Goal: Transaction & Acquisition: Purchase product/service

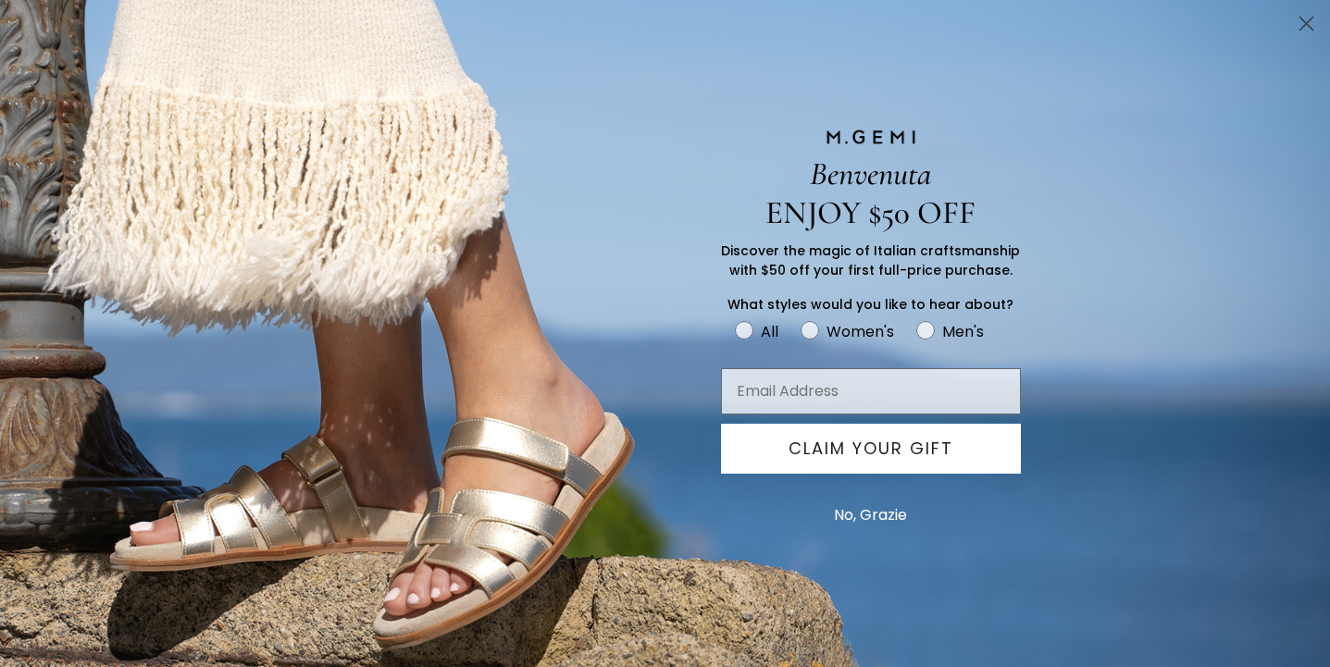
click at [1302, 19] on icon "Close dialog" at bounding box center [1306, 24] width 13 height 13
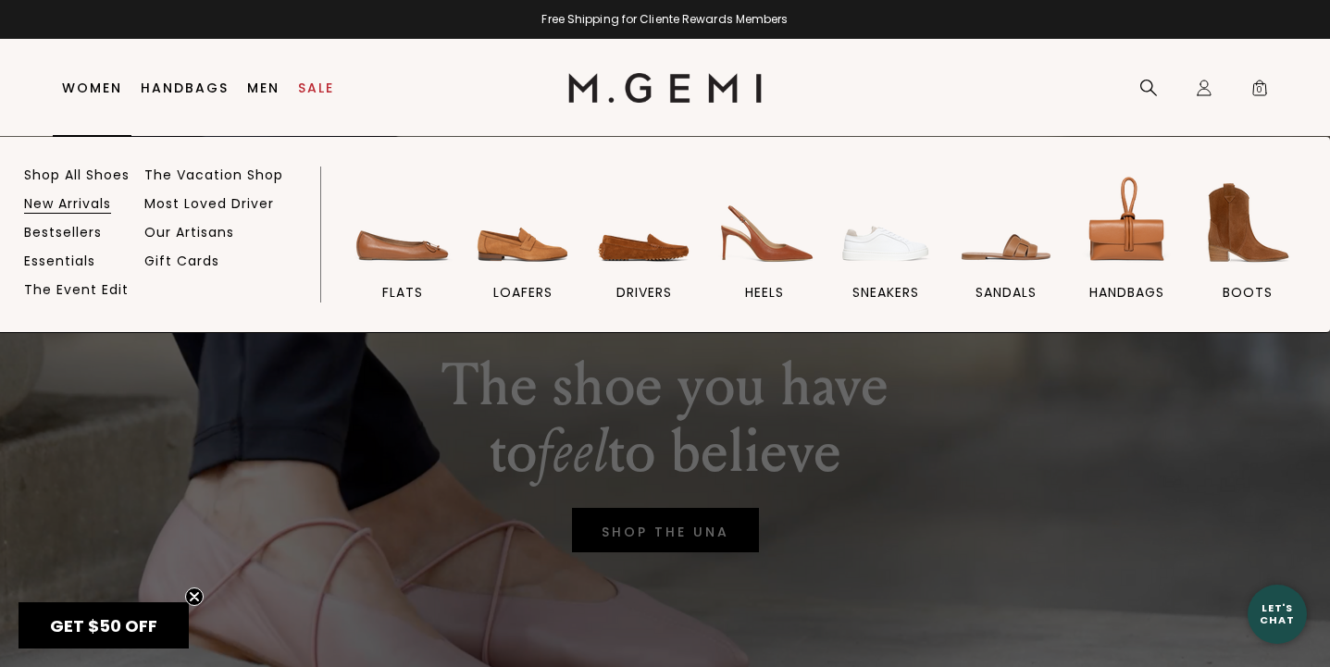
click at [55, 200] on link "New Arrivals" at bounding box center [67, 203] width 87 height 17
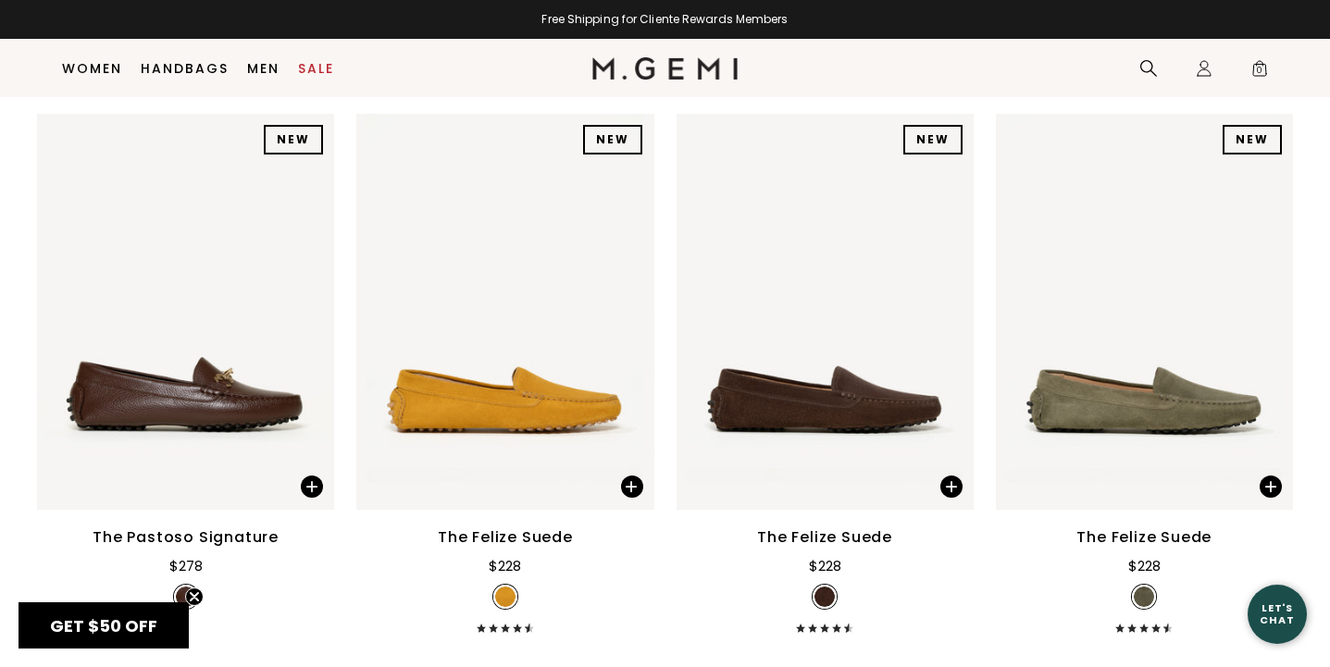
scroll to position [2449, 0]
click at [955, 309] on img at bounding box center [949, 311] width 17 height 17
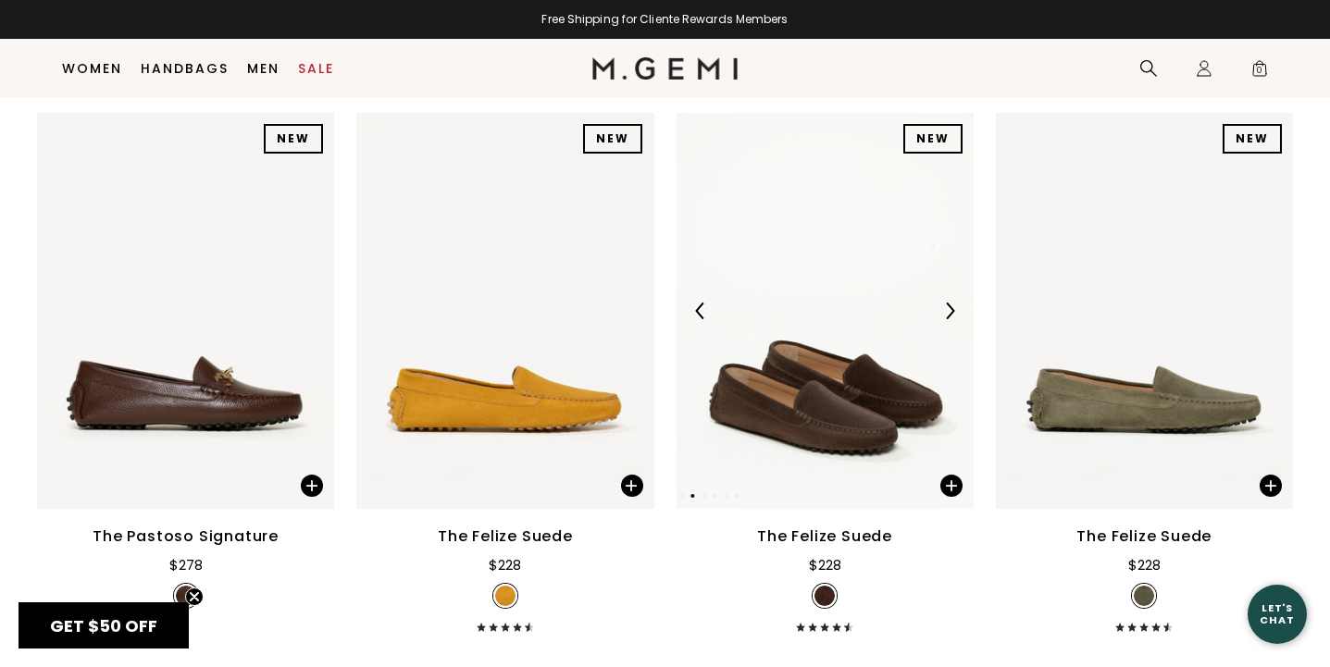
click at [955, 310] on img at bounding box center [949, 311] width 17 height 17
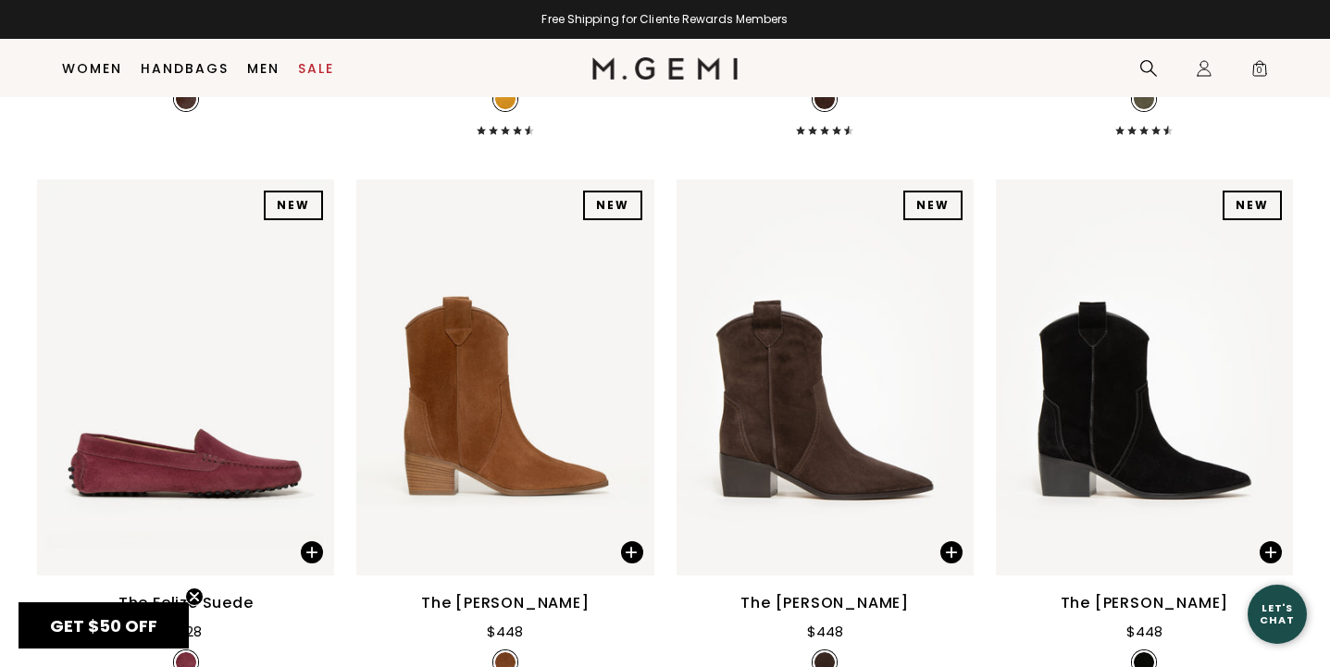
scroll to position [3031, 0]
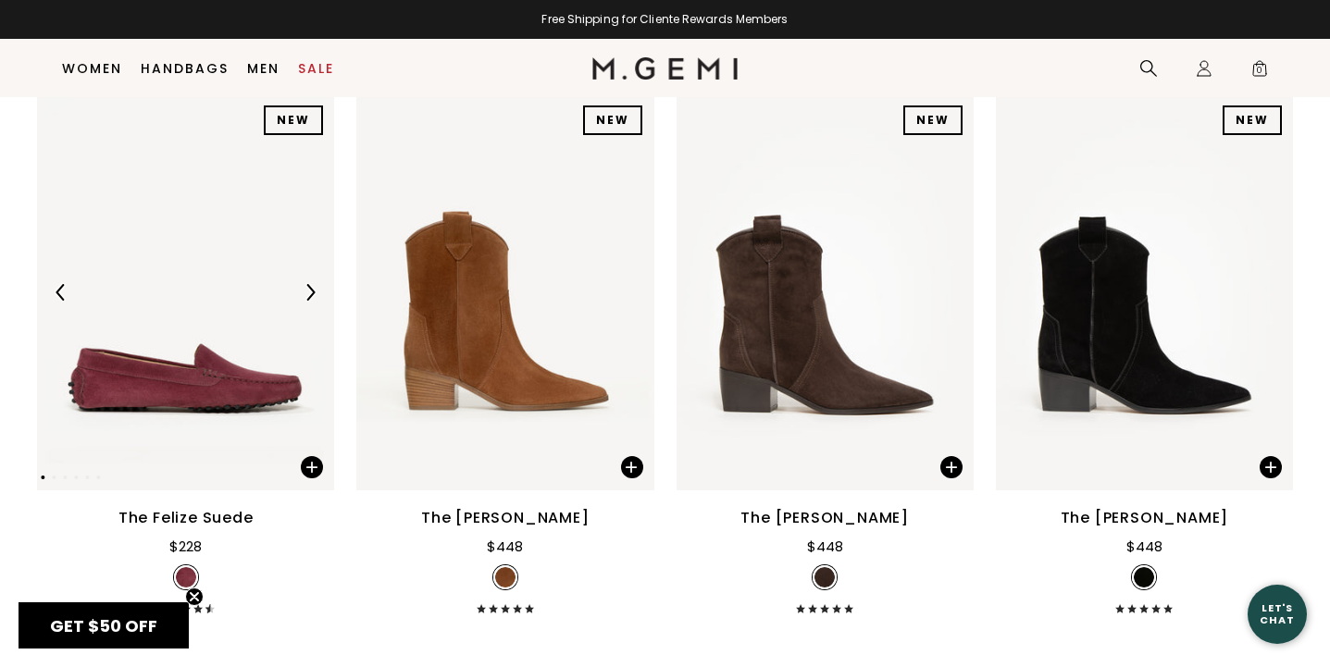
click at [314, 292] on img at bounding box center [310, 292] width 17 height 17
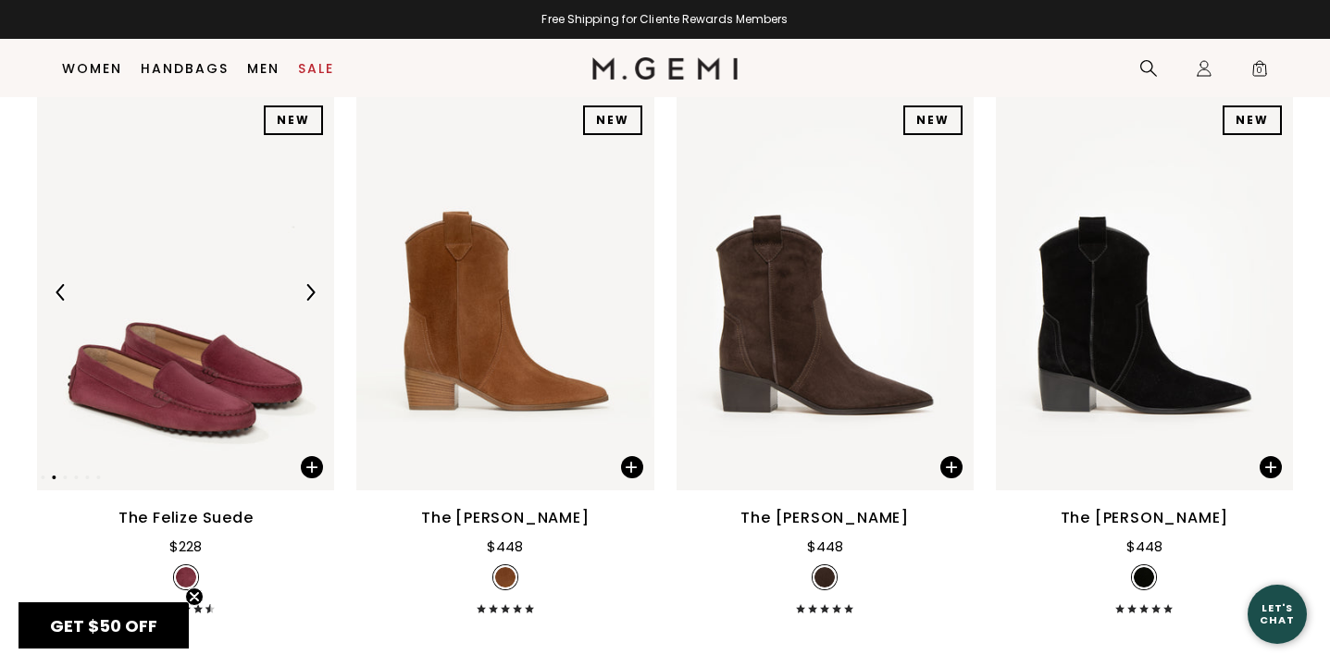
click at [314, 292] on img at bounding box center [310, 292] width 17 height 17
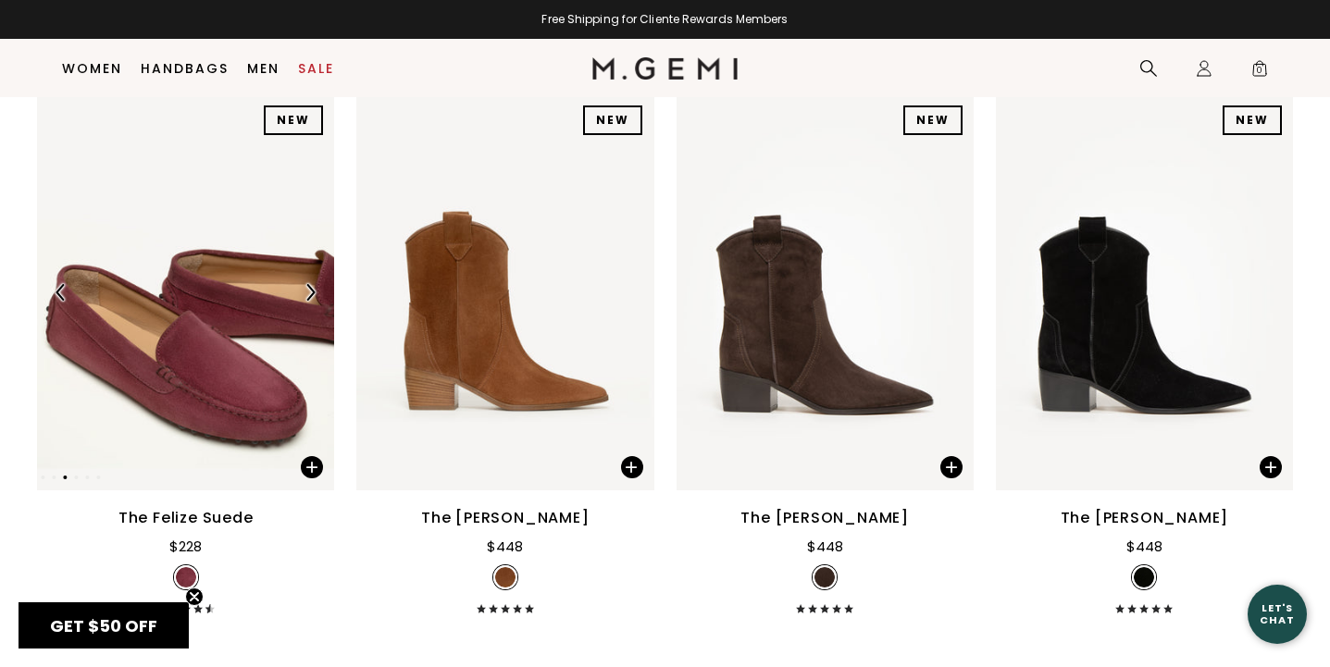
click at [314, 293] on img at bounding box center [310, 292] width 17 height 17
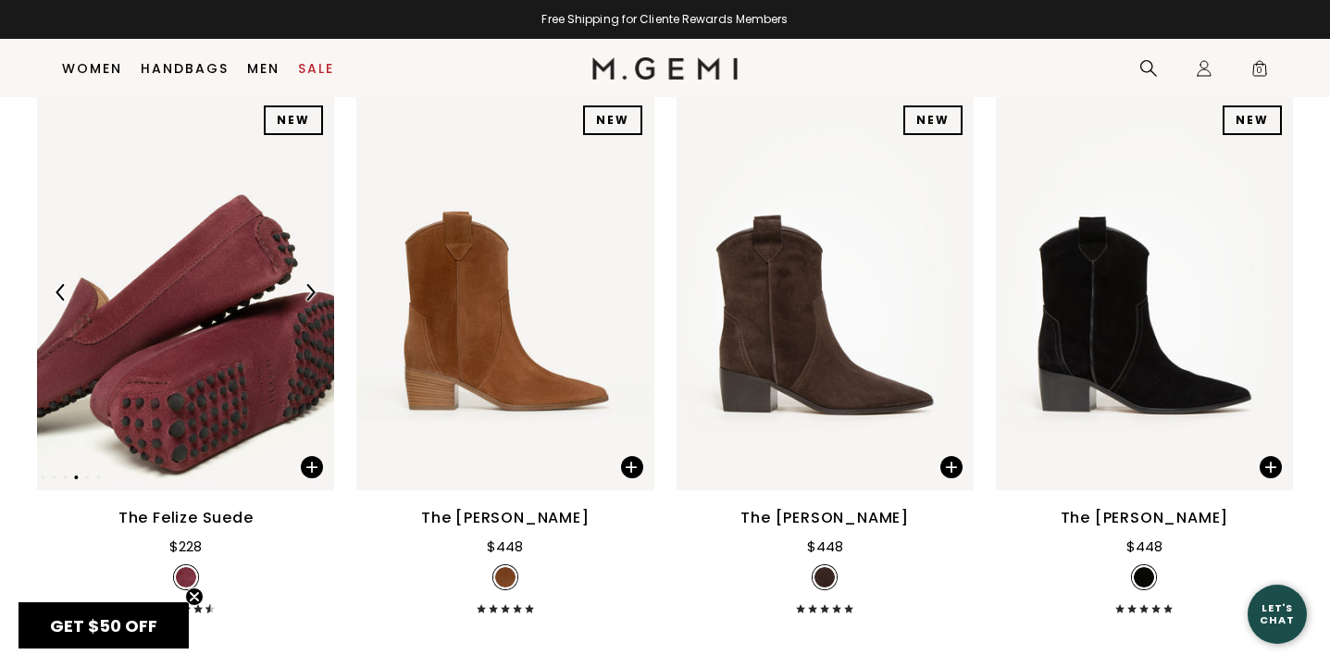
click at [314, 294] on img at bounding box center [310, 292] width 17 height 17
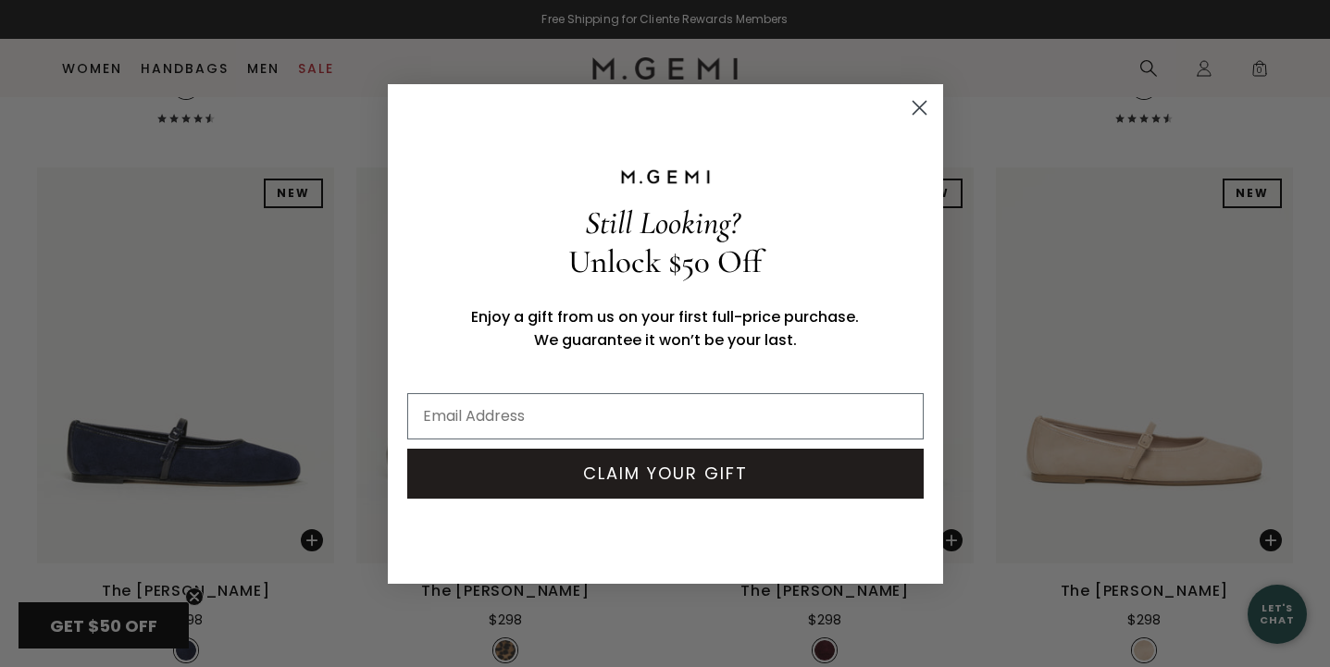
scroll to position [6738, 0]
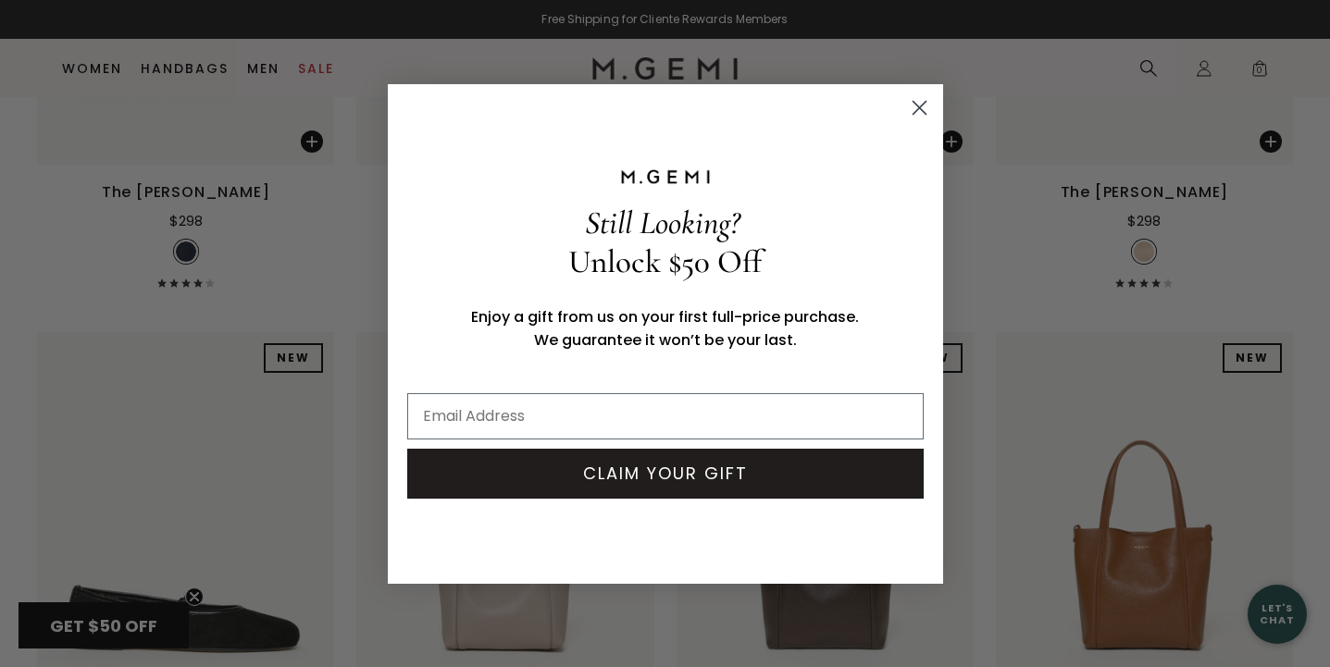
click at [922, 106] on circle "Close dialog" at bounding box center [918, 107] width 31 height 31
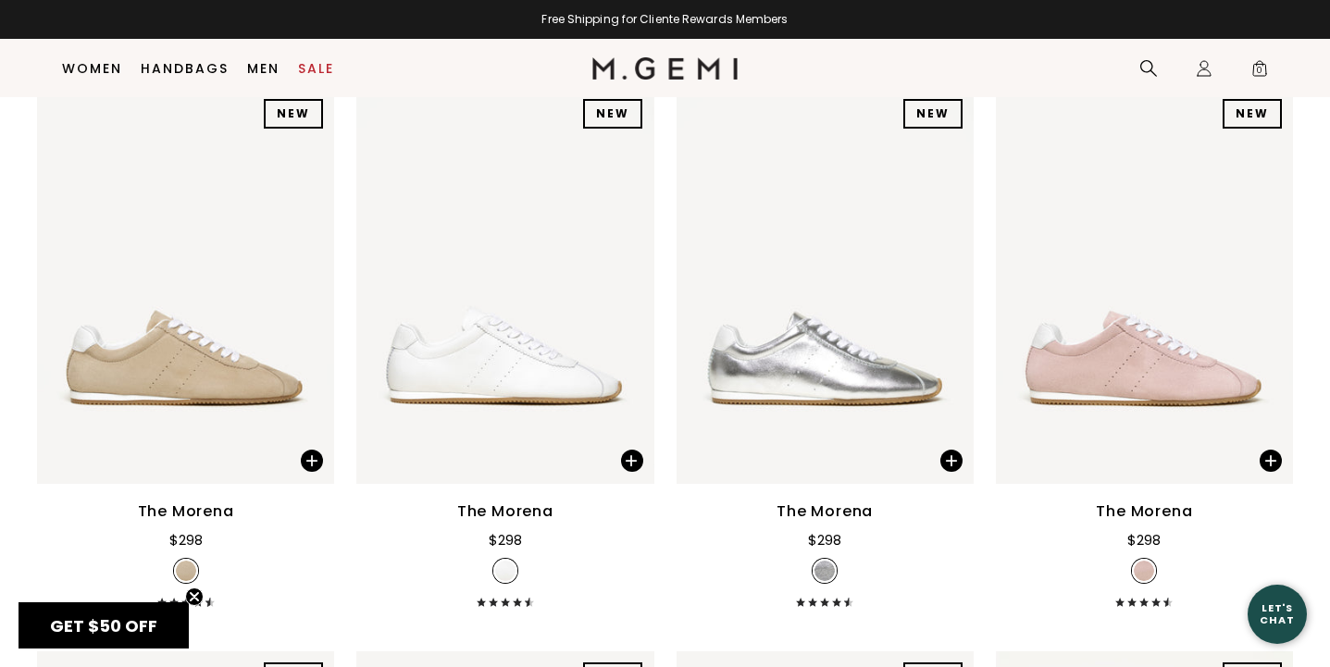
scroll to position [8109, 0]
click at [309, 287] on img at bounding box center [310, 287] width 17 height 17
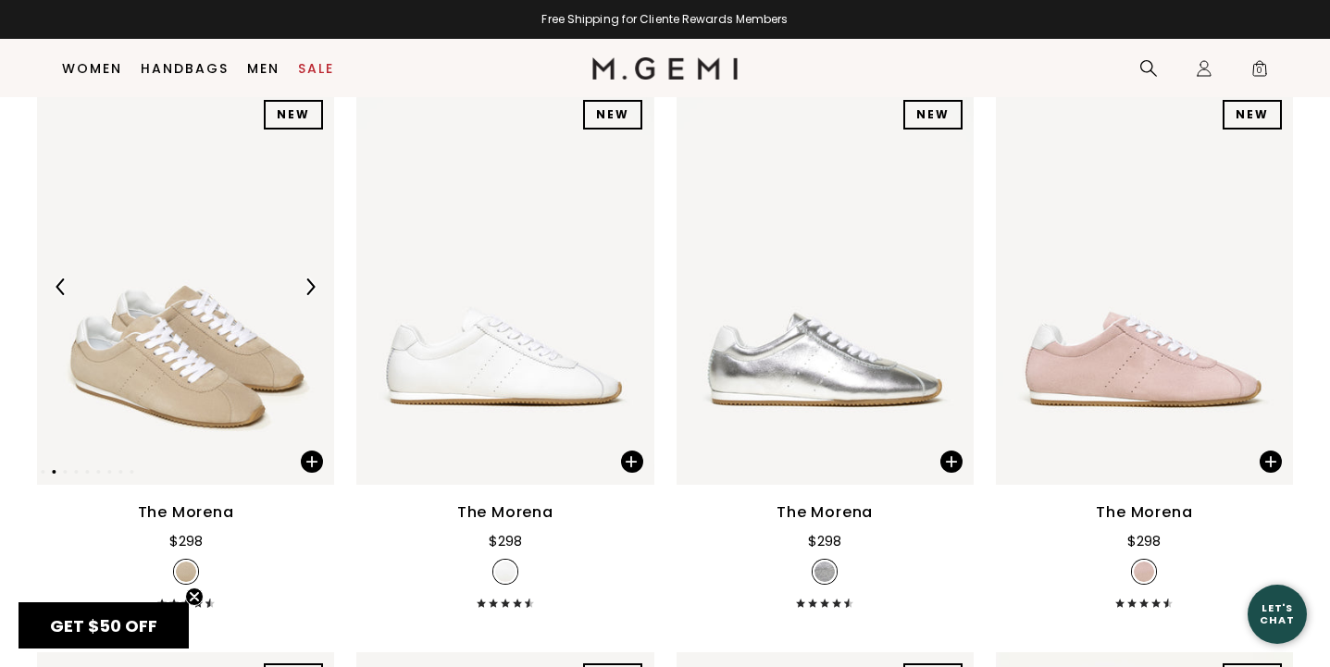
click at [309, 287] on img at bounding box center [310, 287] width 17 height 17
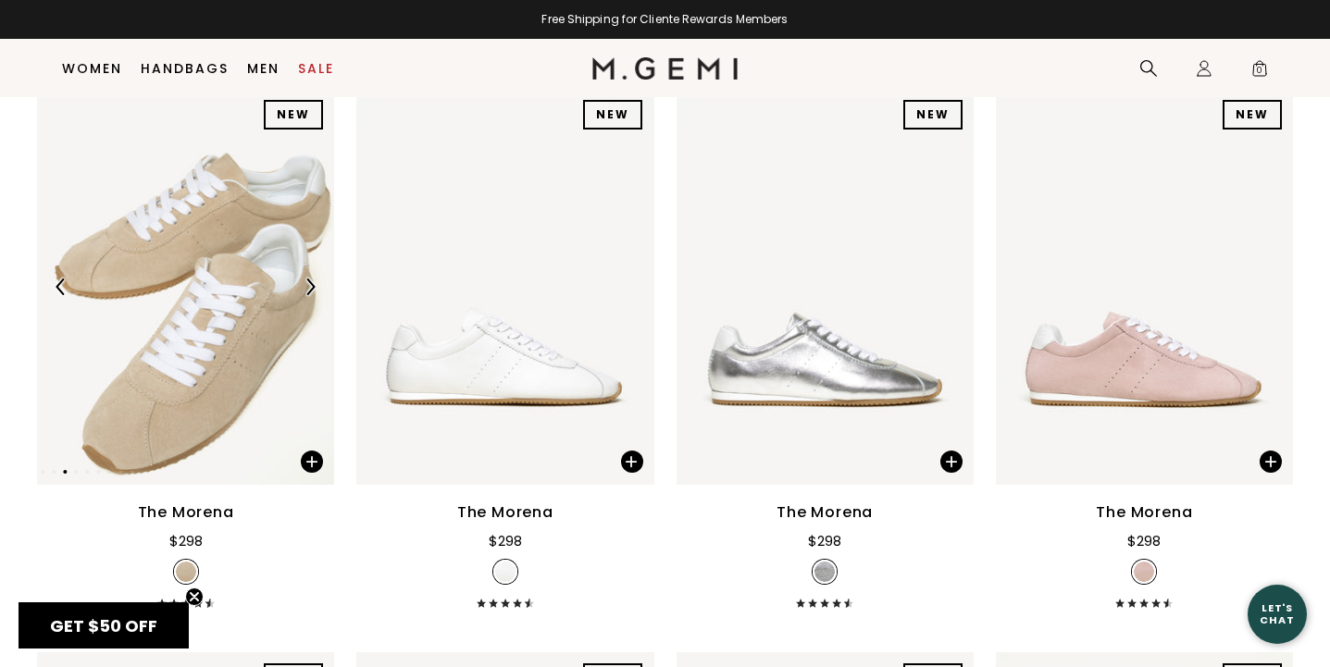
click at [309, 288] on img at bounding box center [310, 287] width 17 height 17
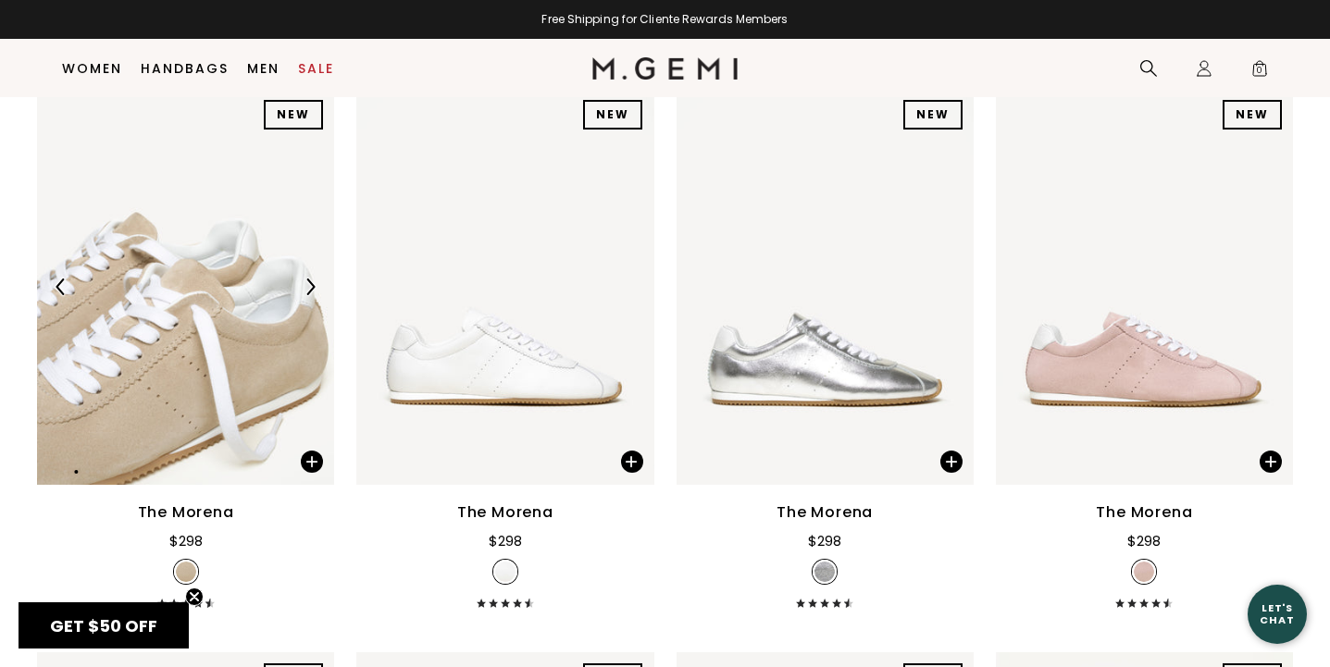
click at [309, 288] on img at bounding box center [310, 287] width 17 height 17
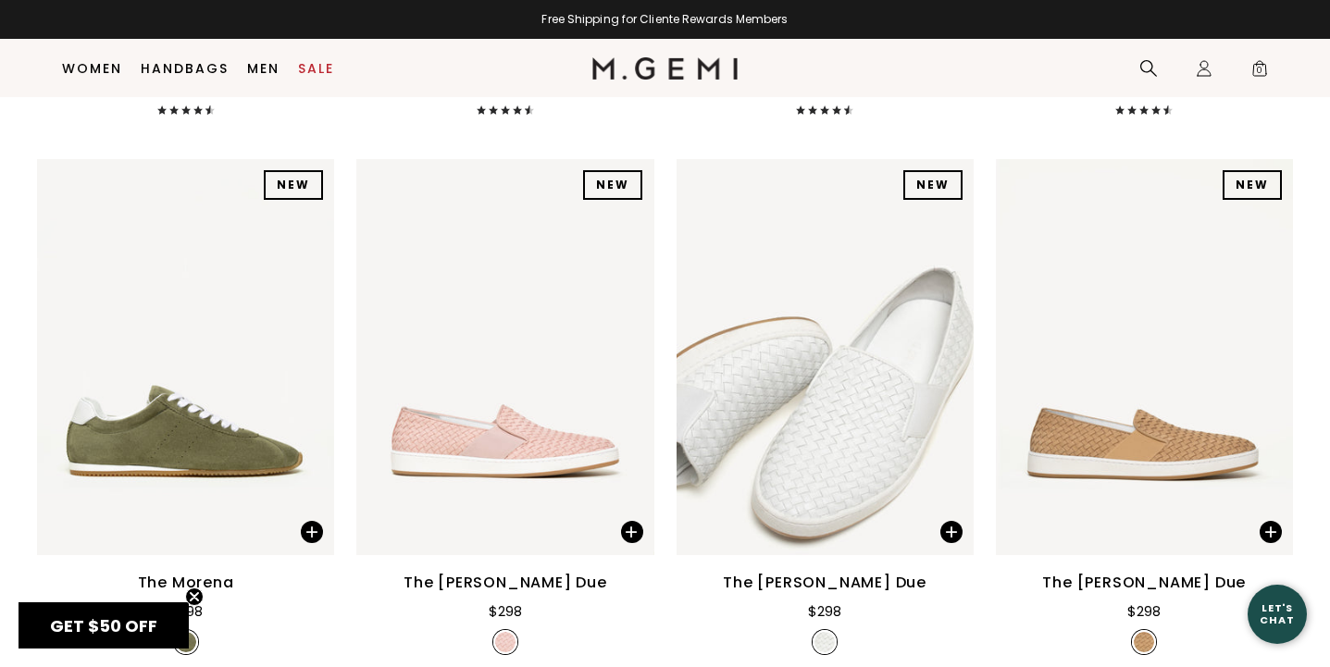
scroll to position [8131, 0]
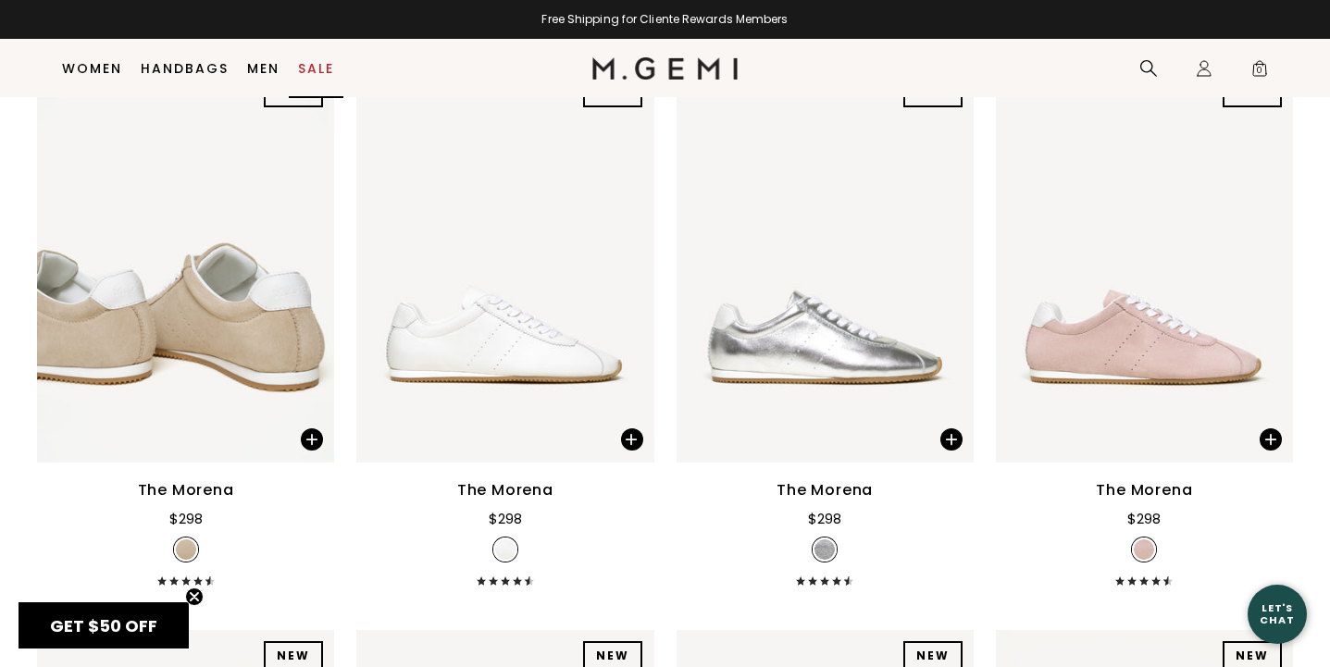
click at [322, 68] on link "Sale" at bounding box center [316, 68] width 36 height 15
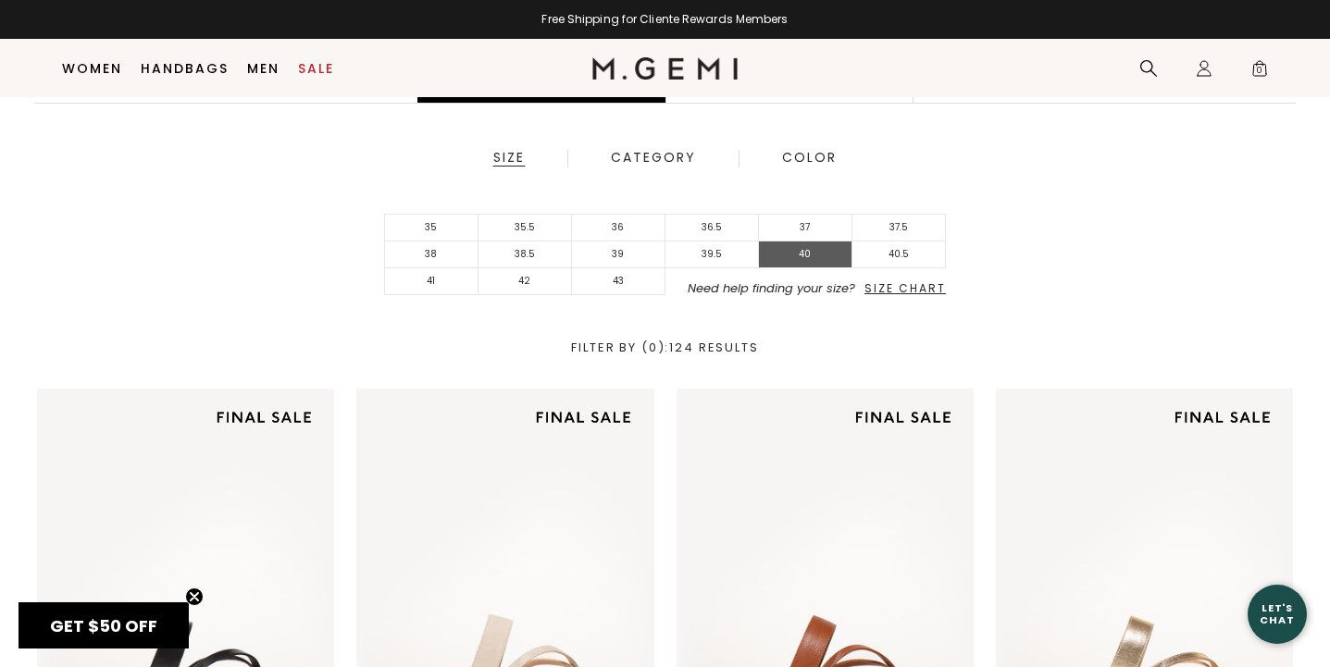
click at [800, 262] on li "40" at bounding box center [805, 255] width 93 height 27
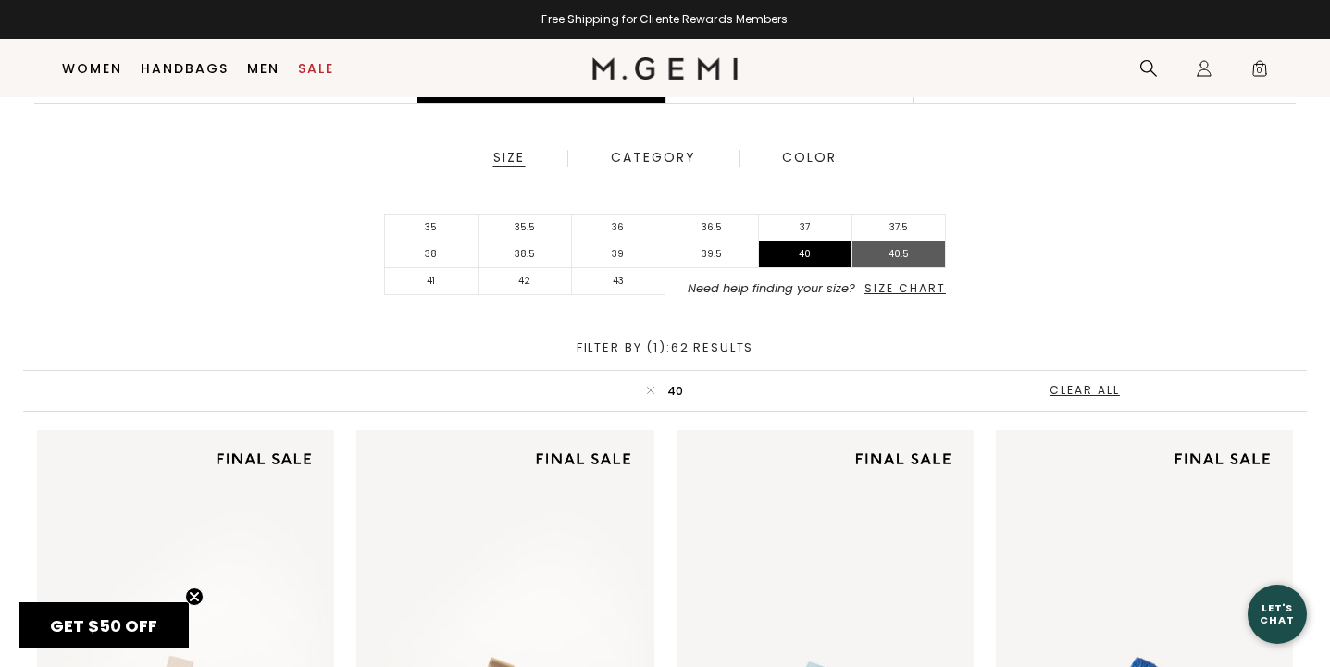
click at [919, 255] on li "40.5" at bounding box center [898, 255] width 93 height 27
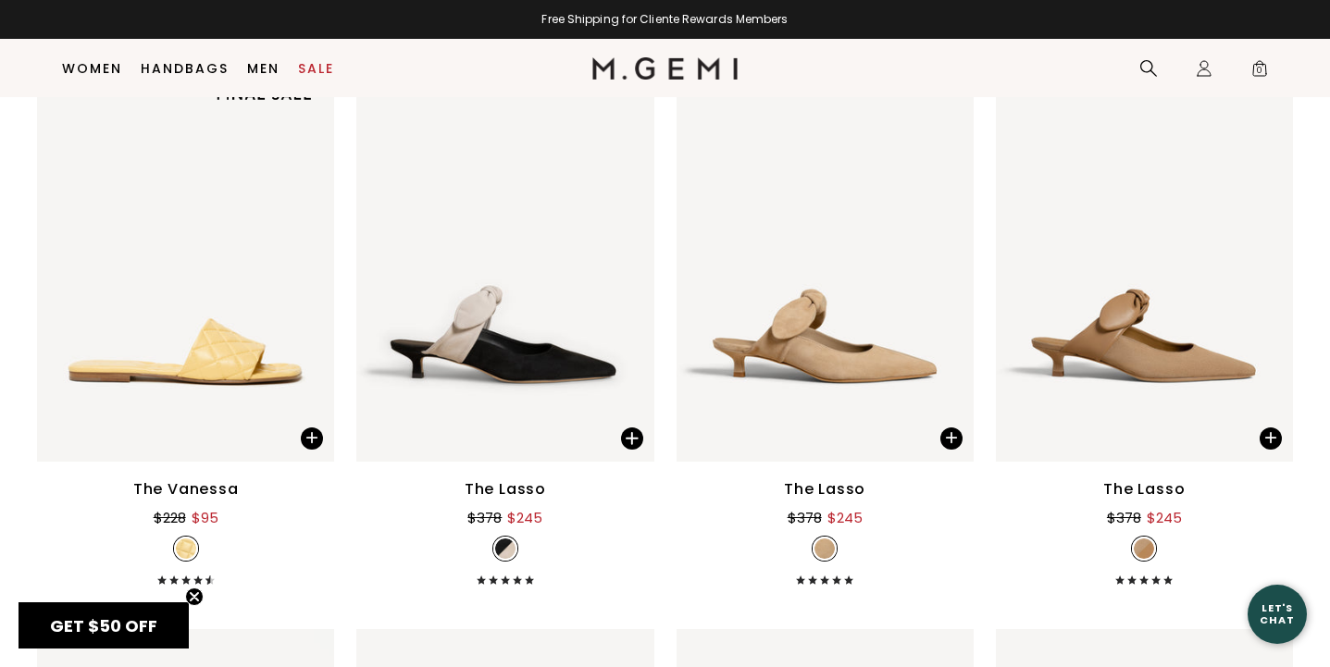
scroll to position [3518, 0]
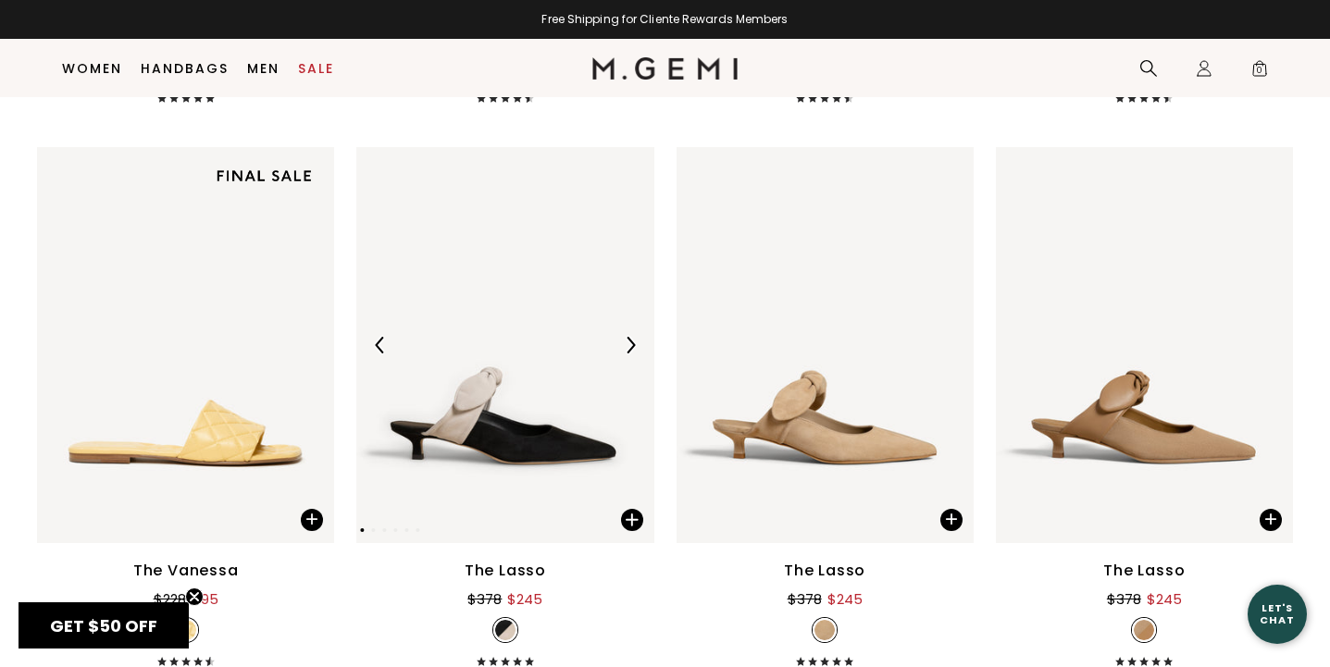
click at [629, 342] on img at bounding box center [630, 345] width 17 height 17
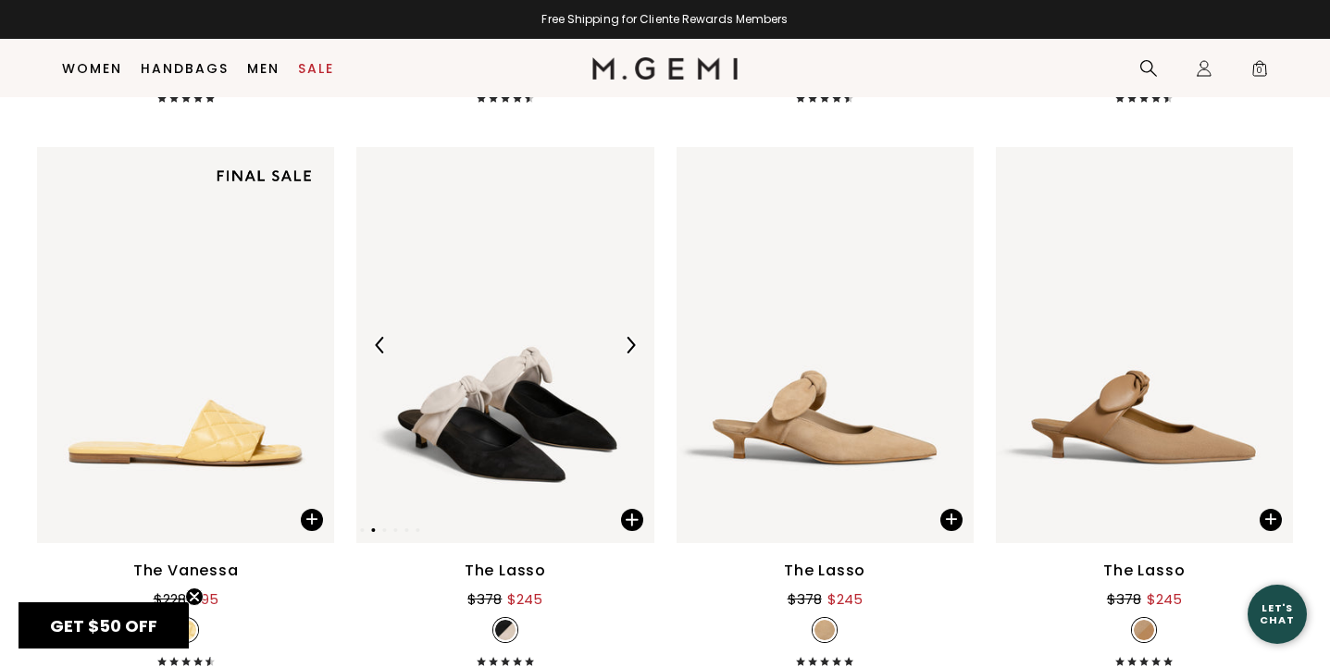
click at [629, 342] on img at bounding box center [630, 345] width 17 height 17
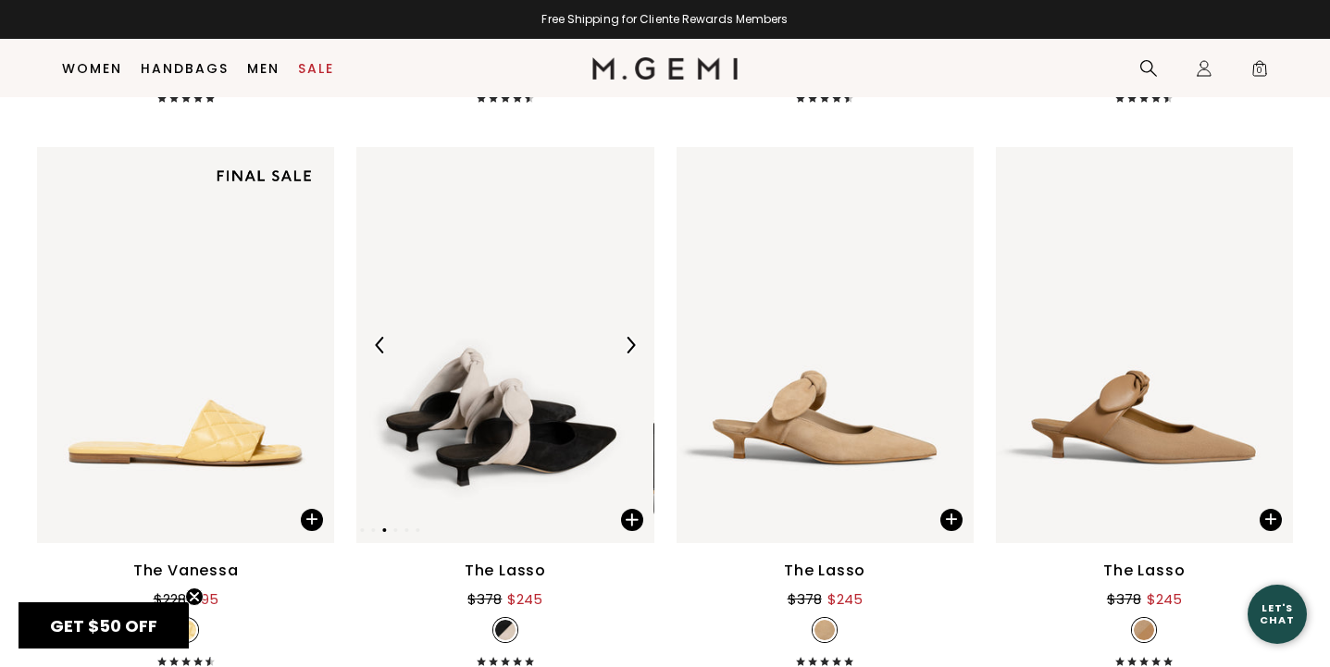
click at [629, 342] on img at bounding box center [630, 345] width 17 height 17
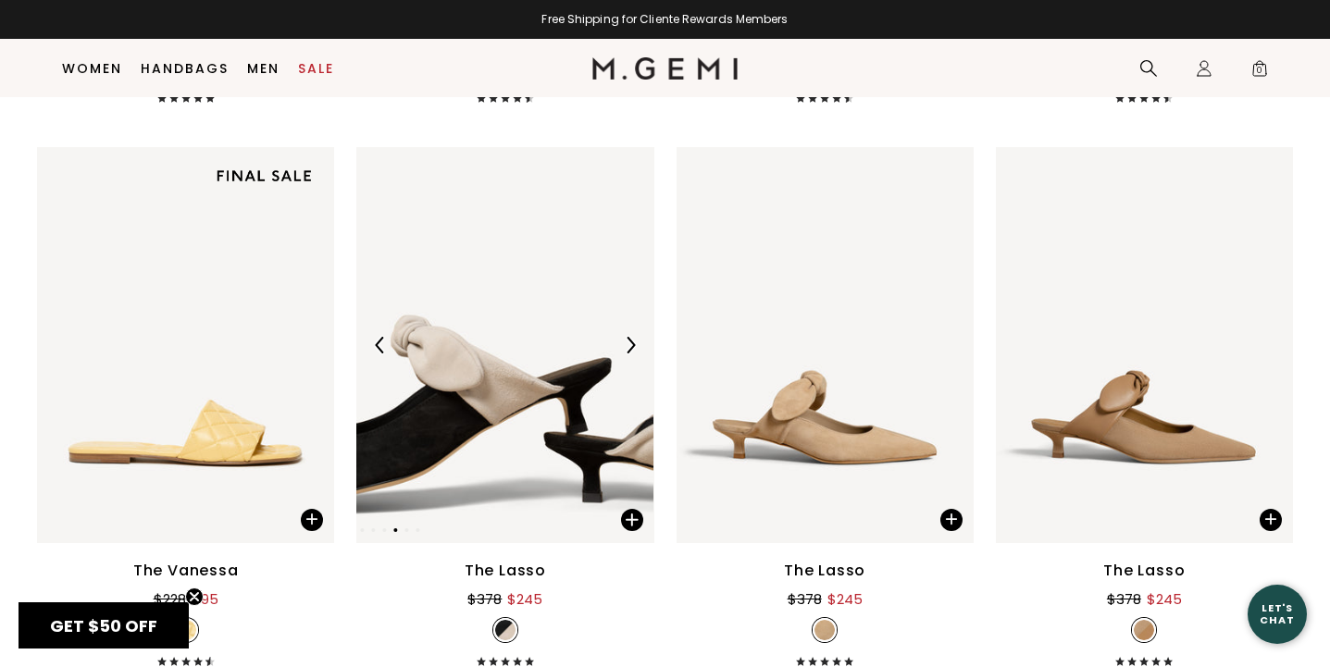
click at [629, 342] on img at bounding box center [630, 345] width 17 height 17
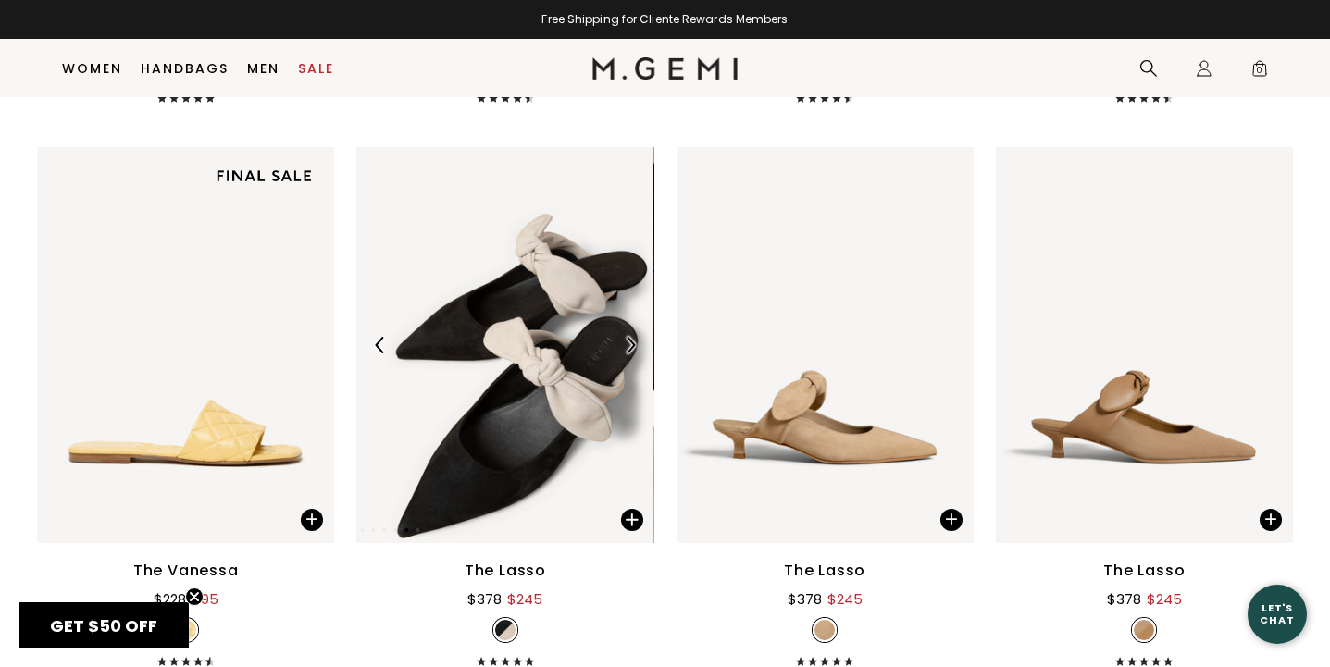
click at [629, 342] on img at bounding box center [630, 345] width 17 height 17
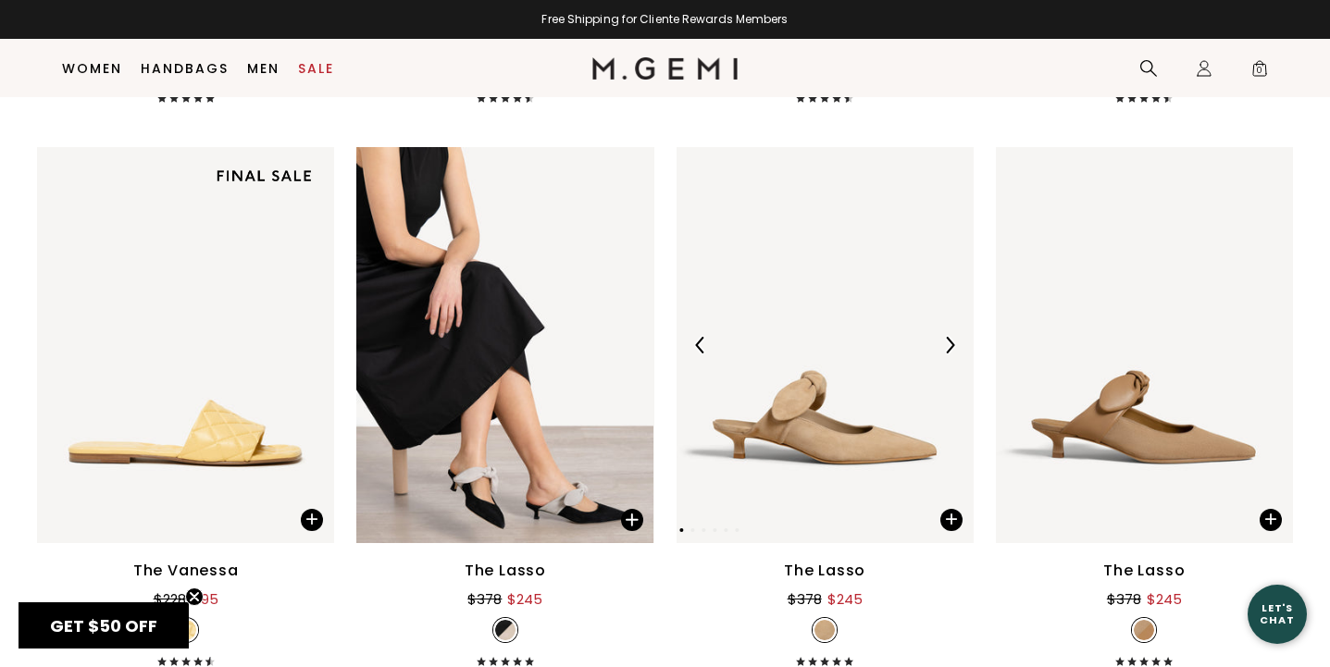
click at [947, 343] on img at bounding box center [949, 345] width 17 height 17
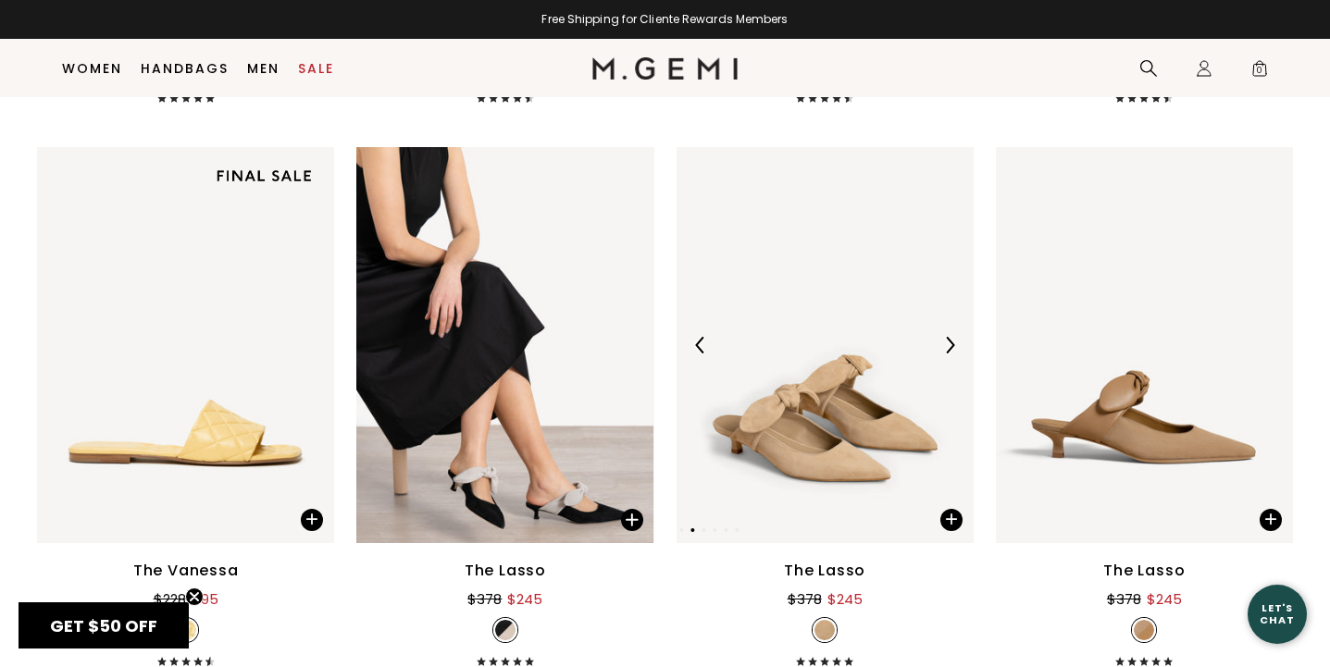
click at [947, 344] on img at bounding box center [949, 345] width 17 height 17
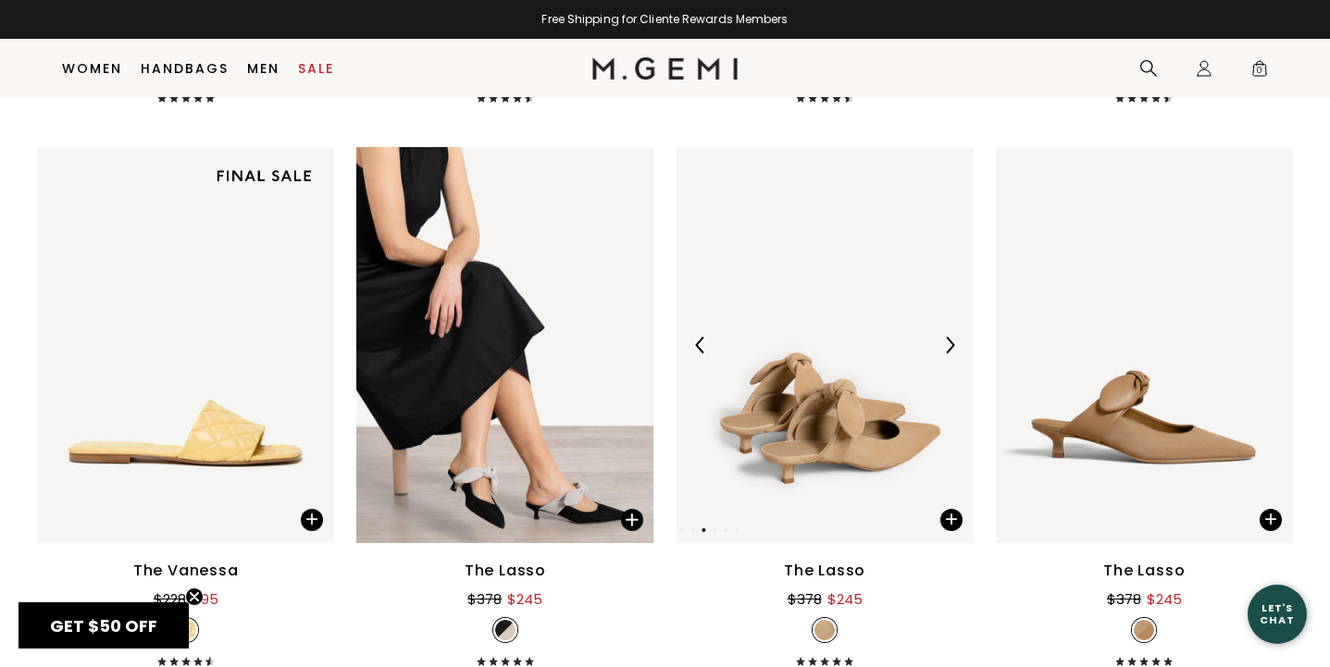
click at [949, 348] on img at bounding box center [949, 345] width 17 height 17
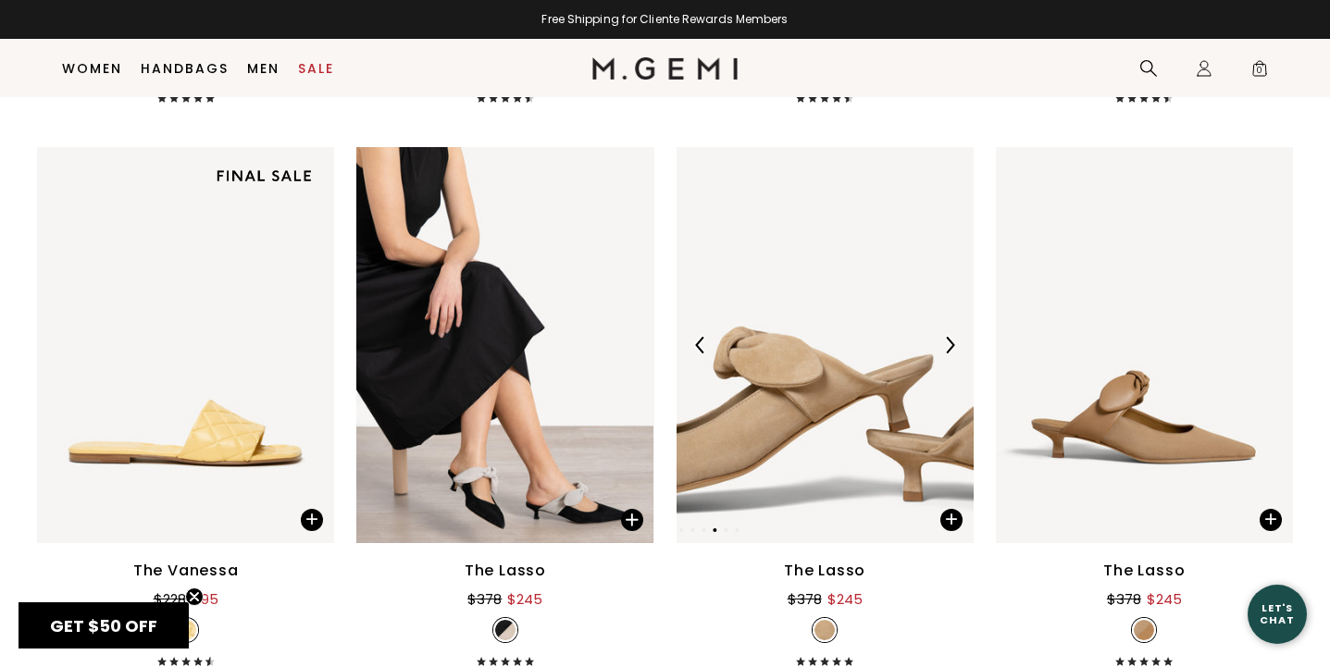
click at [949, 349] on img at bounding box center [949, 345] width 17 height 17
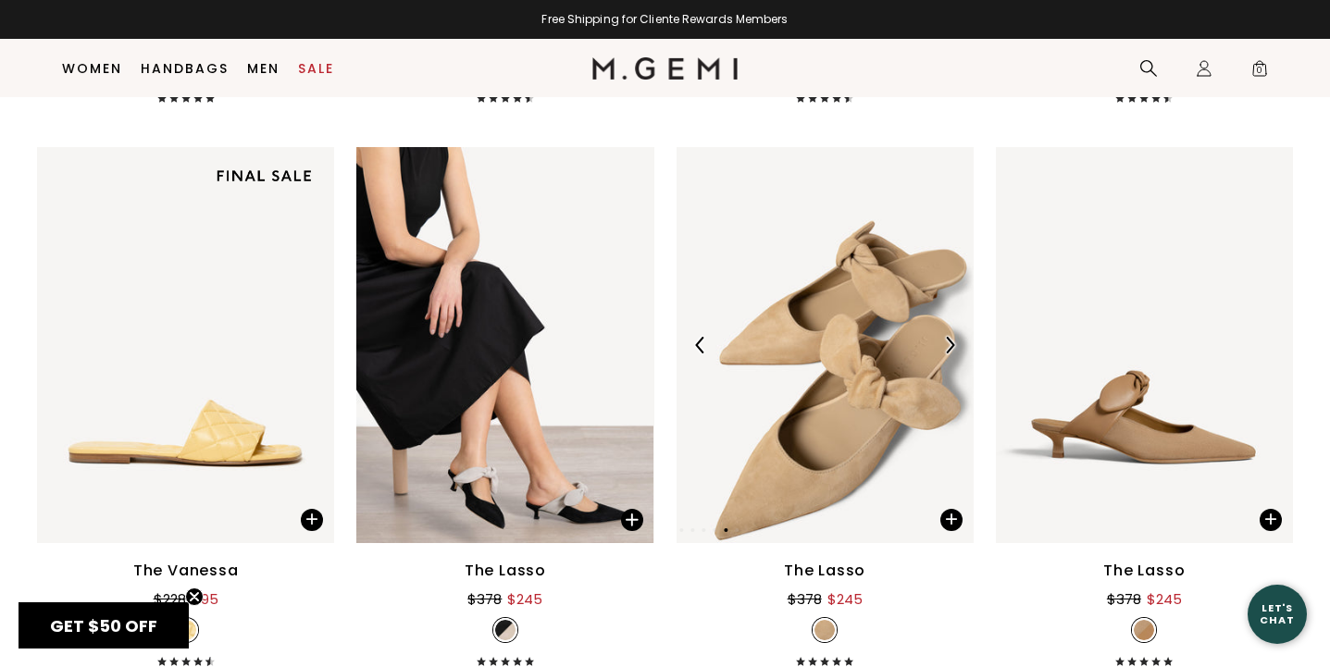
click at [949, 350] on img at bounding box center [949, 345] width 17 height 17
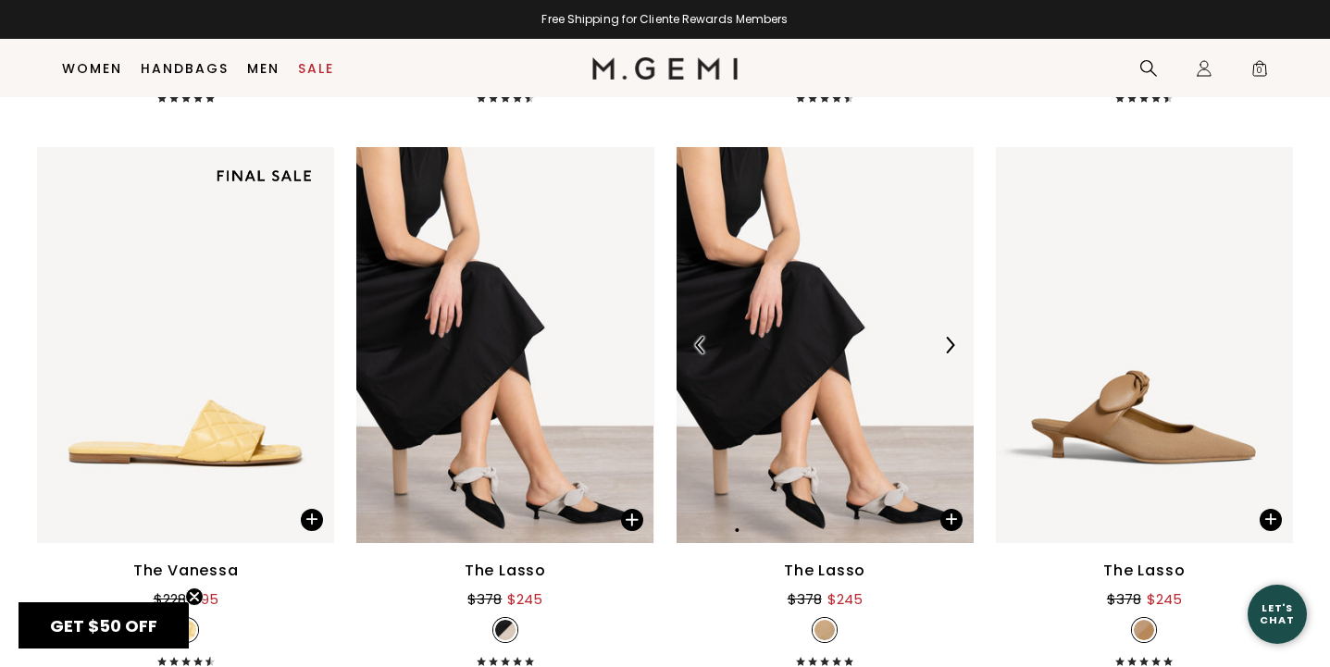
click at [949, 350] on img at bounding box center [949, 345] width 17 height 17
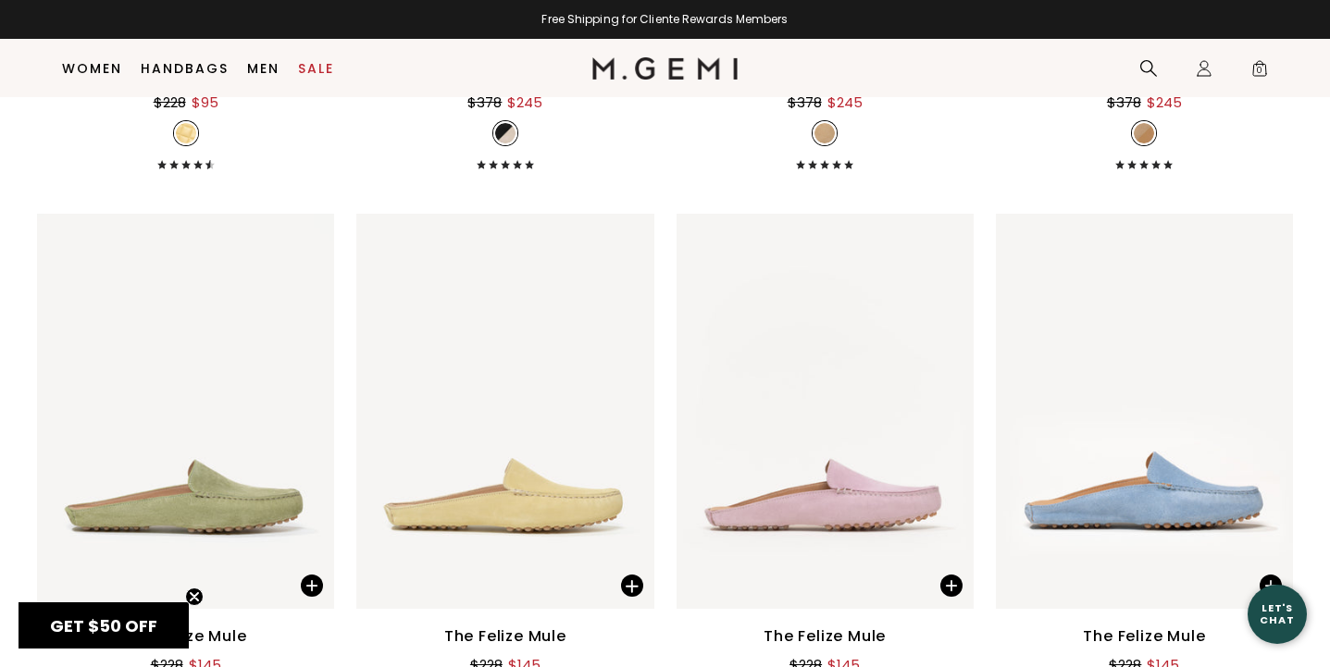
scroll to position [4091, 0]
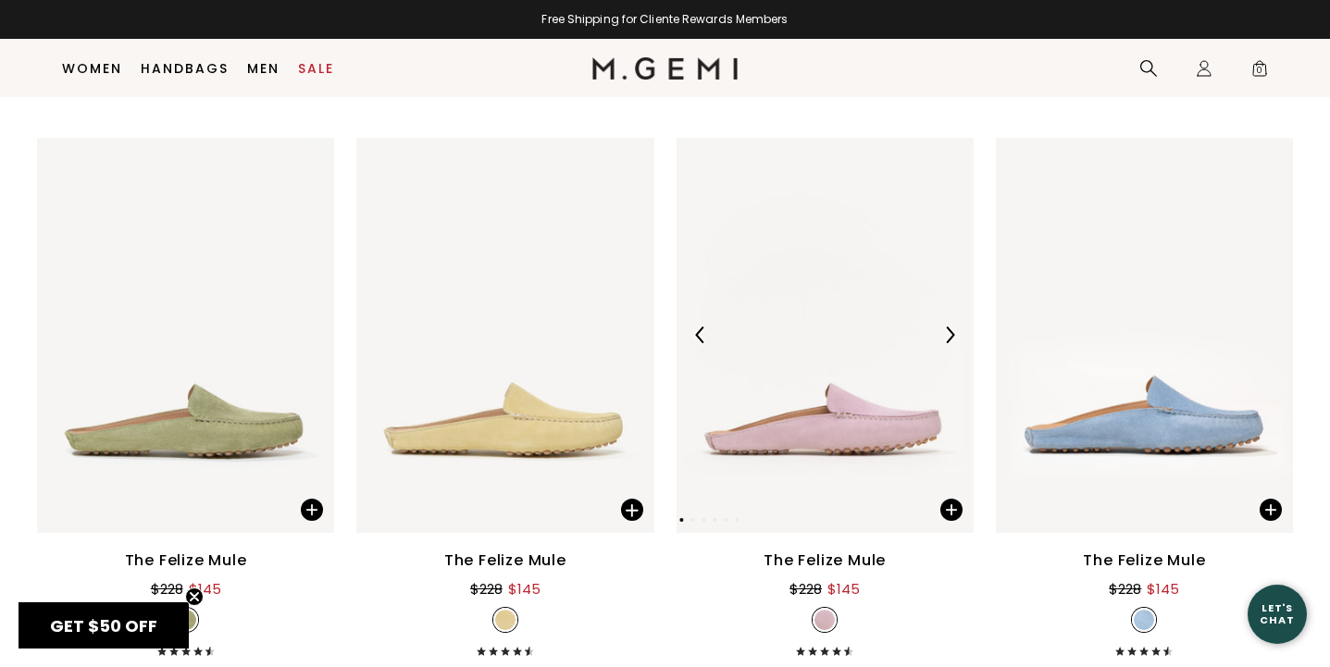
click at [947, 341] on img at bounding box center [949, 335] width 17 height 17
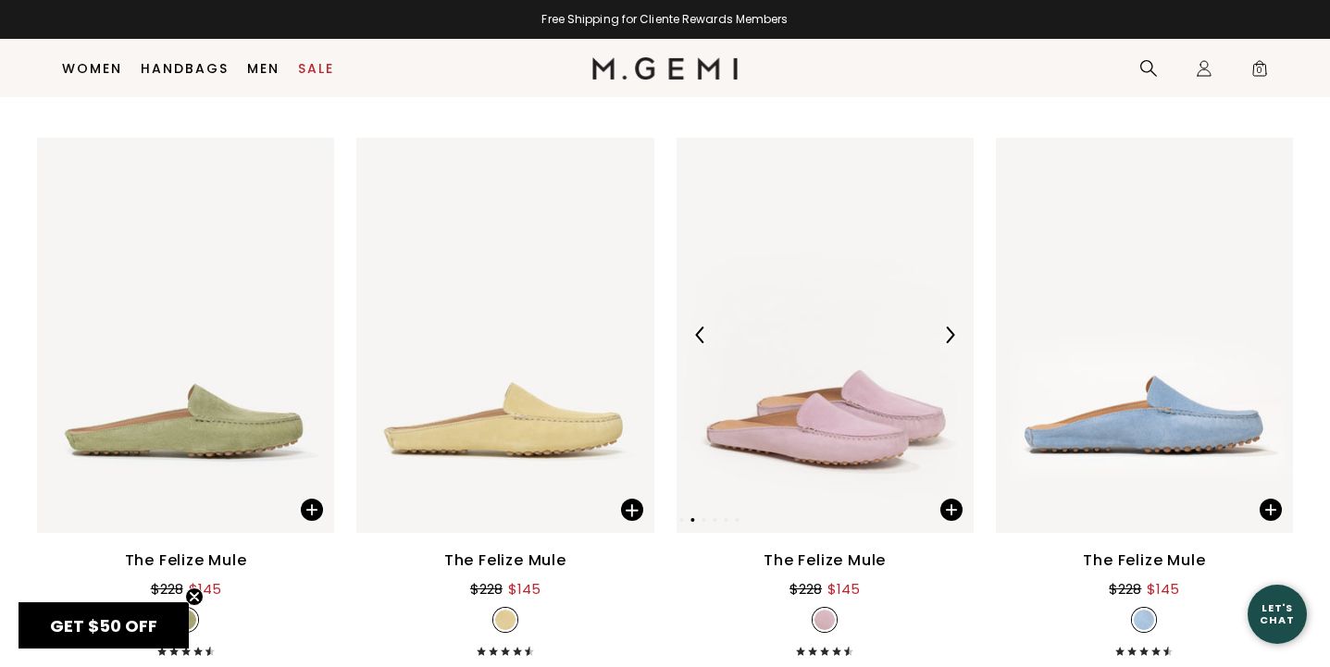
click at [947, 341] on img at bounding box center [949, 335] width 17 height 17
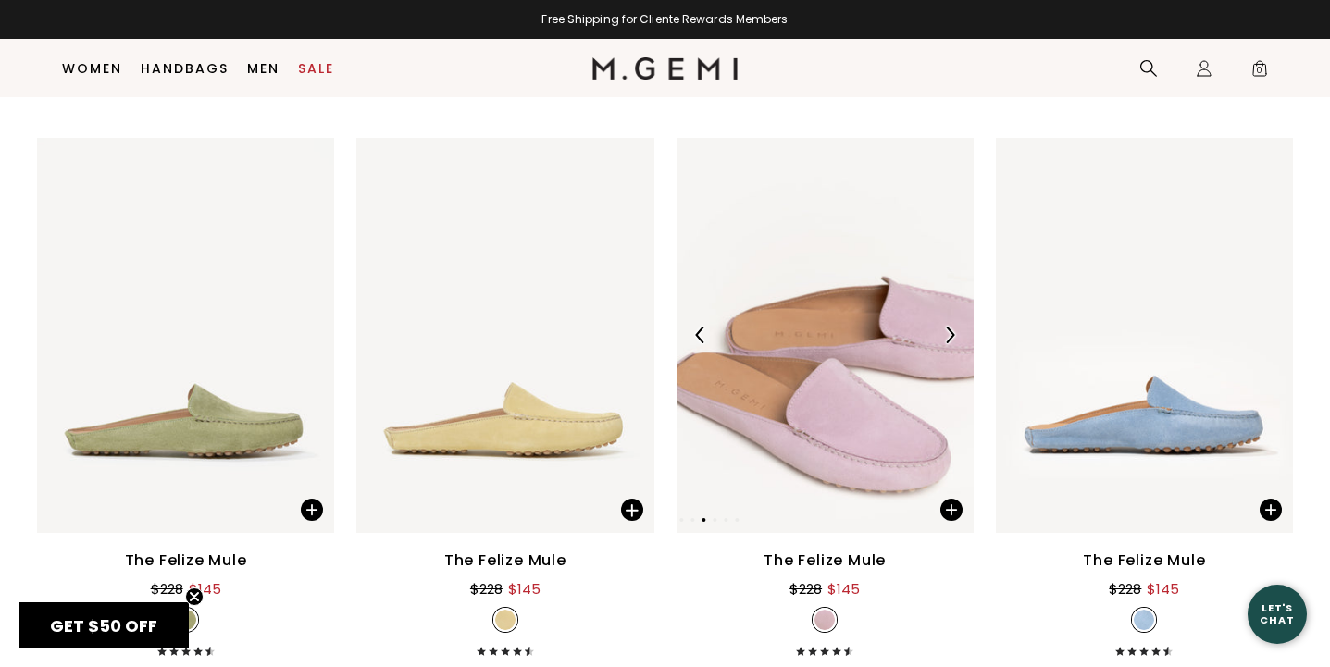
click at [947, 341] on img at bounding box center [949, 335] width 17 height 17
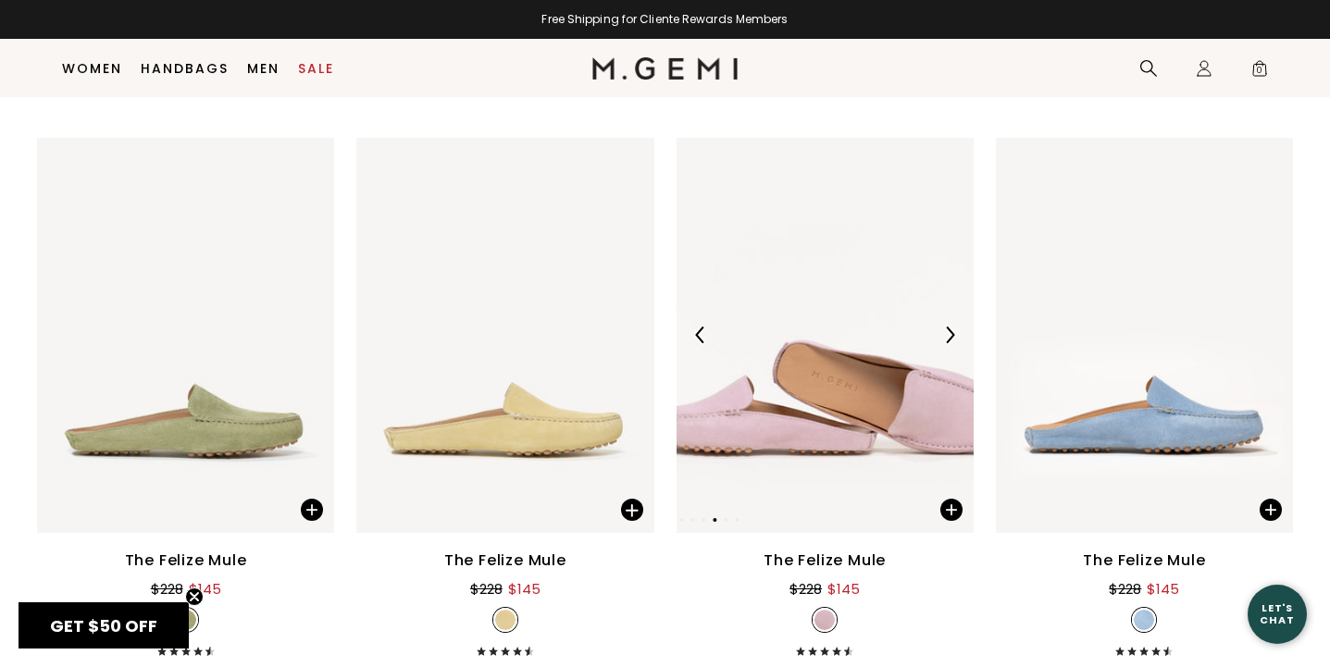
click at [947, 341] on img at bounding box center [949, 335] width 17 height 17
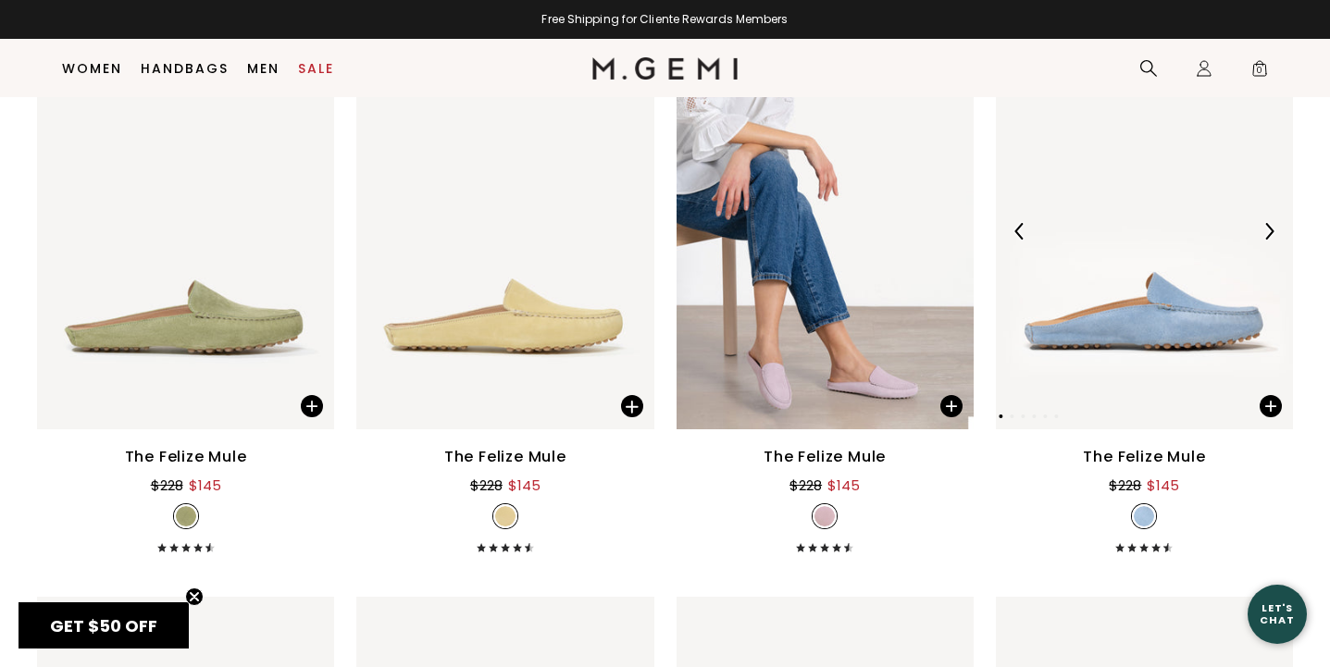
scroll to position [4193, 0]
click at [1264, 238] on img at bounding box center [1268, 232] width 17 height 17
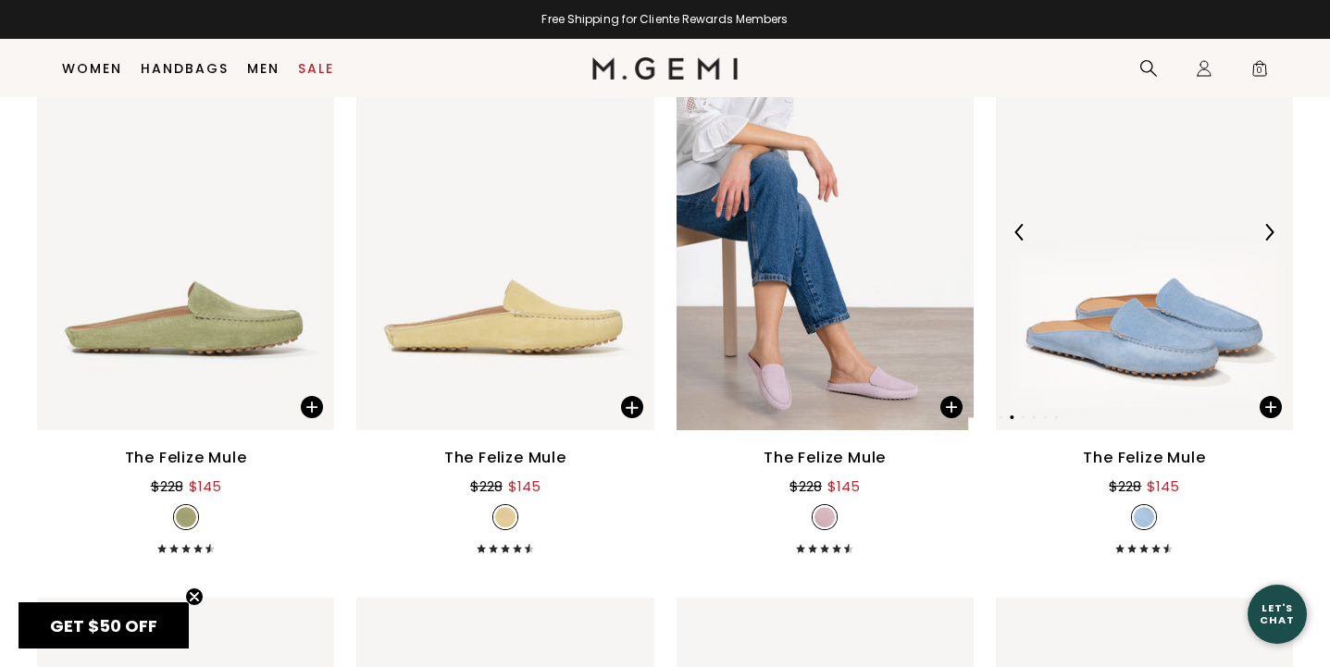
click at [1264, 238] on img at bounding box center [1268, 232] width 17 height 17
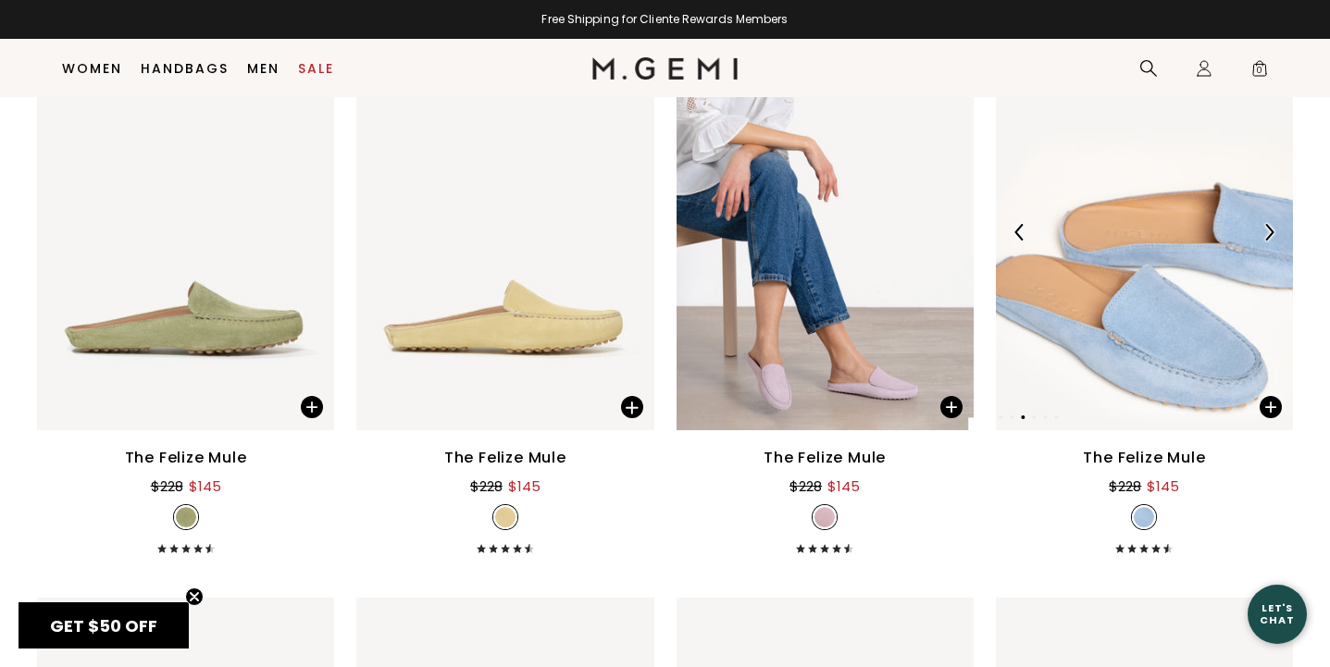
click at [1264, 241] on img at bounding box center [1268, 232] width 17 height 17
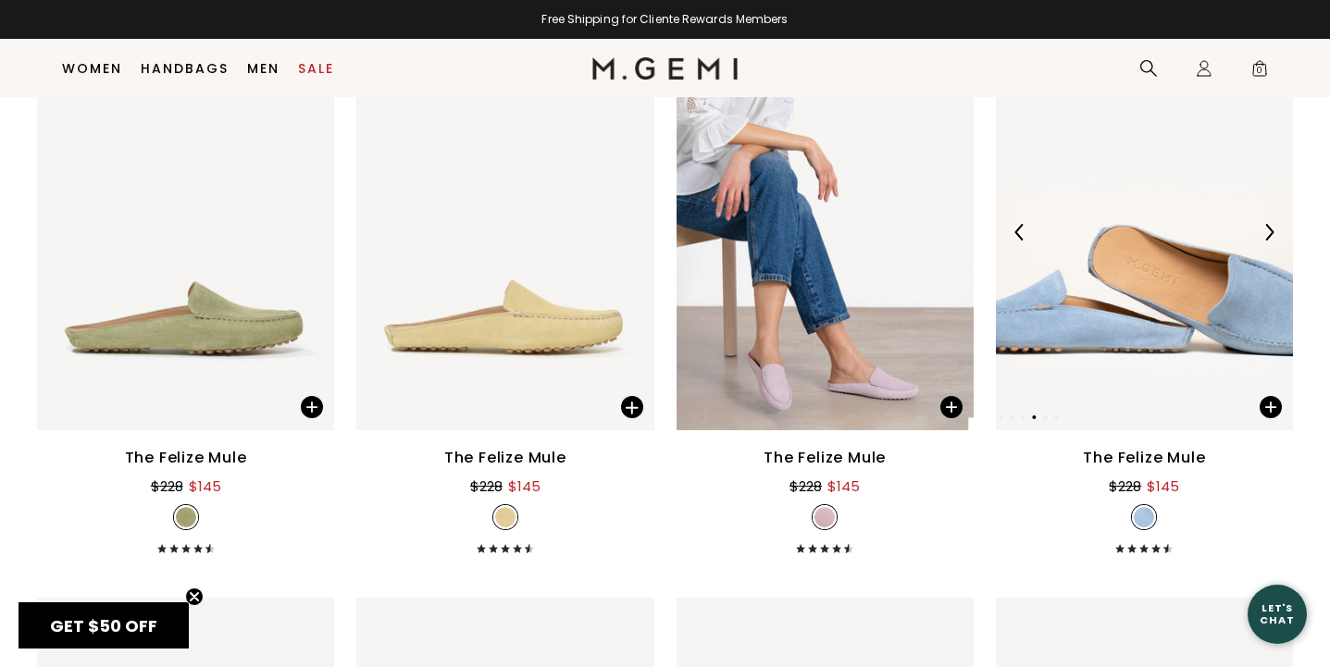
click at [1264, 241] on div at bounding box center [1269, 232] width 30 height 30
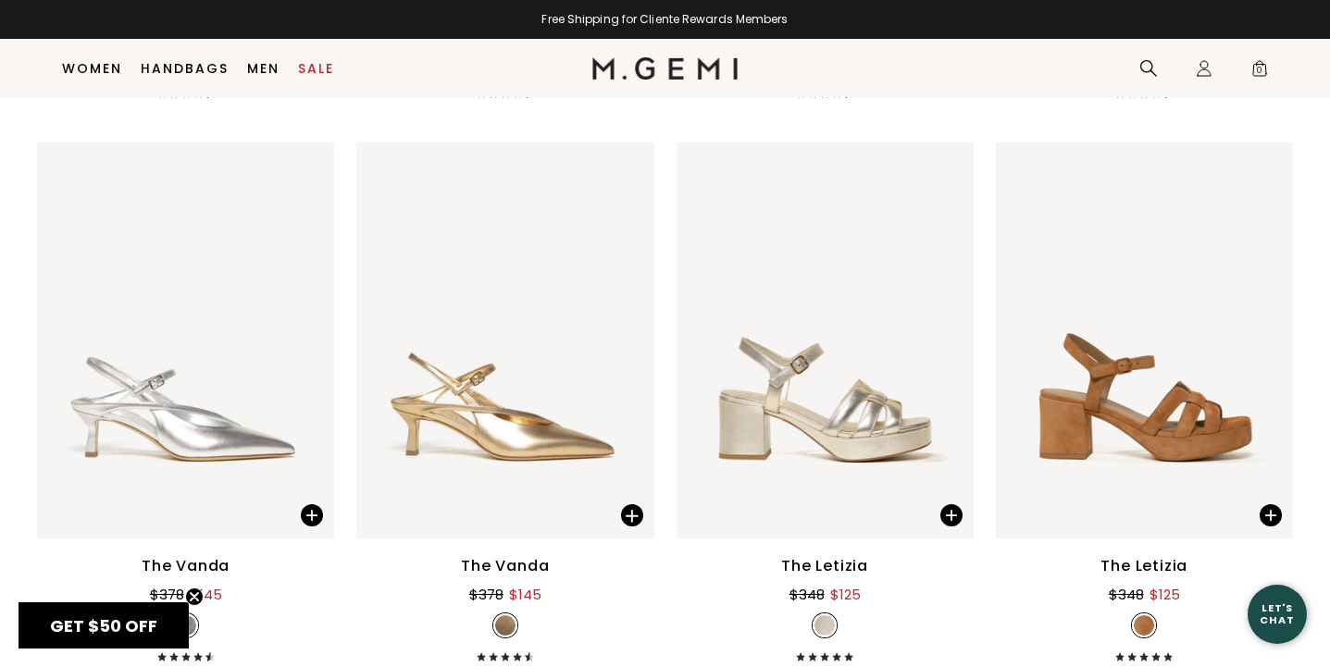
scroll to position [4650, 0]
click at [947, 344] on img at bounding box center [949, 339] width 17 height 17
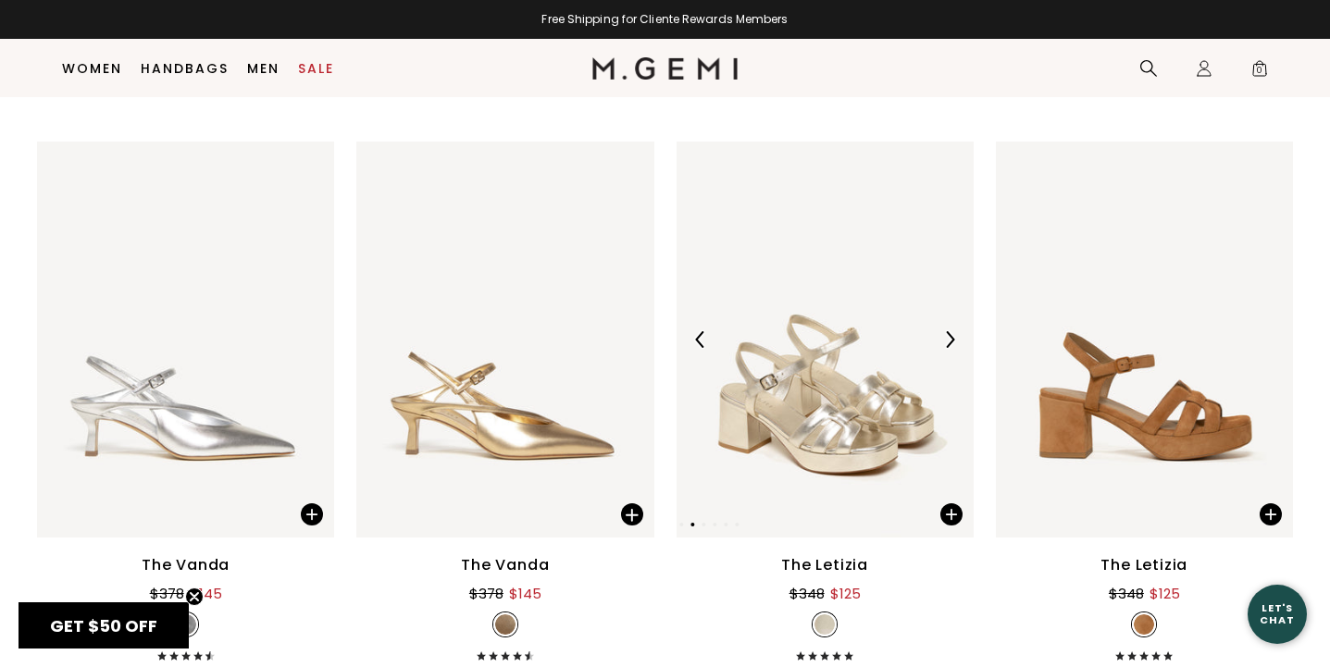
click at [947, 345] on img at bounding box center [949, 339] width 17 height 17
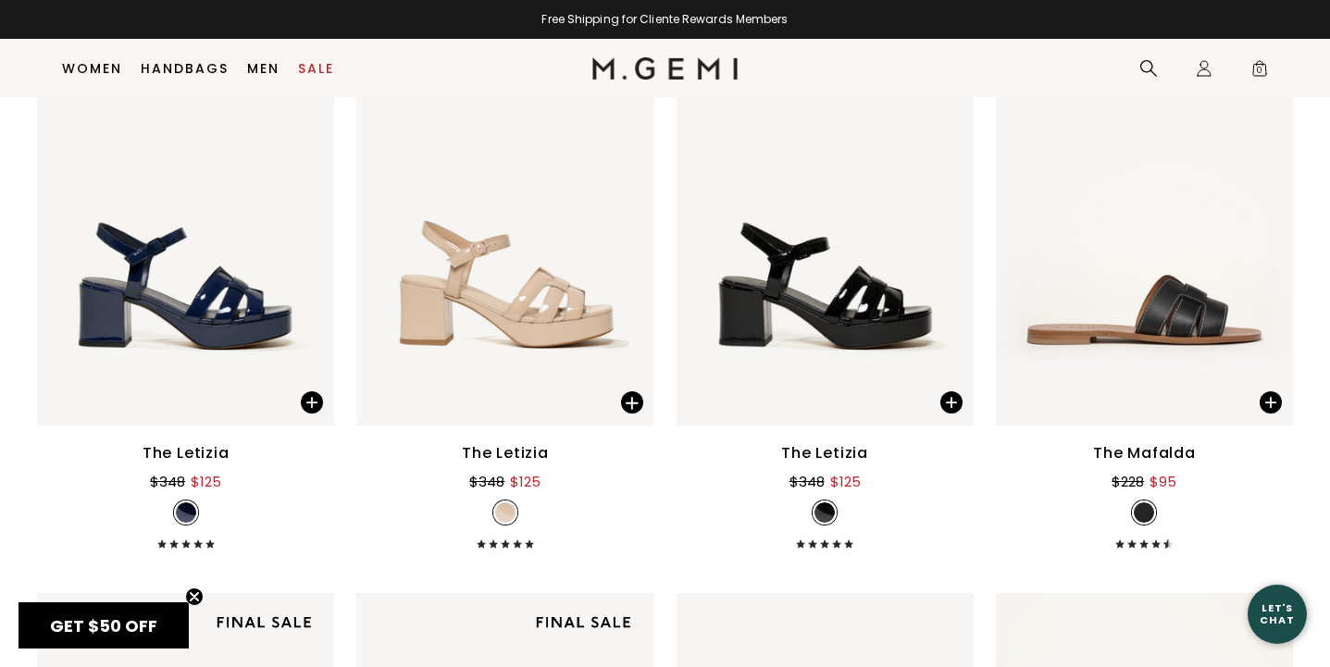
scroll to position [5322, 0]
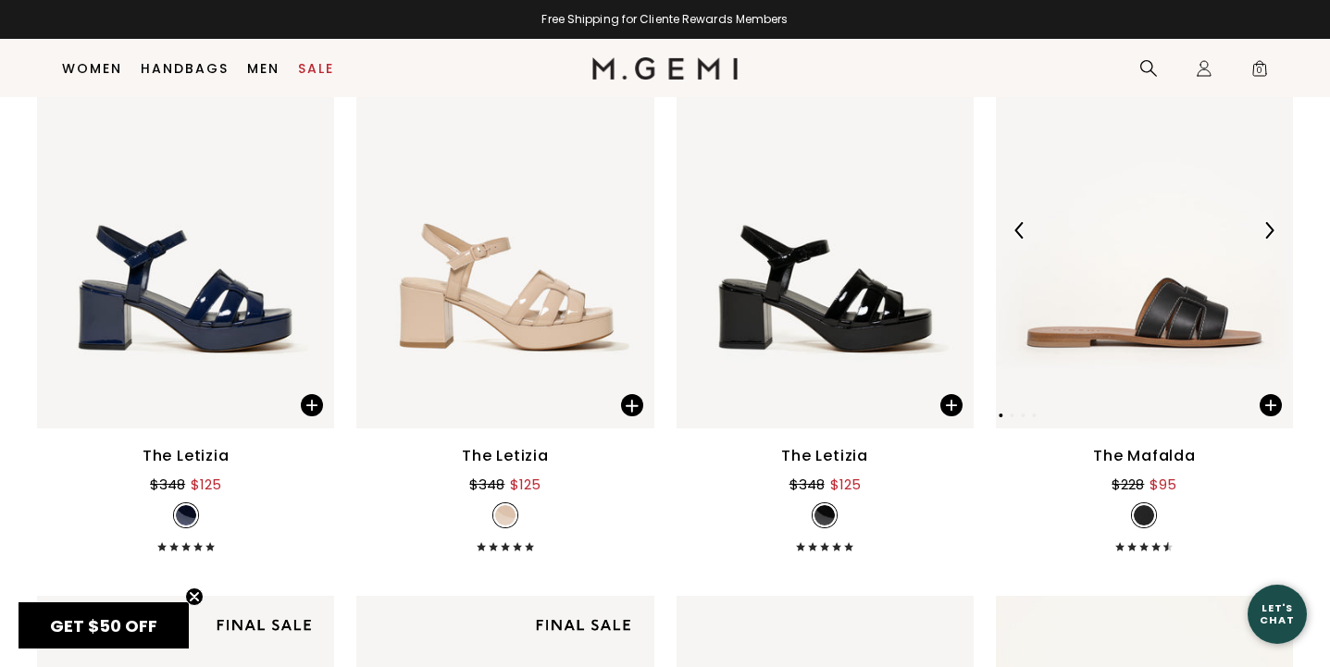
click at [1269, 233] on img at bounding box center [1268, 230] width 17 height 17
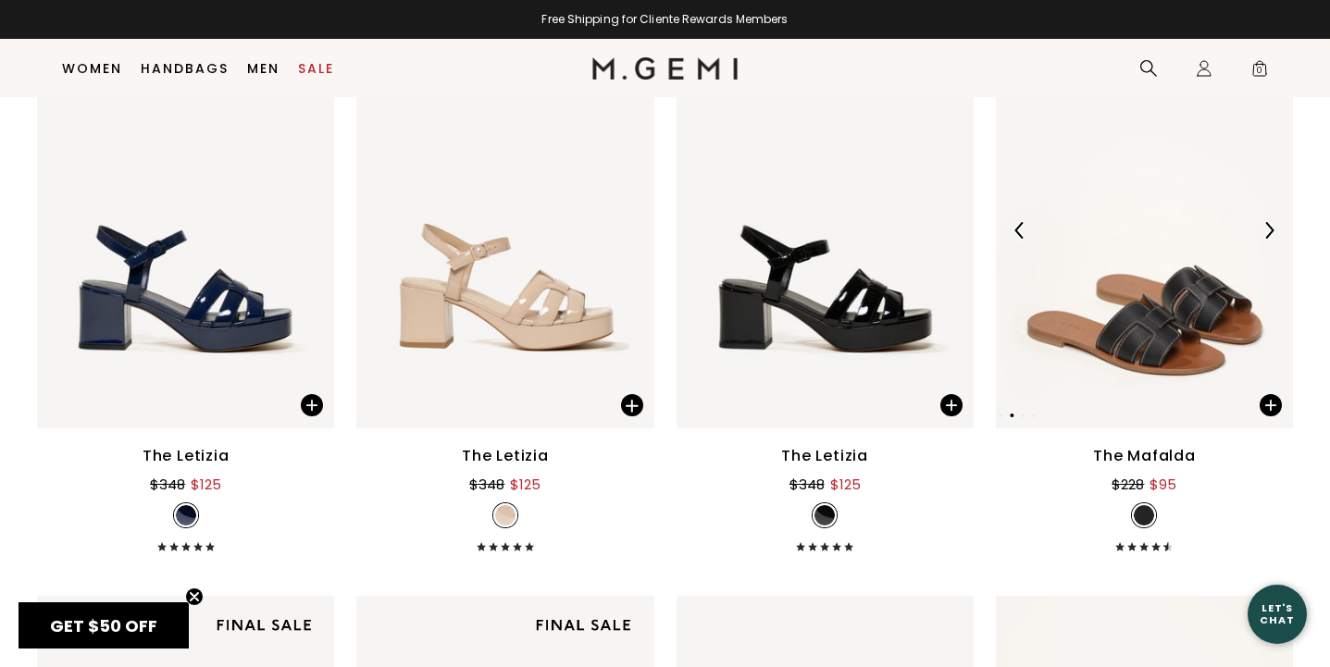
click at [1269, 233] on img at bounding box center [1268, 230] width 17 height 17
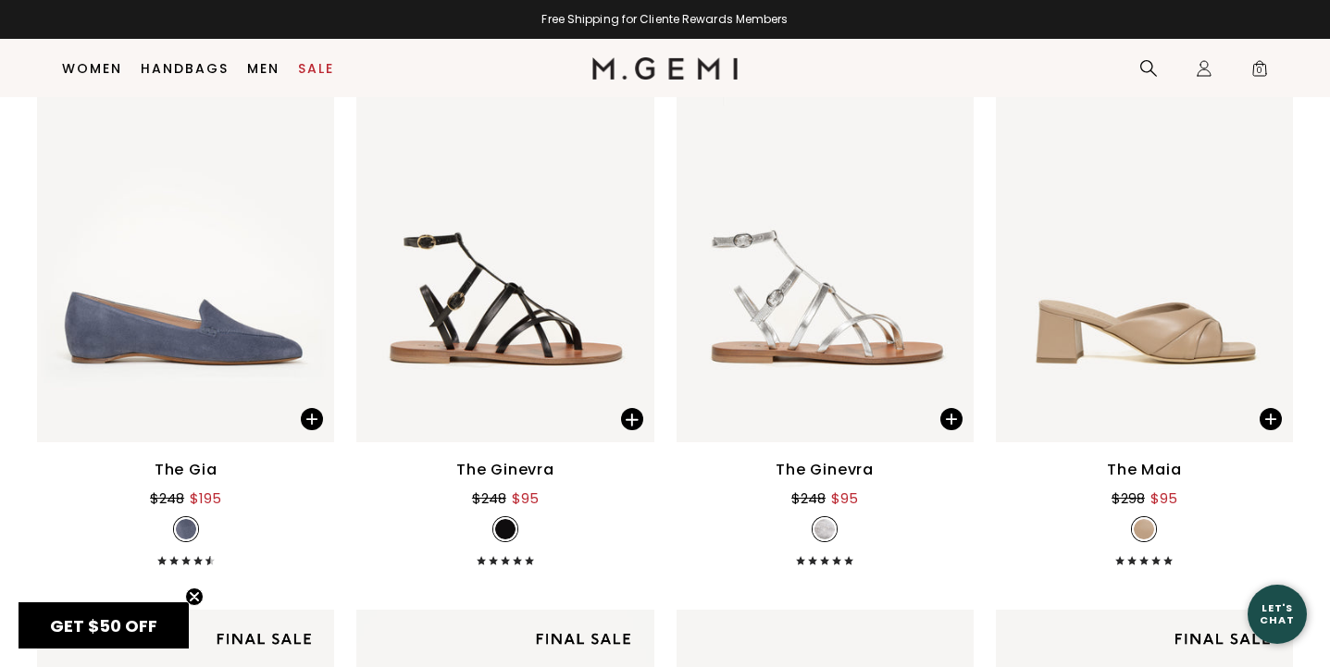
scroll to position [8129, 0]
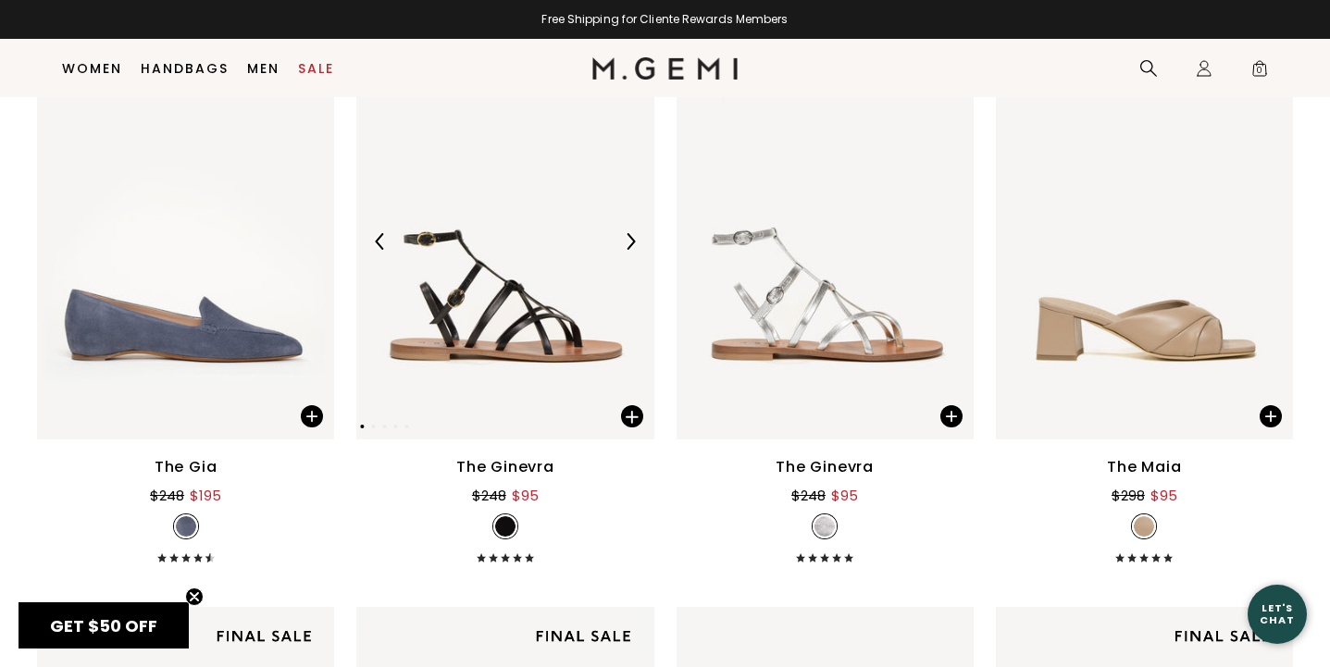
click at [636, 243] on img at bounding box center [630, 241] width 17 height 17
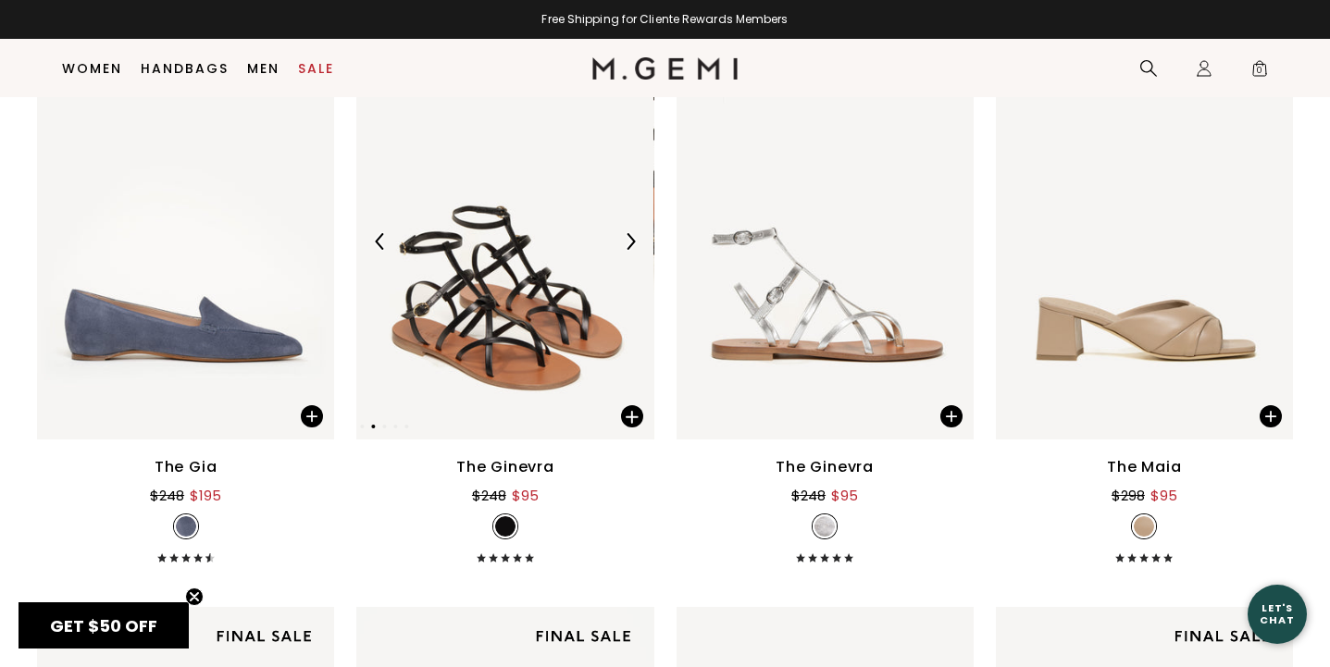
click at [636, 243] on img at bounding box center [630, 241] width 17 height 17
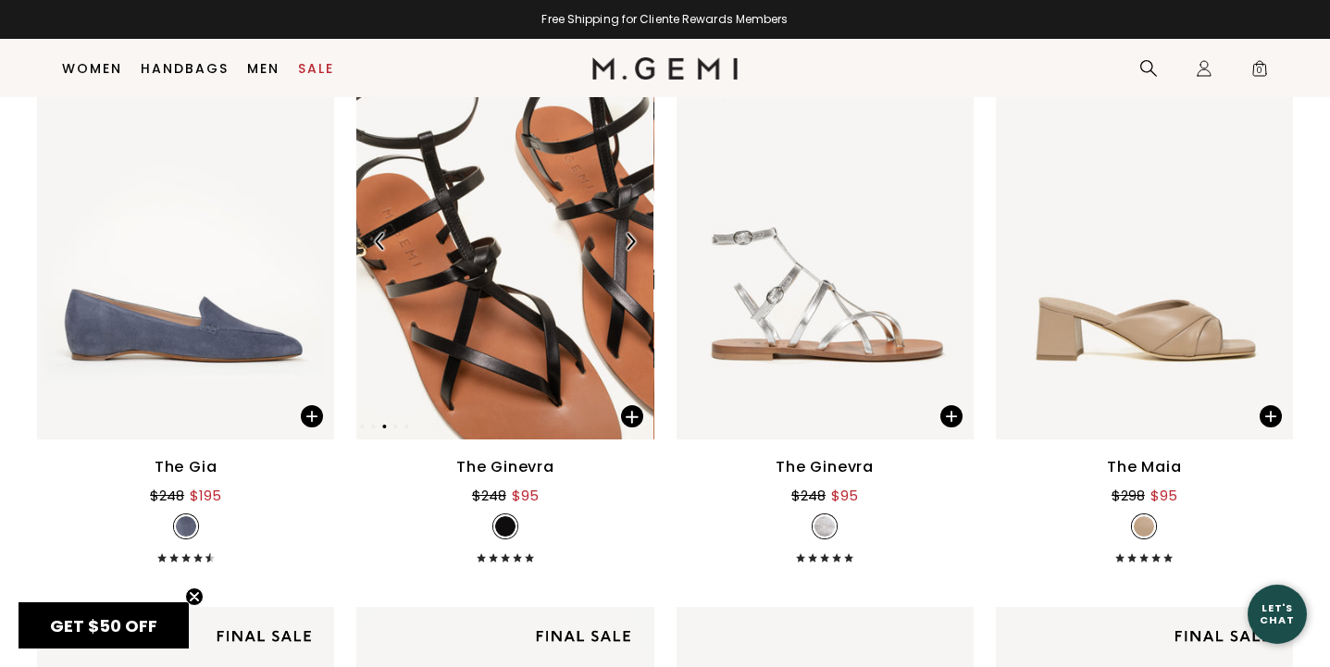
click at [636, 243] on img at bounding box center [630, 241] width 17 height 17
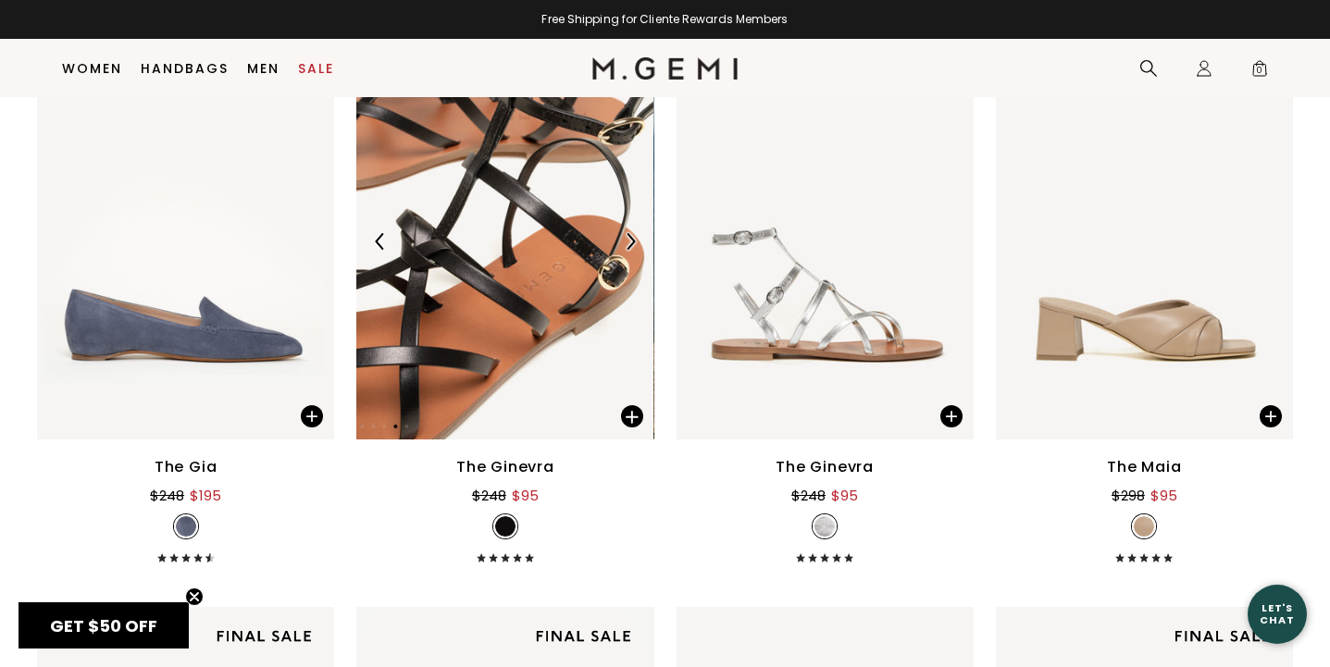
click at [636, 243] on img at bounding box center [630, 241] width 17 height 17
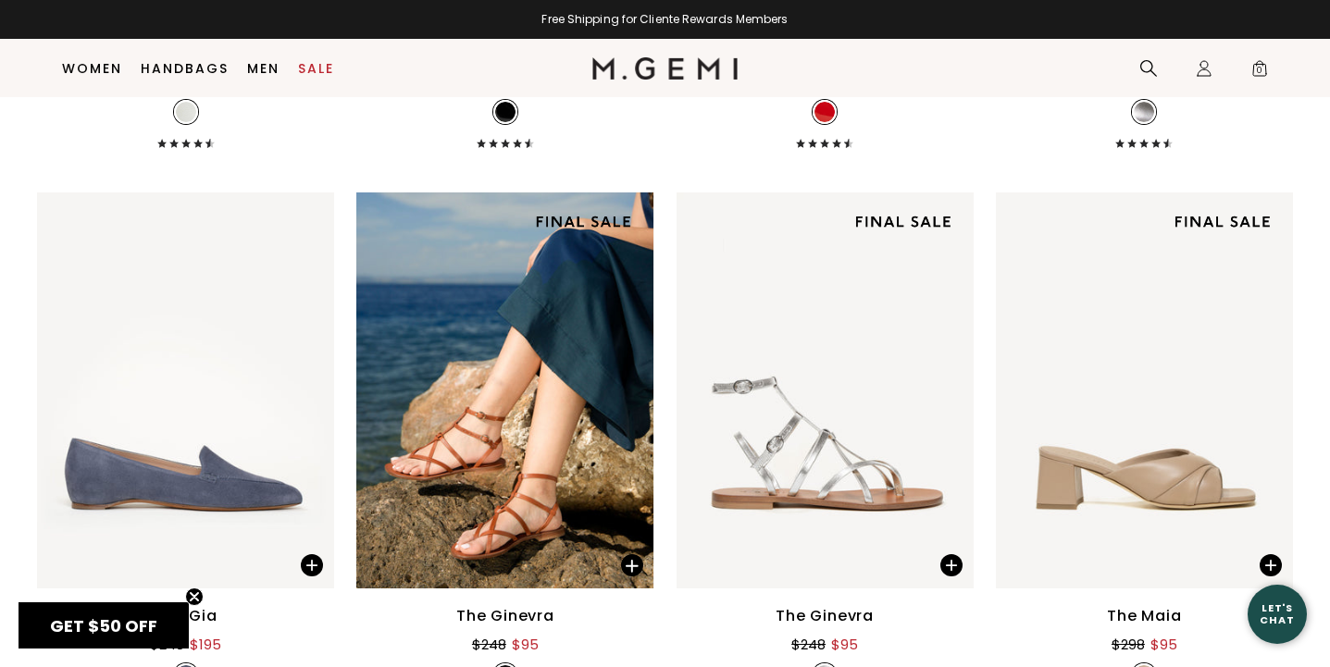
scroll to position [8164, 0]
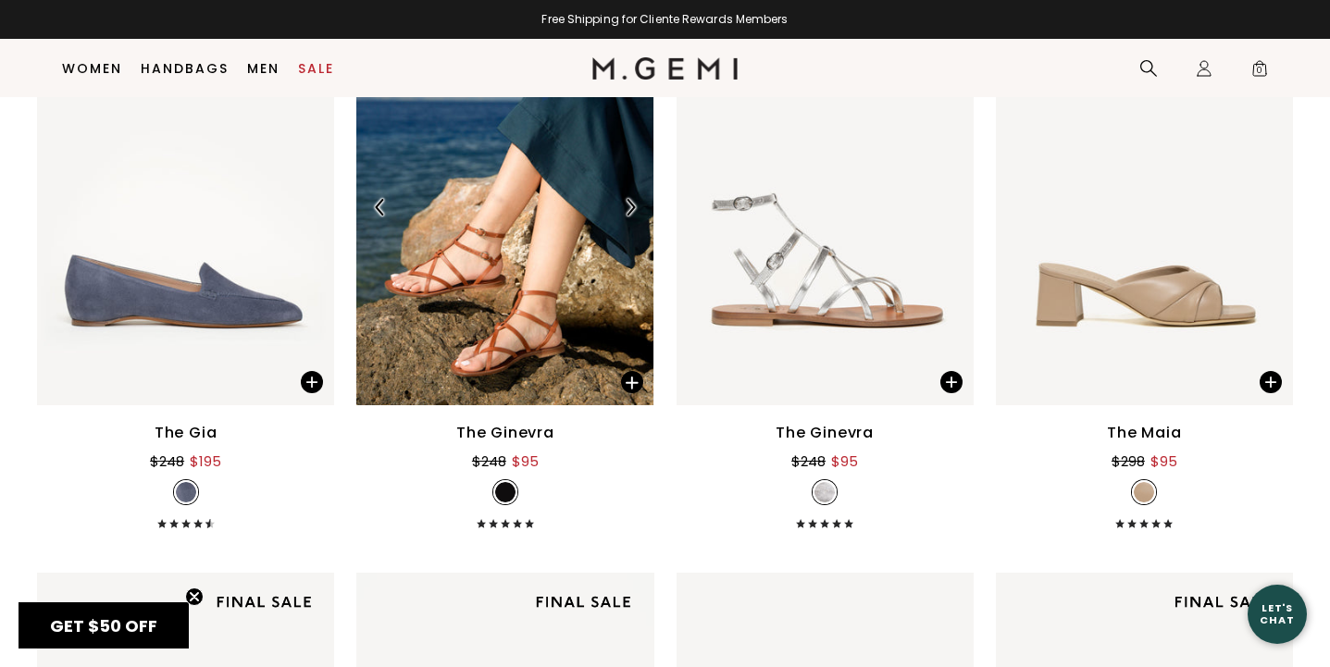
click at [590, 237] on img at bounding box center [504, 207] width 297 height 396
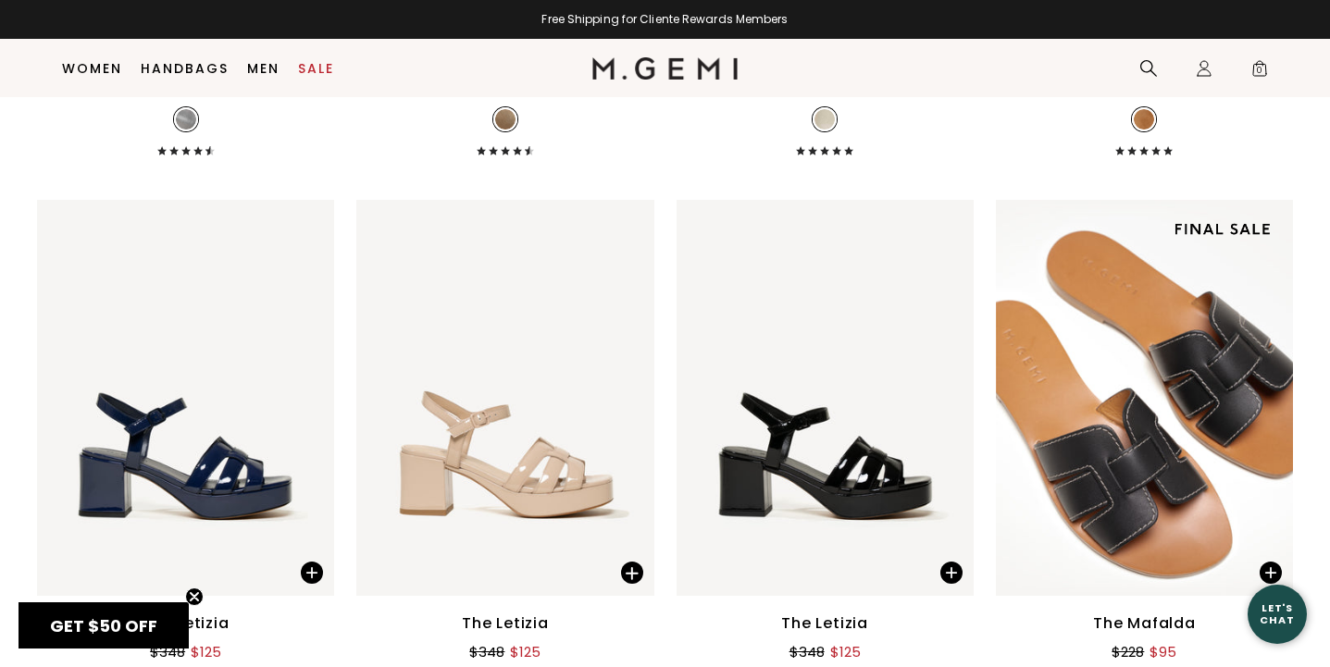
scroll to position [5202, 0]
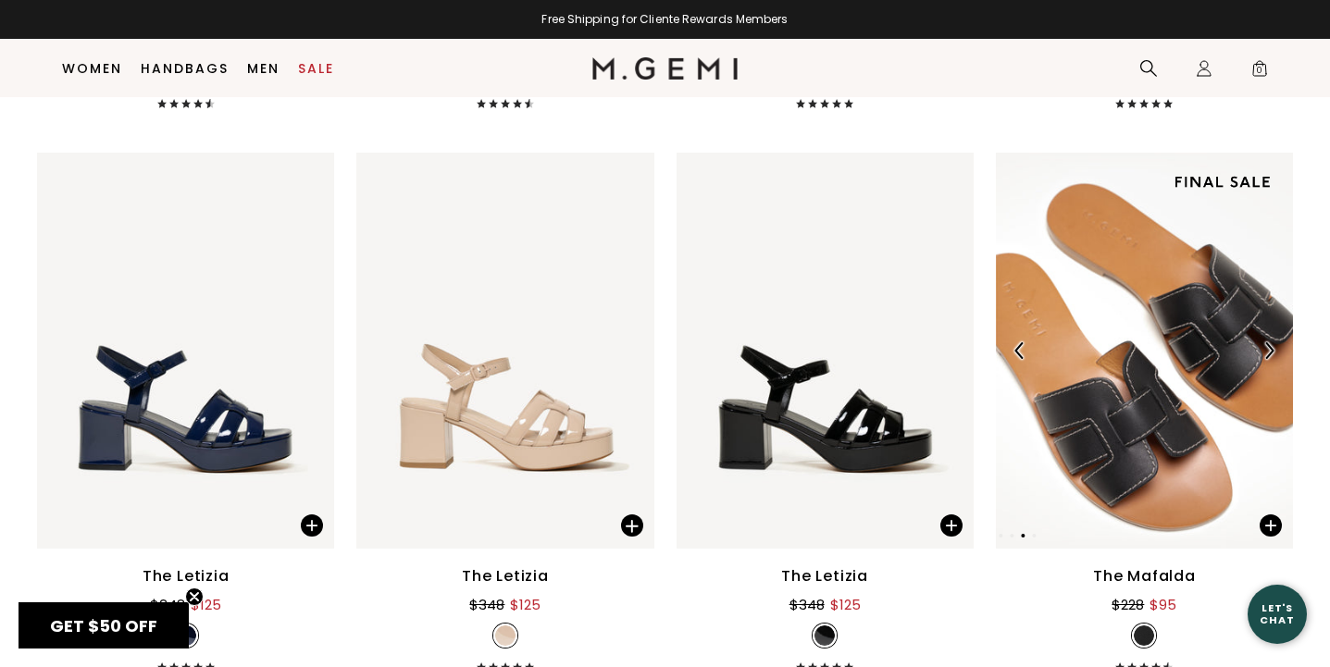
click at [1270, 348] on img at bounding box center [1268, 350] width 17 height 17
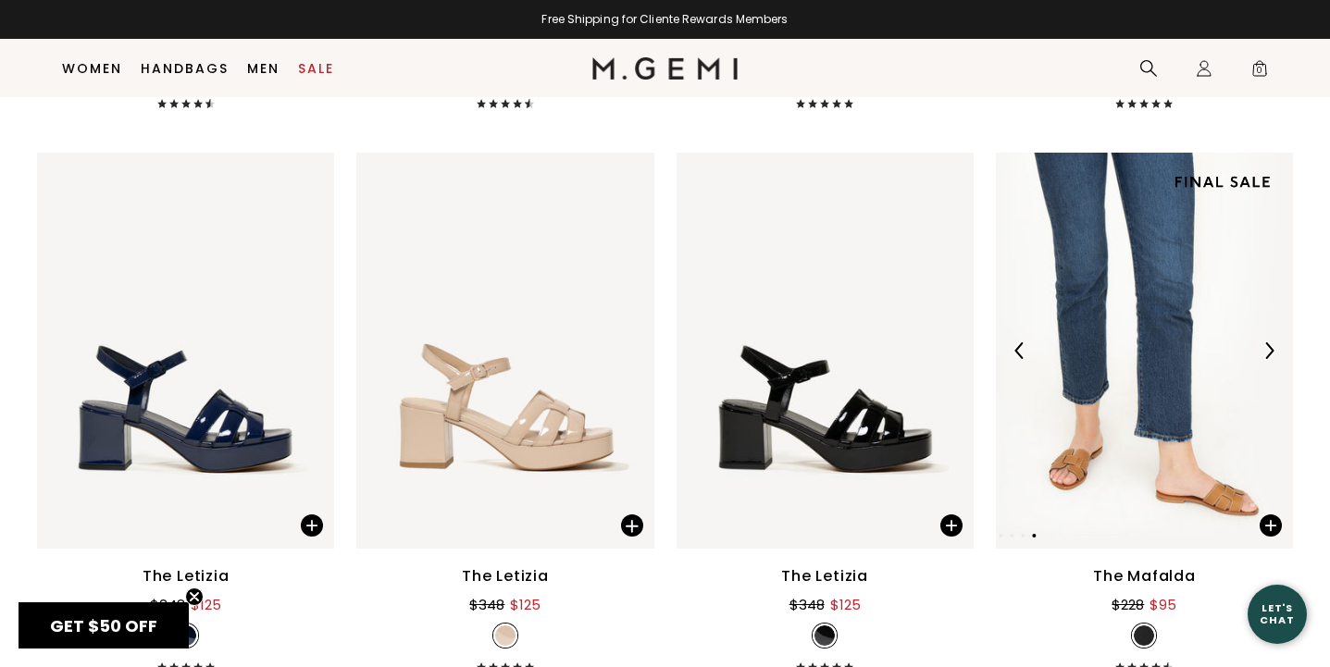
click at [1270, 348] on img at bounding box center [1268, 350] width 17 height 17
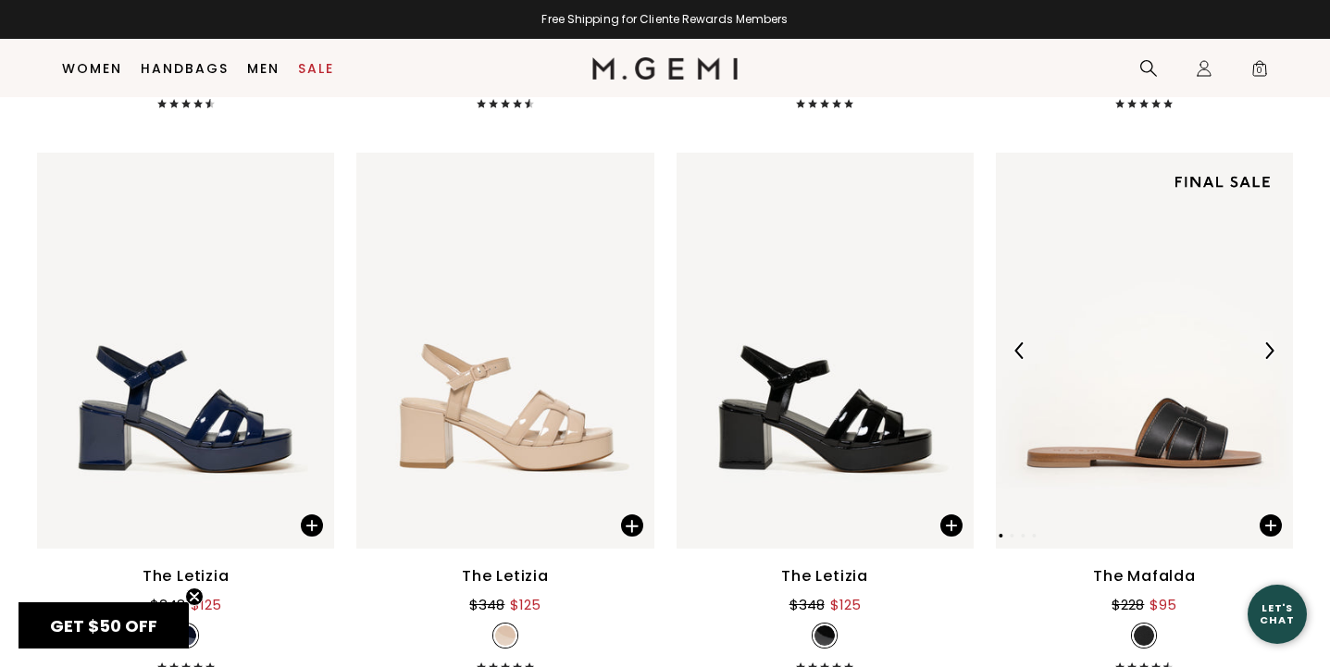
click at [1270, 348] on img at bounding box center [1268, 350] width 17 height 17
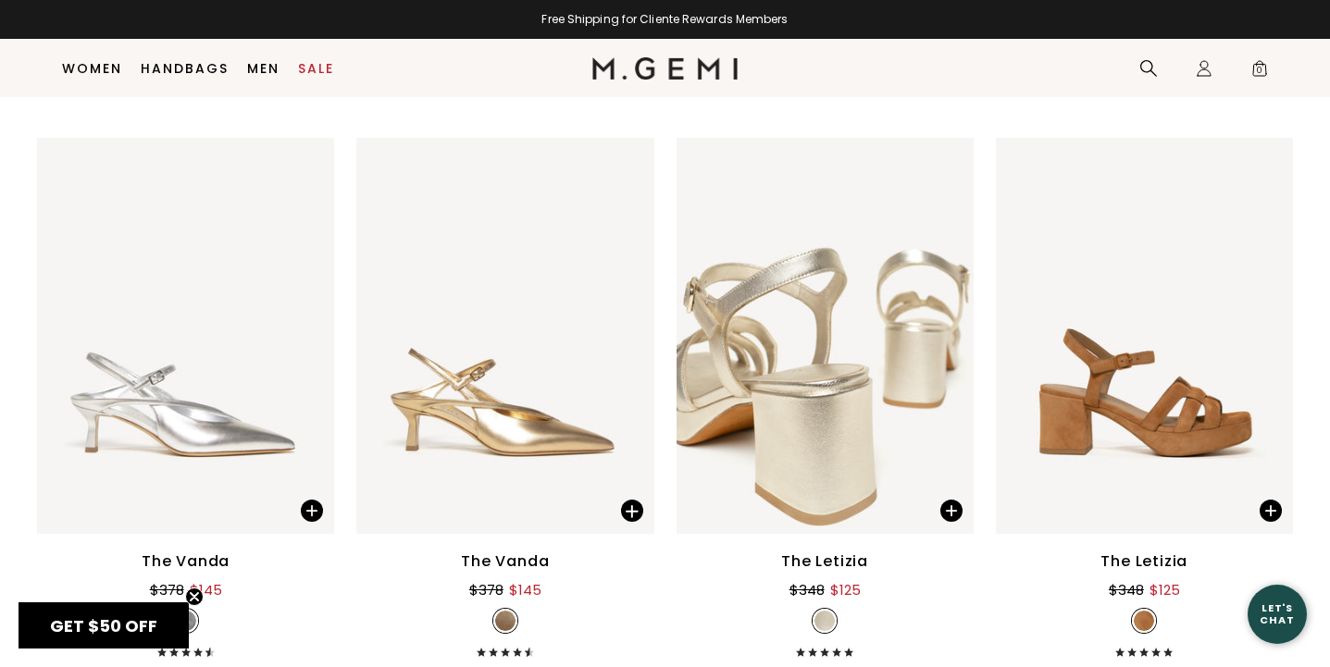
scroll to position [4652, 0]
click at [632, 335] on img at bounding box center [630, 337] width 17 height 17
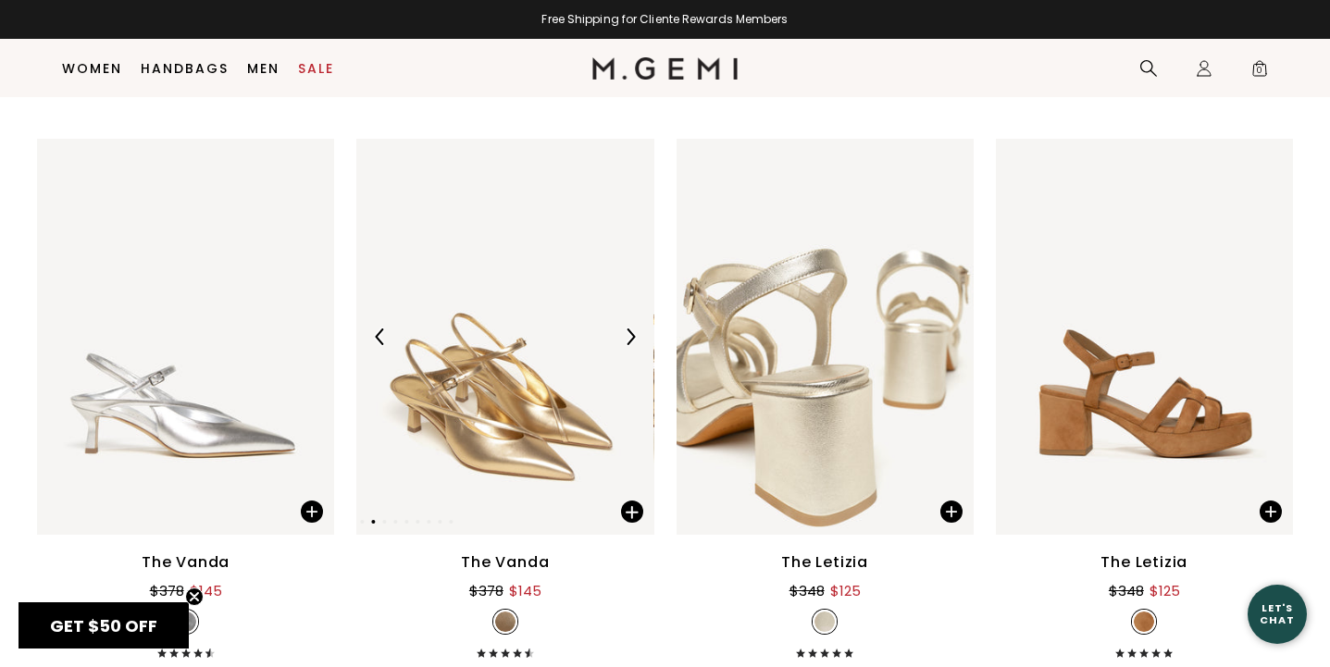
click at [632, 336] on img at bounding box center [630, 337] width 17 height 17
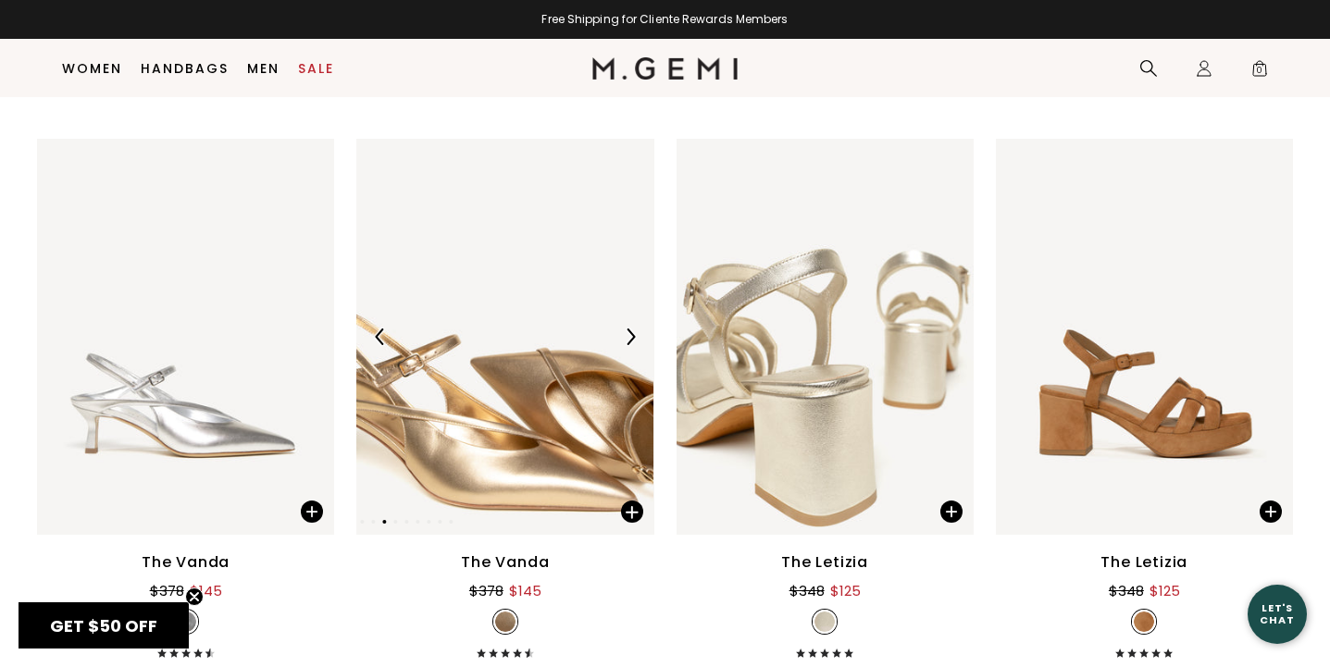
click at [632, 336] on img at bounding box center [630, 337] width 17 height 17
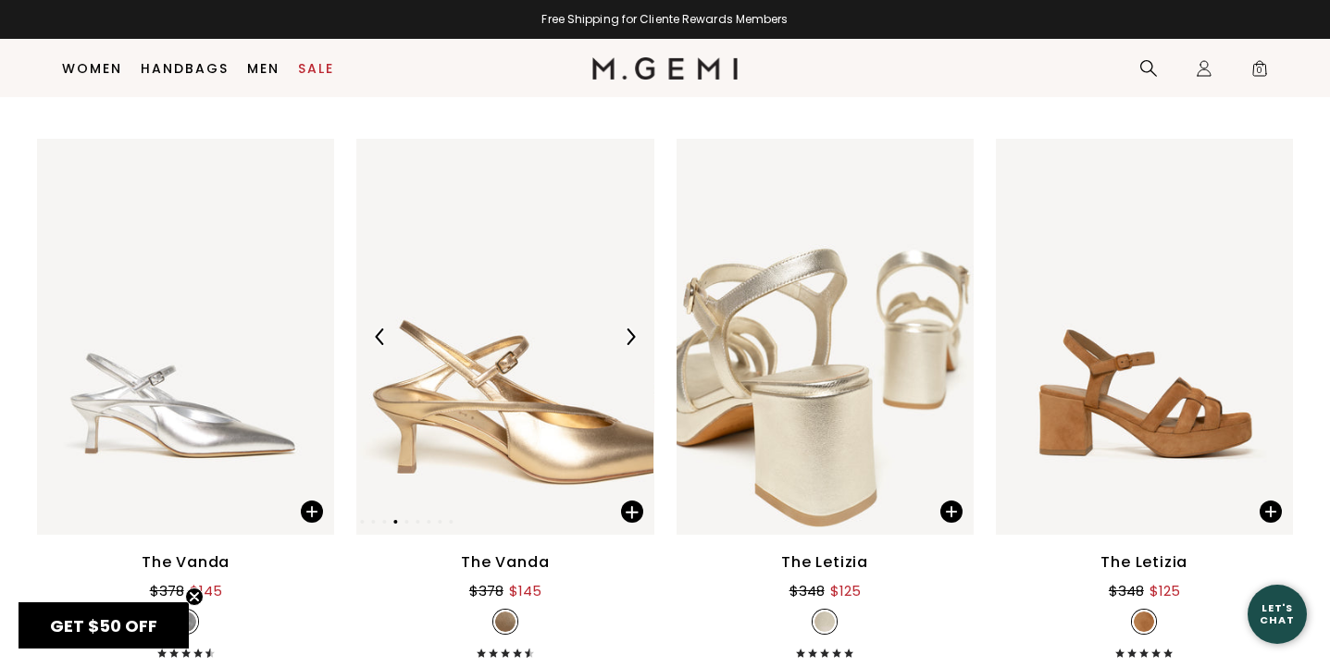
click at [632, 336] on img at bounding box center [630, 337] width 17 height 17
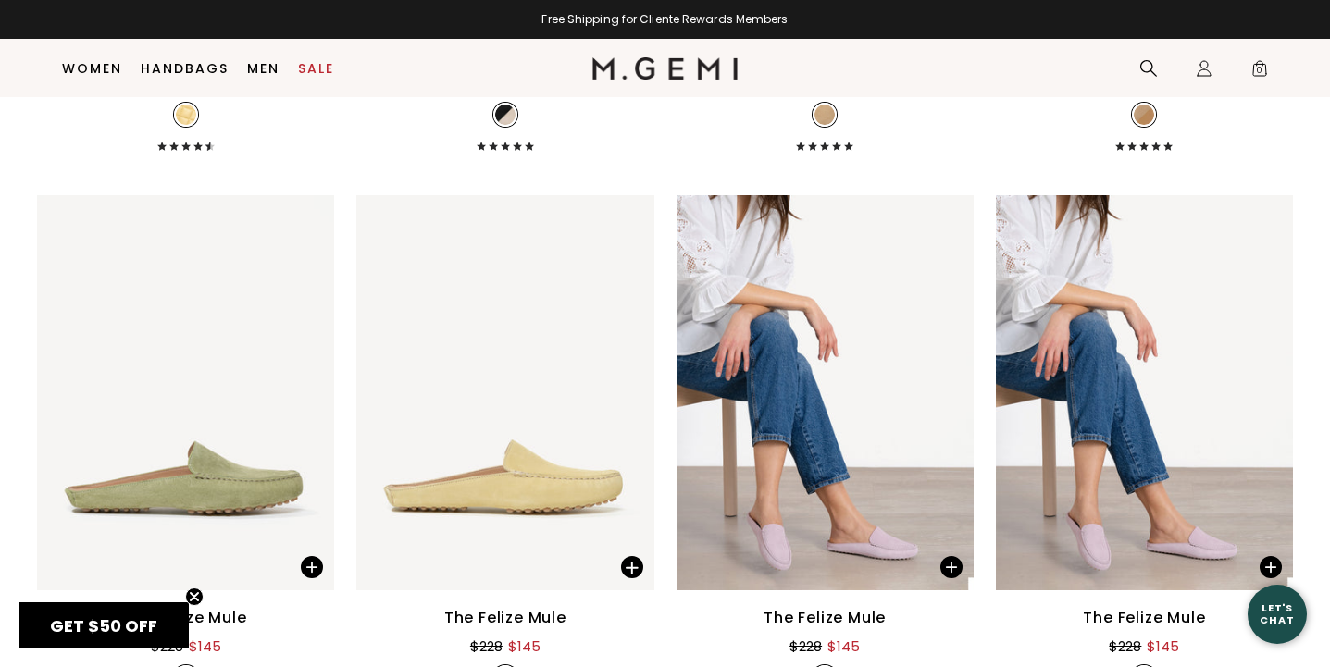
scroll to position [4031, 0]
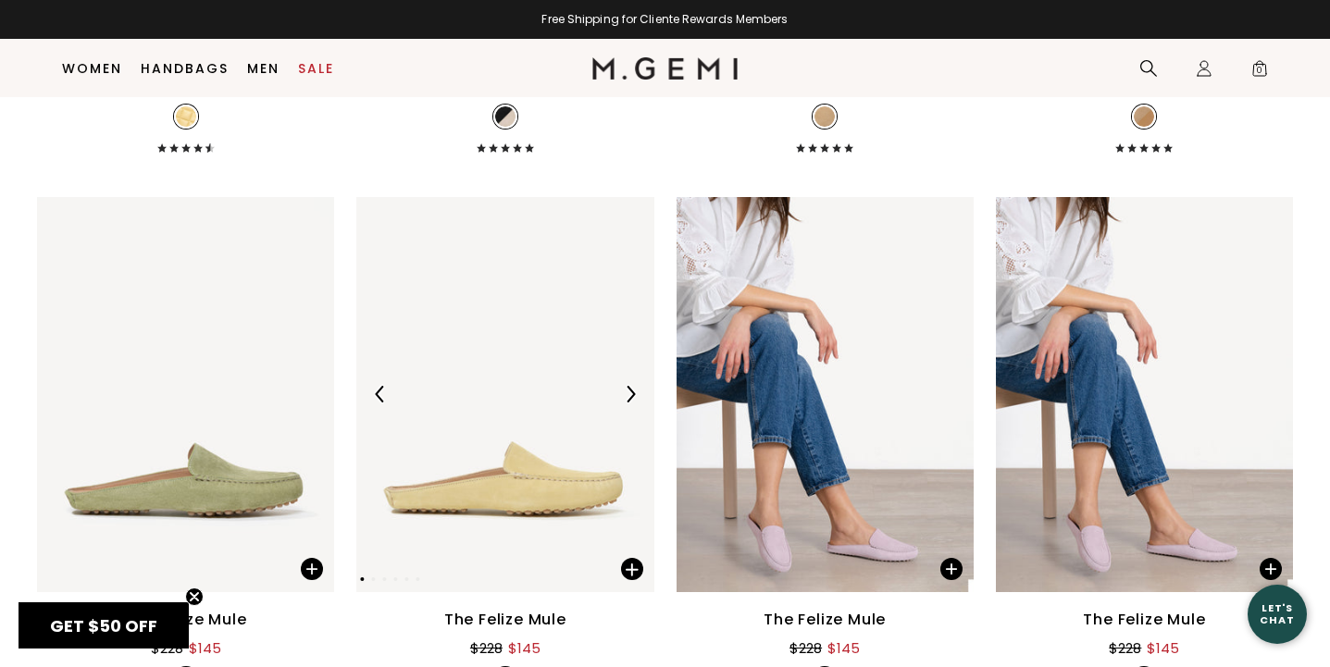
click at [634, 397] on img at bounding box center [630, 394] width 17 height 17
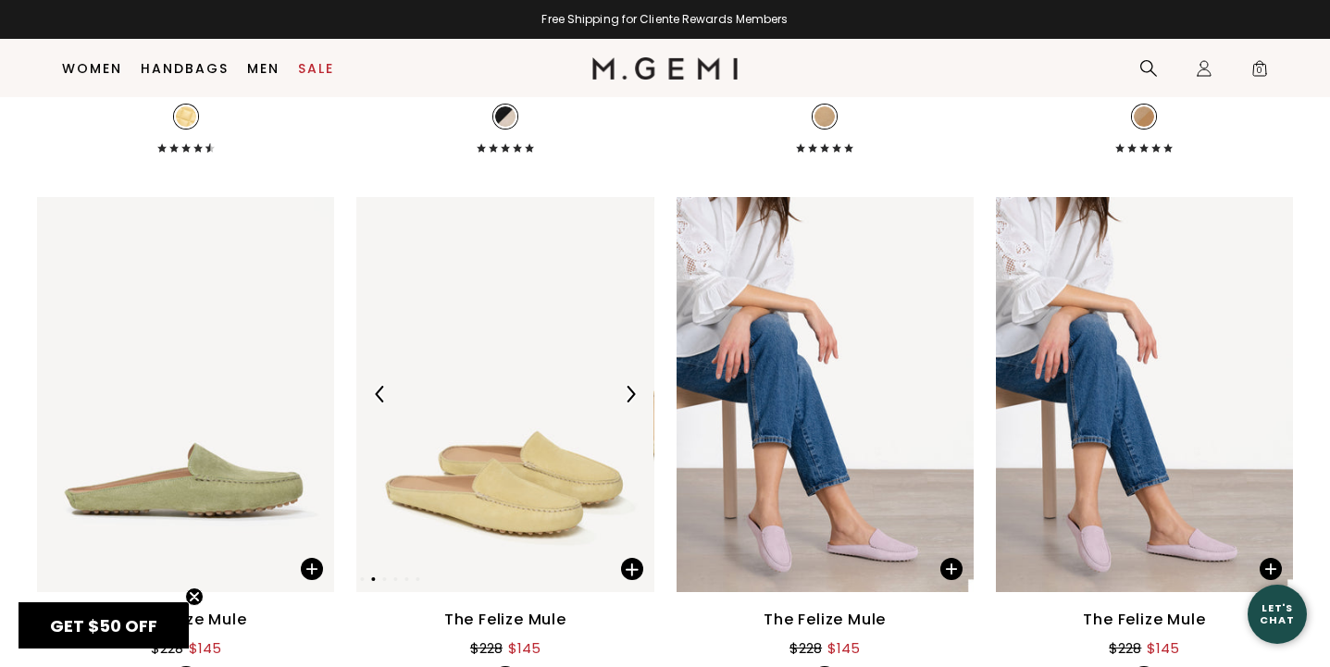
click at [634, 397] on img at bounding box center [630, 394] width 17 height 17
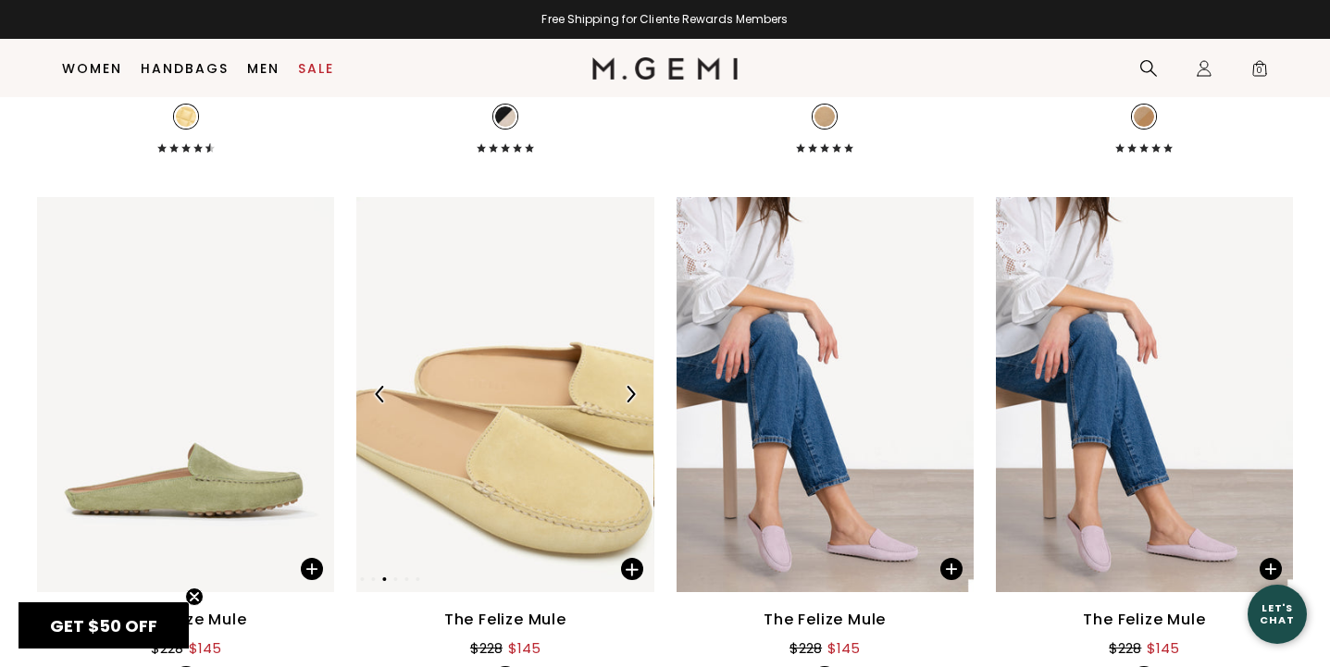
click at [634, 397] on img at bounding box center [630, 394] width 17 height 17
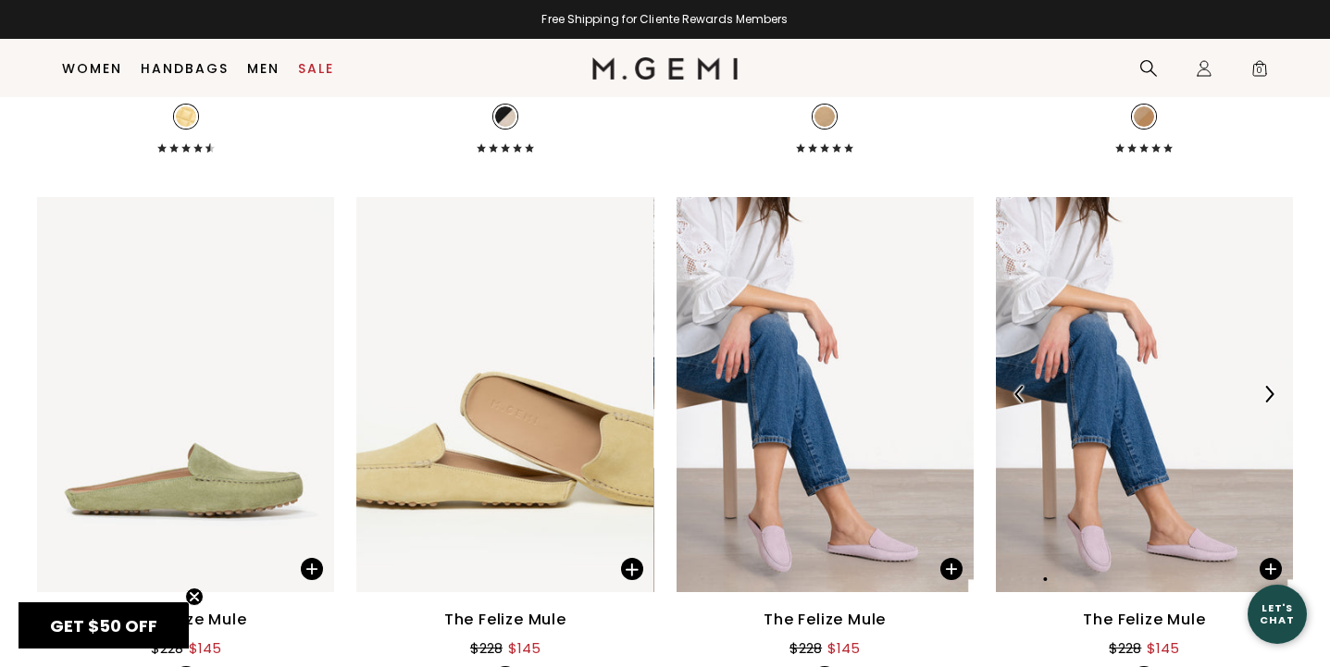
click at [1264, 390] on img at bounding box center [1268, 394] width 17 height 17
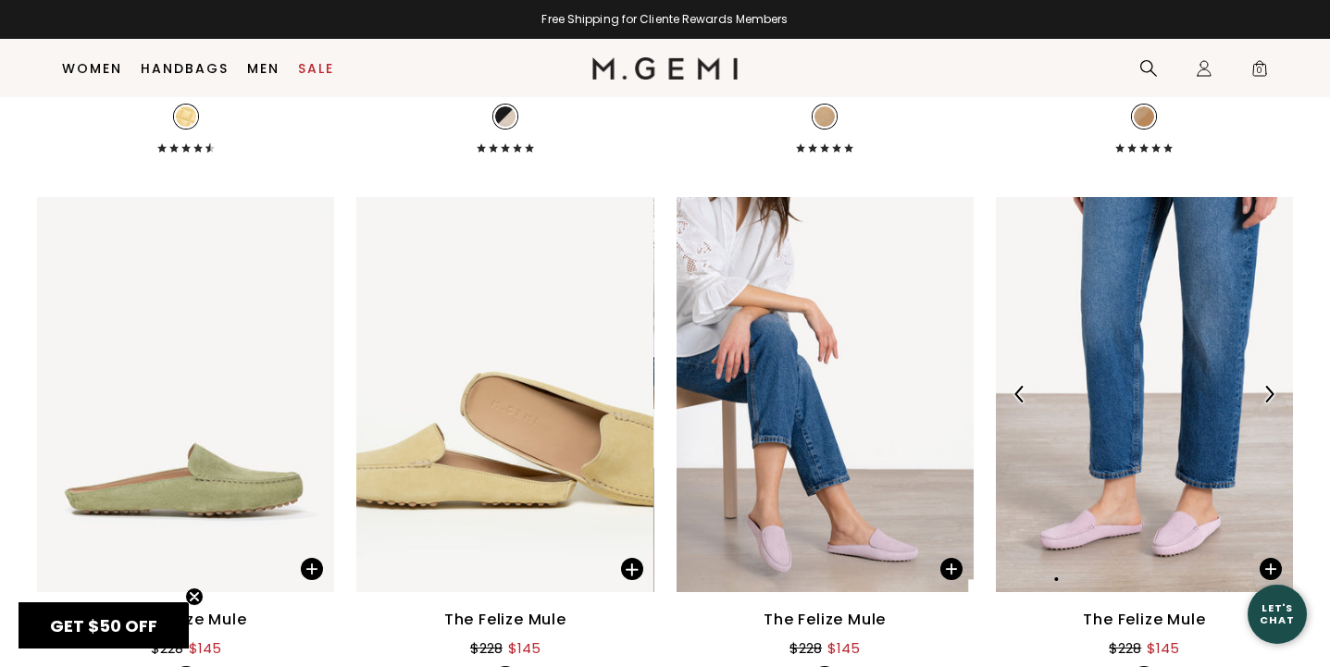
click at [1264, 391] on img at bounding box center [1268, 394] width 17 height 17
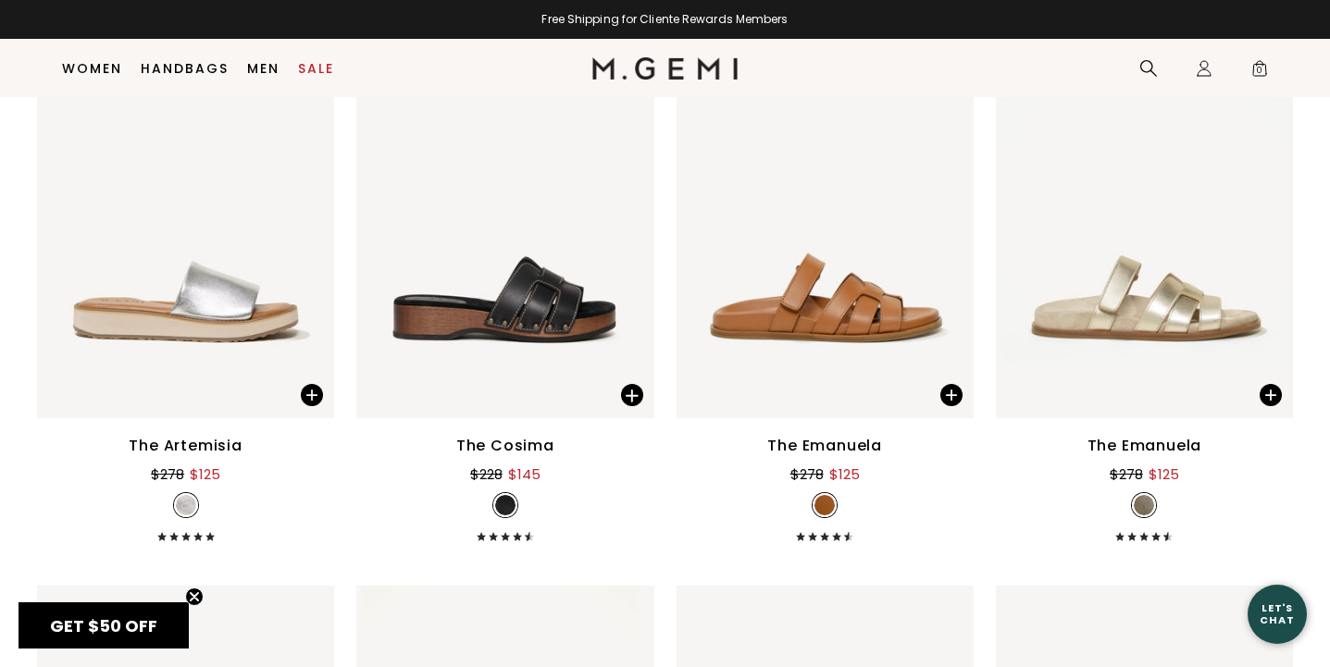
scroll to position [7028, 0]
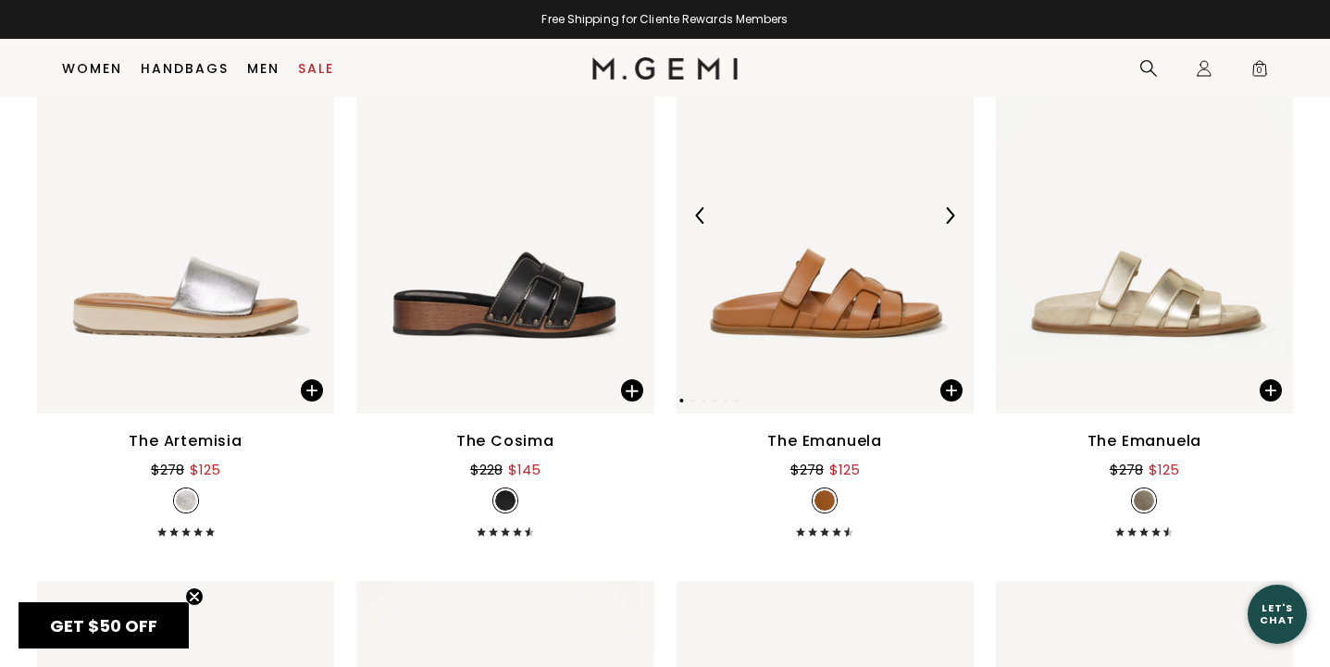
click at [949, 221] on img at bounding box center [949, 215] width 17 height 17
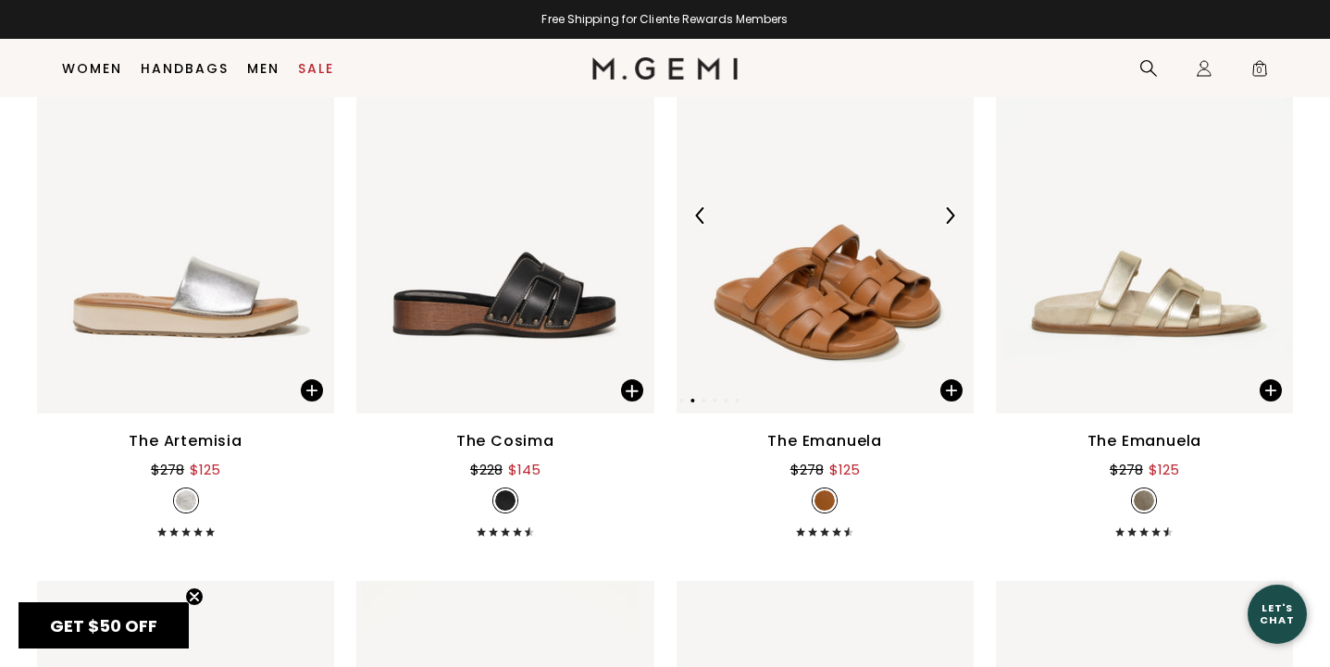
click at [949, 221] on img at bounding box center [949, 215] width 17 height 17
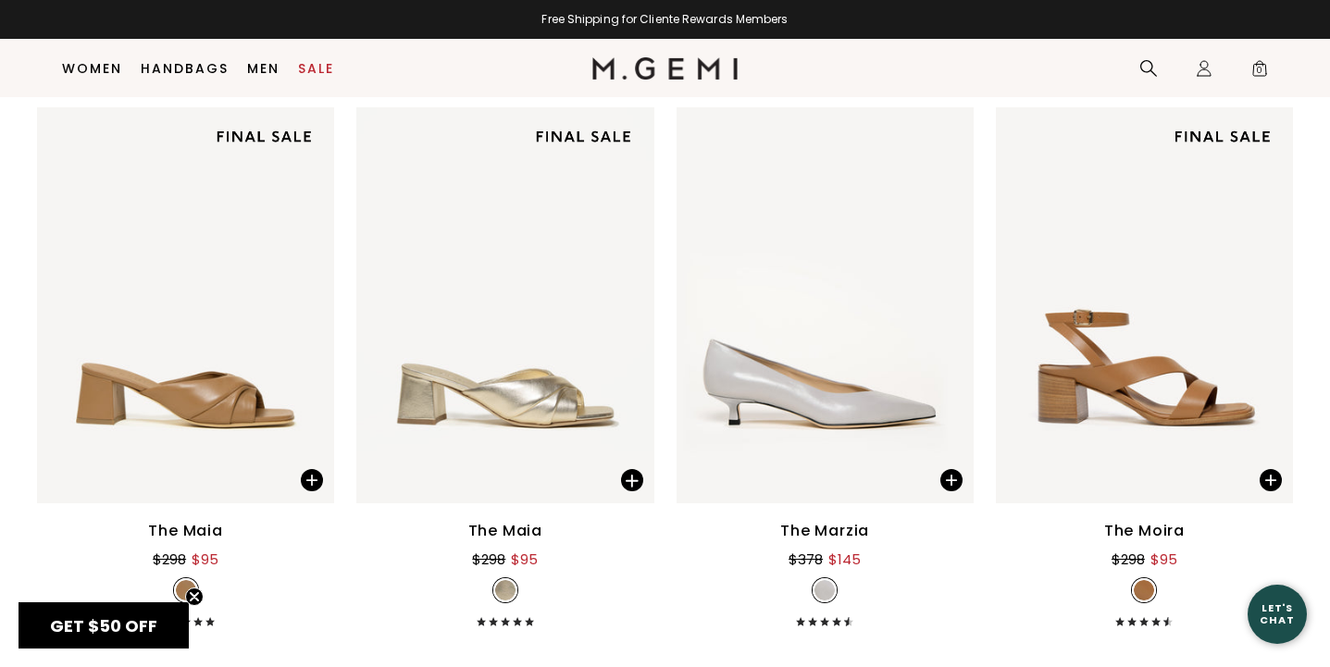
scroll to position [8640, 0]
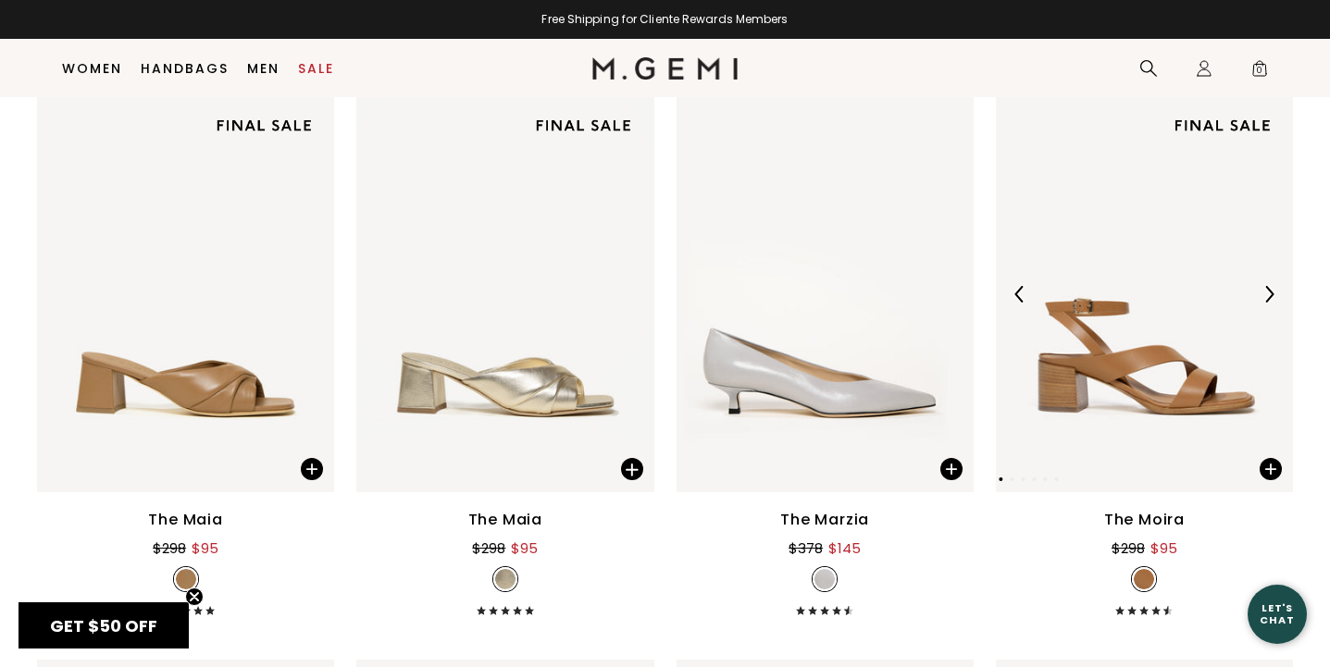
click at [1270, 292] on img at bounding box center [1268, 294] width 17 height 17
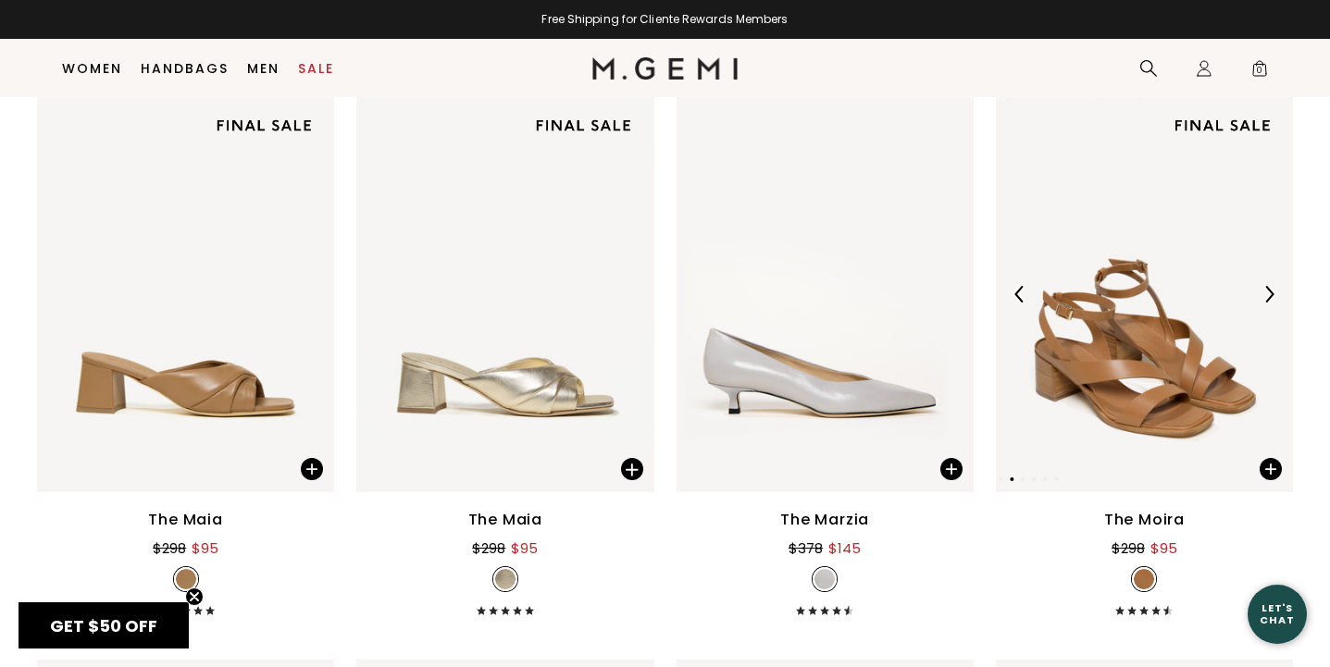
click at [1270, 292] on img at bounding box center [1268, 294] width 17 height 17
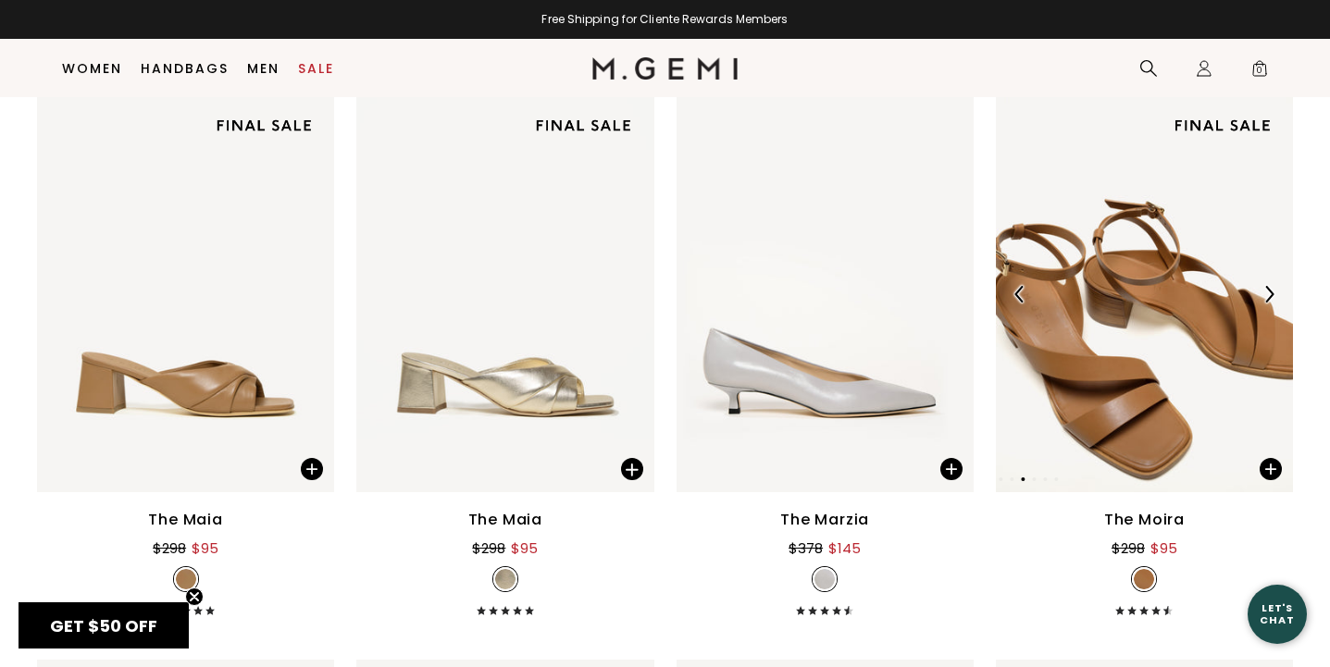
click at [1270, 292] on img at bounding box center [1268, 294] width 17 height 17
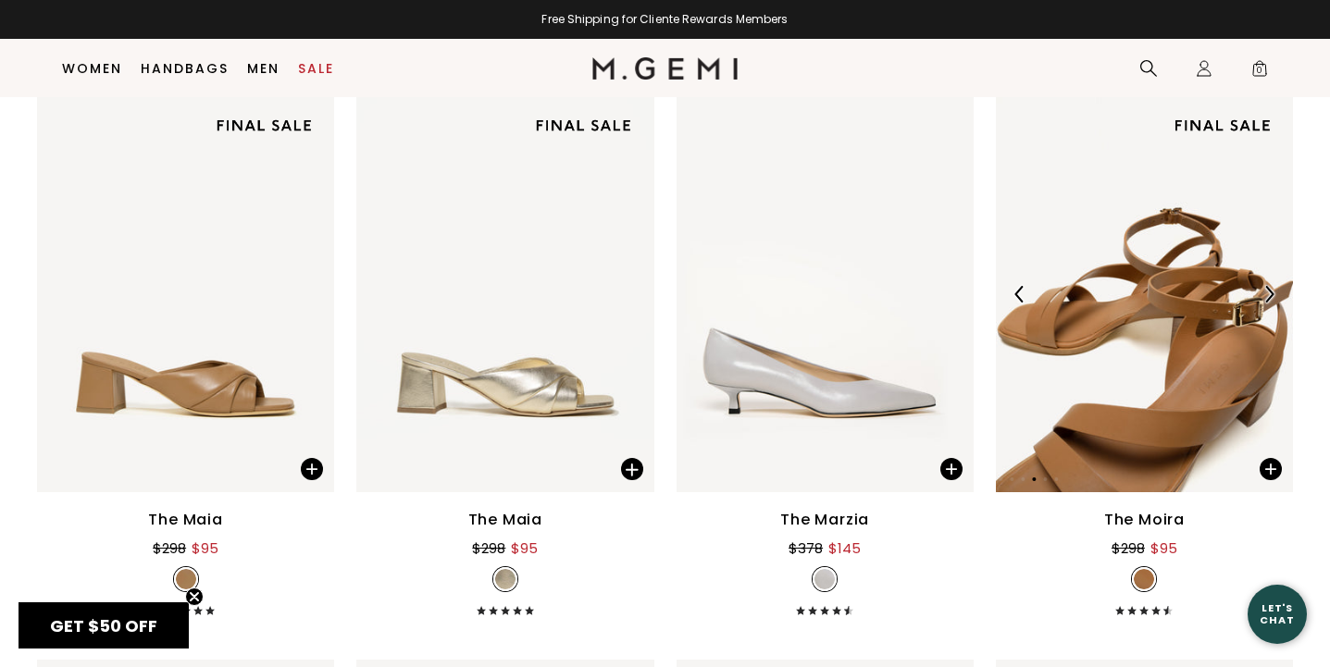
click at [1270, 292] on img at bounding box center [1268, 294] width 17 height 17
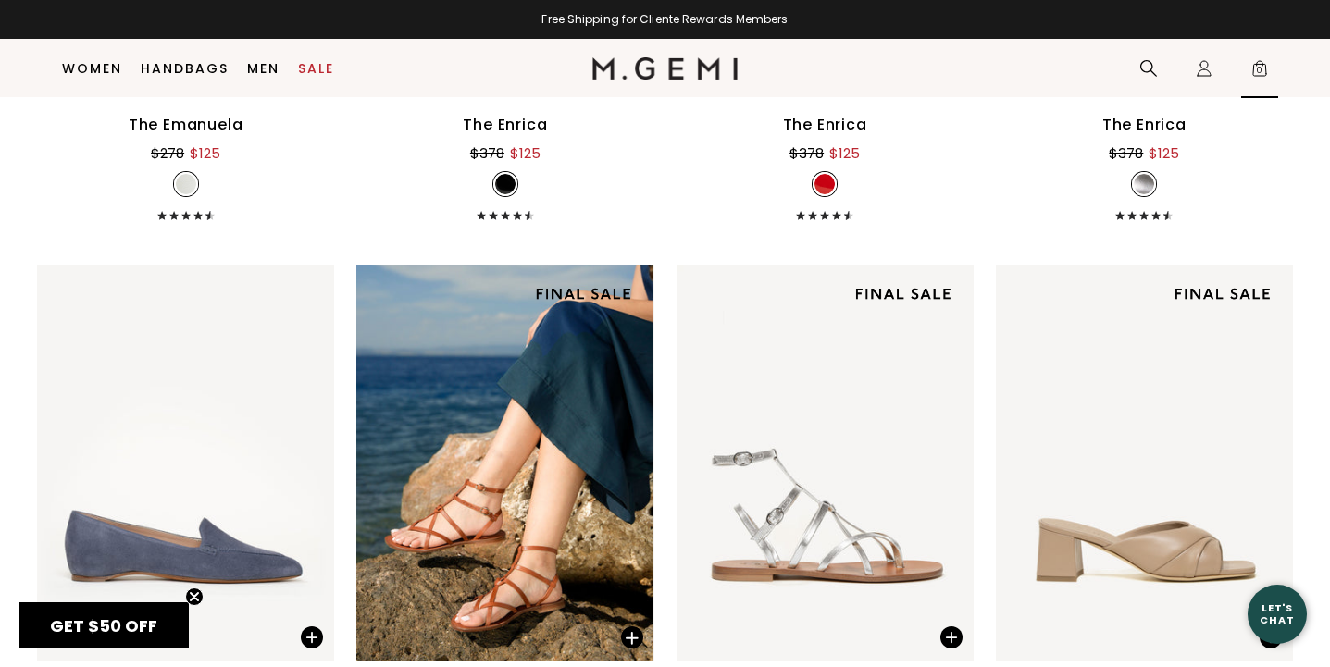
scroll to position [7568, 0]
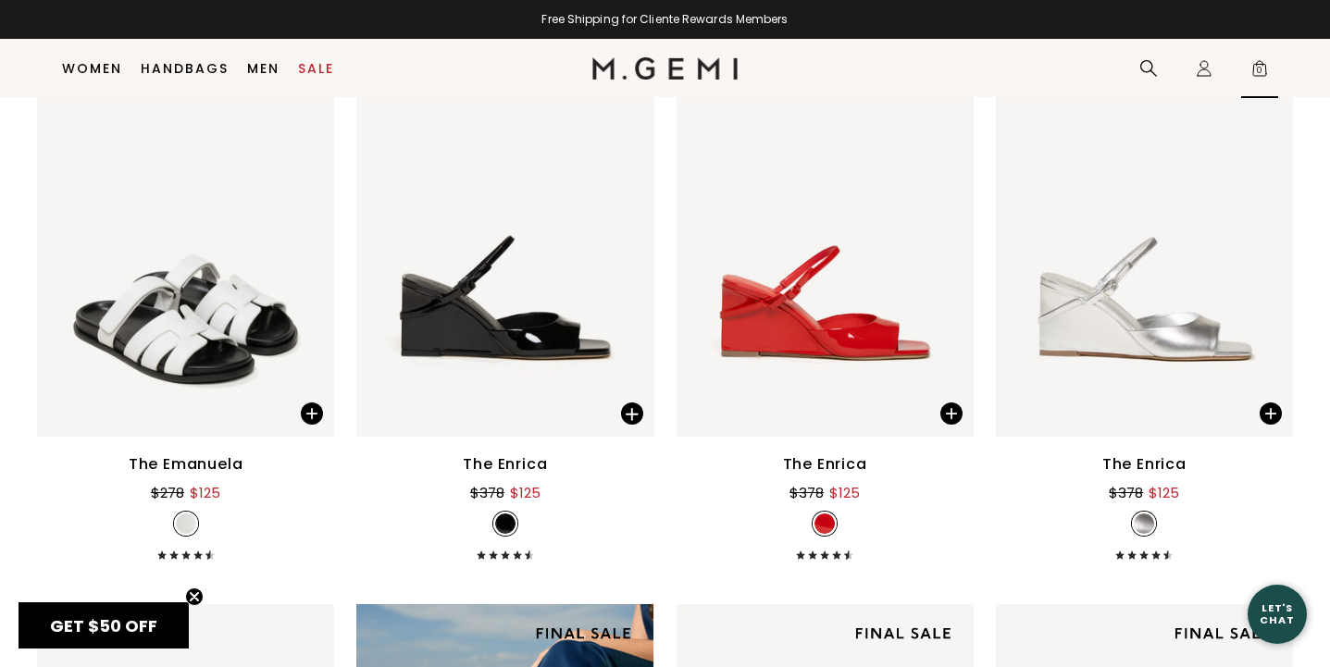
click at [1260, 64] on span "0" at bounding box center [1259, 72] width 19 height 19
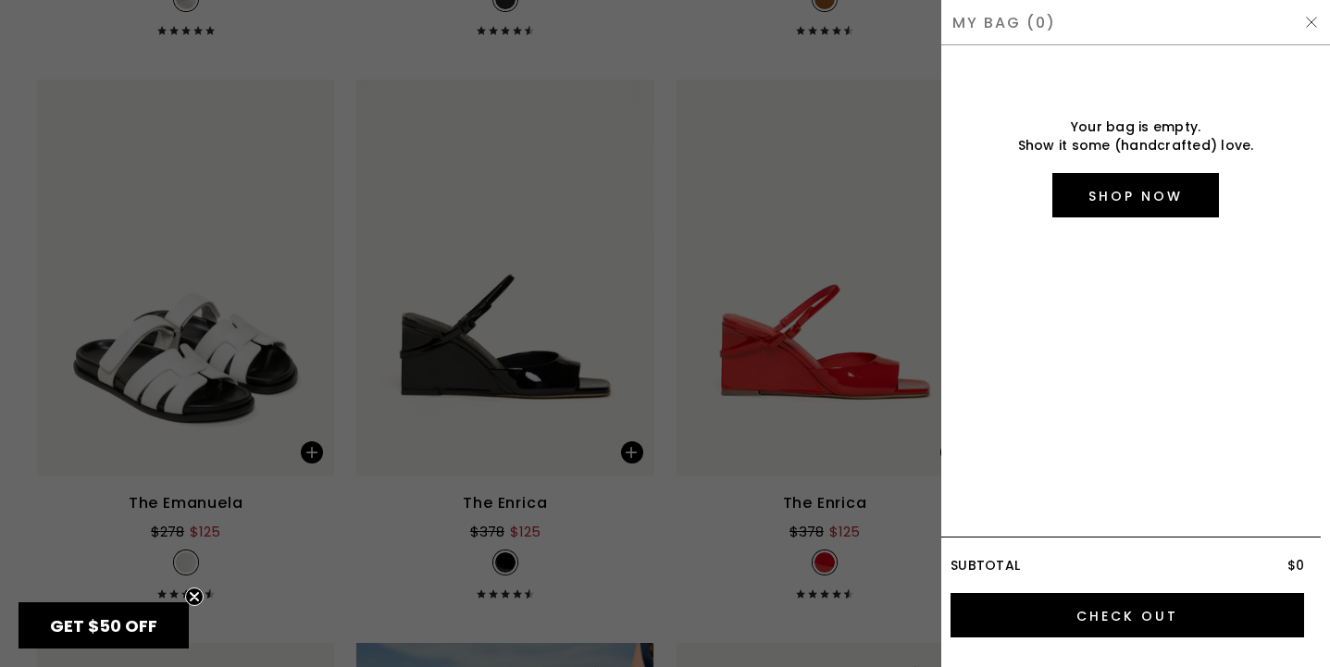
click at [836, 62] on div at bounding box center [665, 333] width 1330 height 667
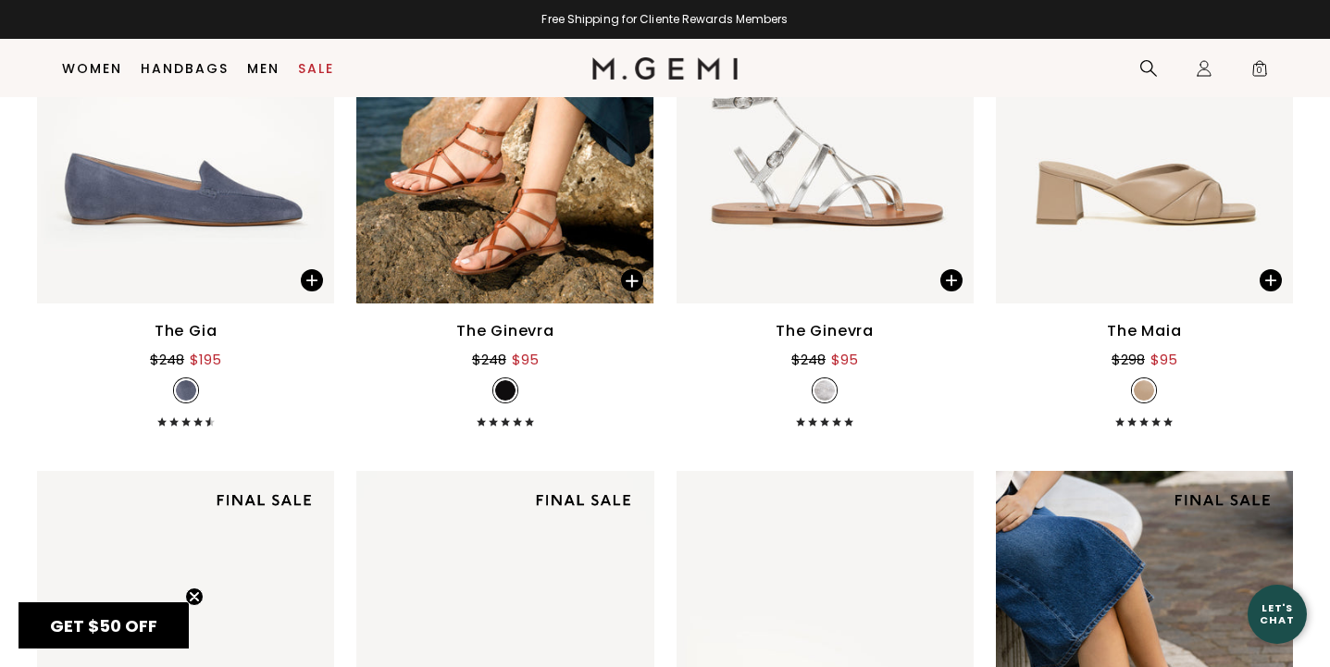
scroll to position [8327, 0]
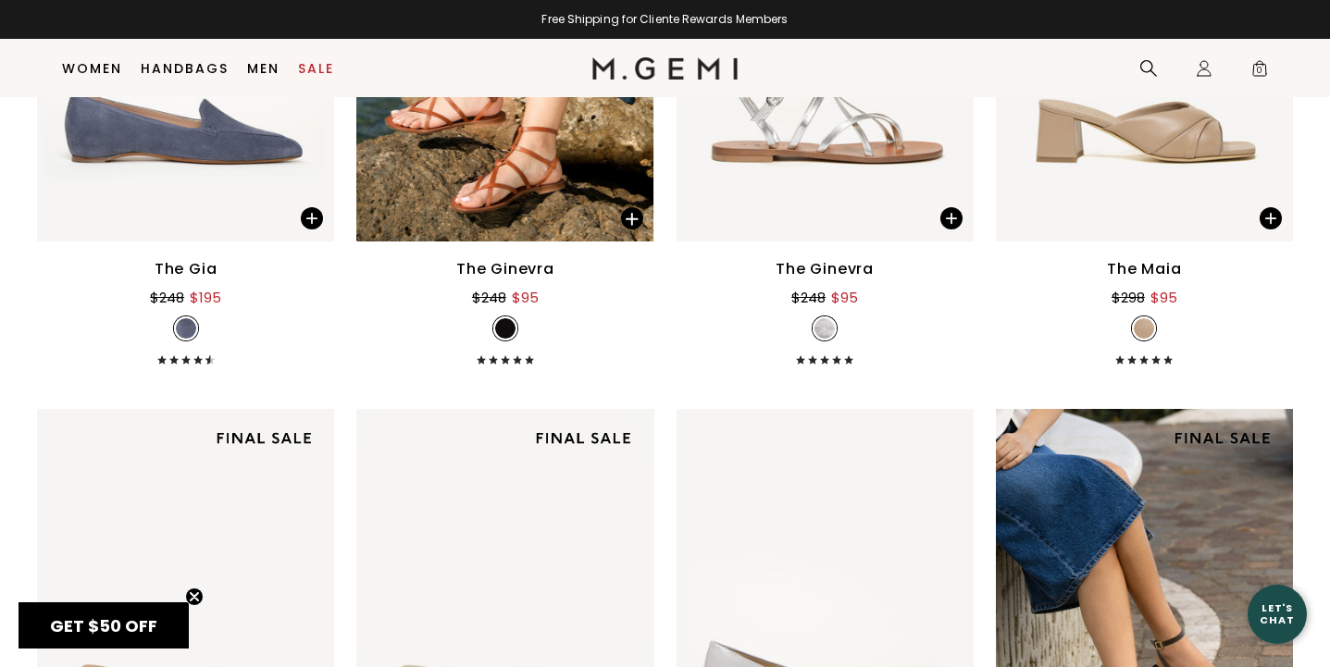
click at [492, 190] on img at bounding box center [504, 43] width 297 height 396
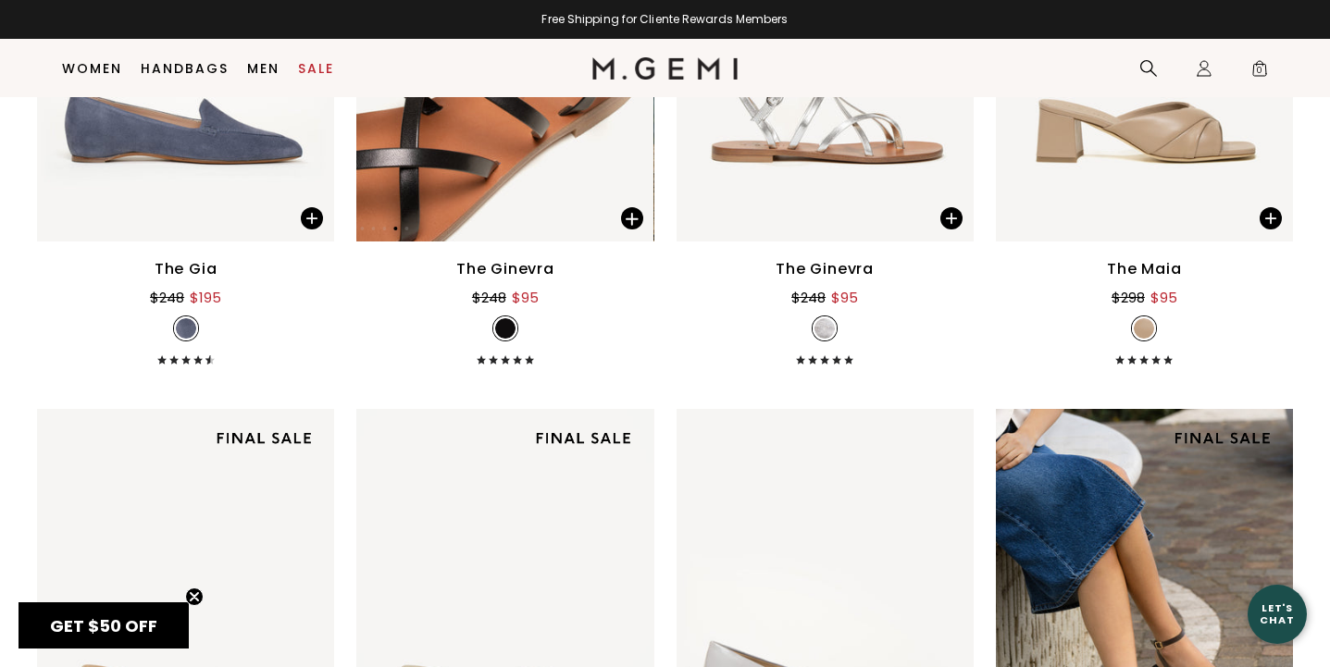
click at [519, 178] on img at bounding box center [504, 43] width 297 height 396
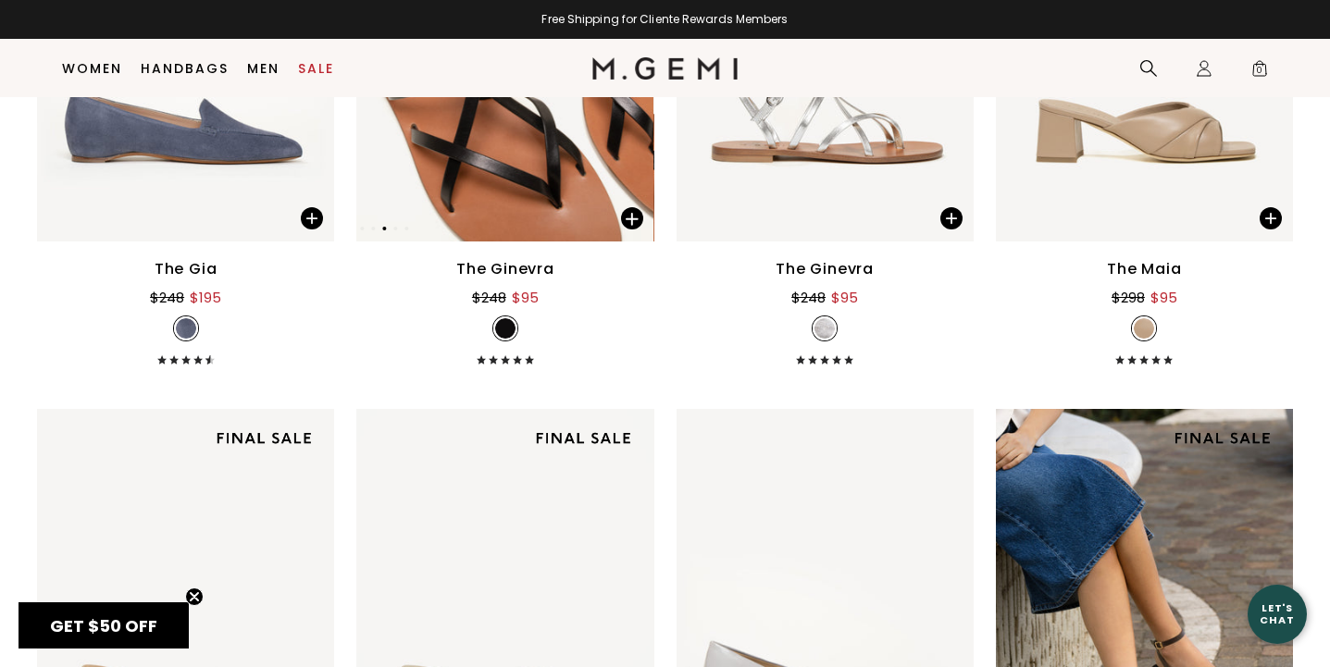
click at [533, 204] on img at bounding box center [504, 43] width 297 height 396
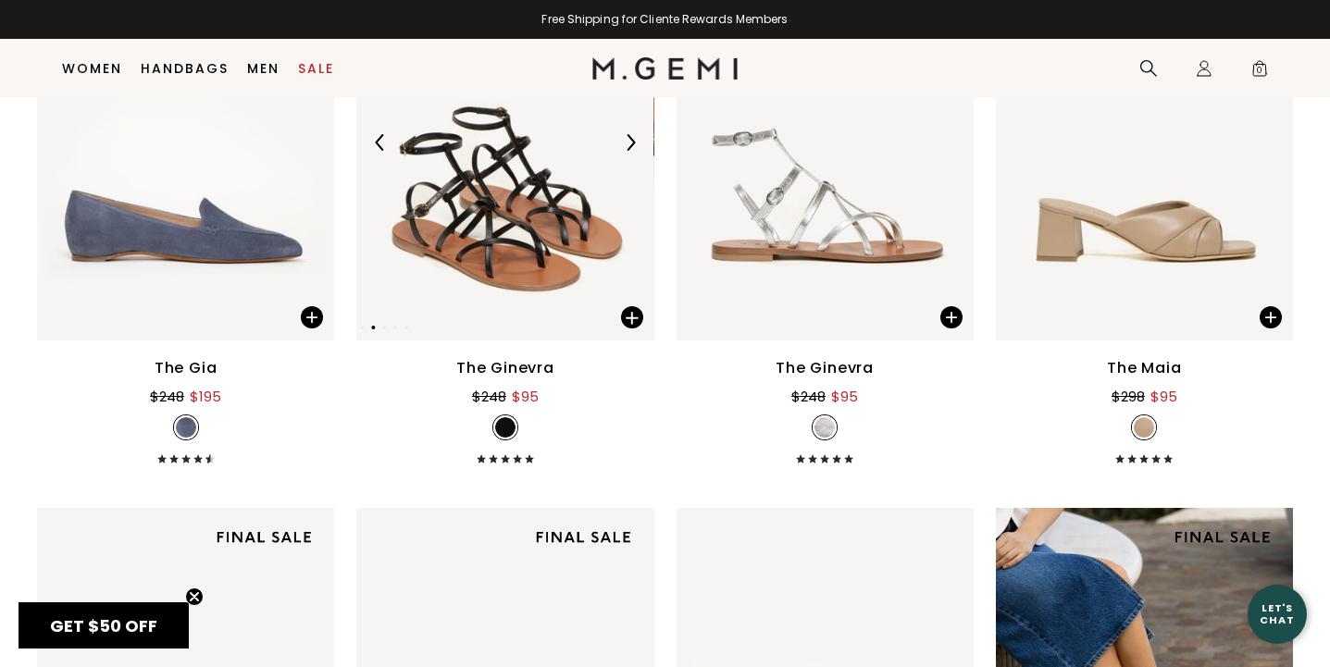
scroll to position [8180, 0]
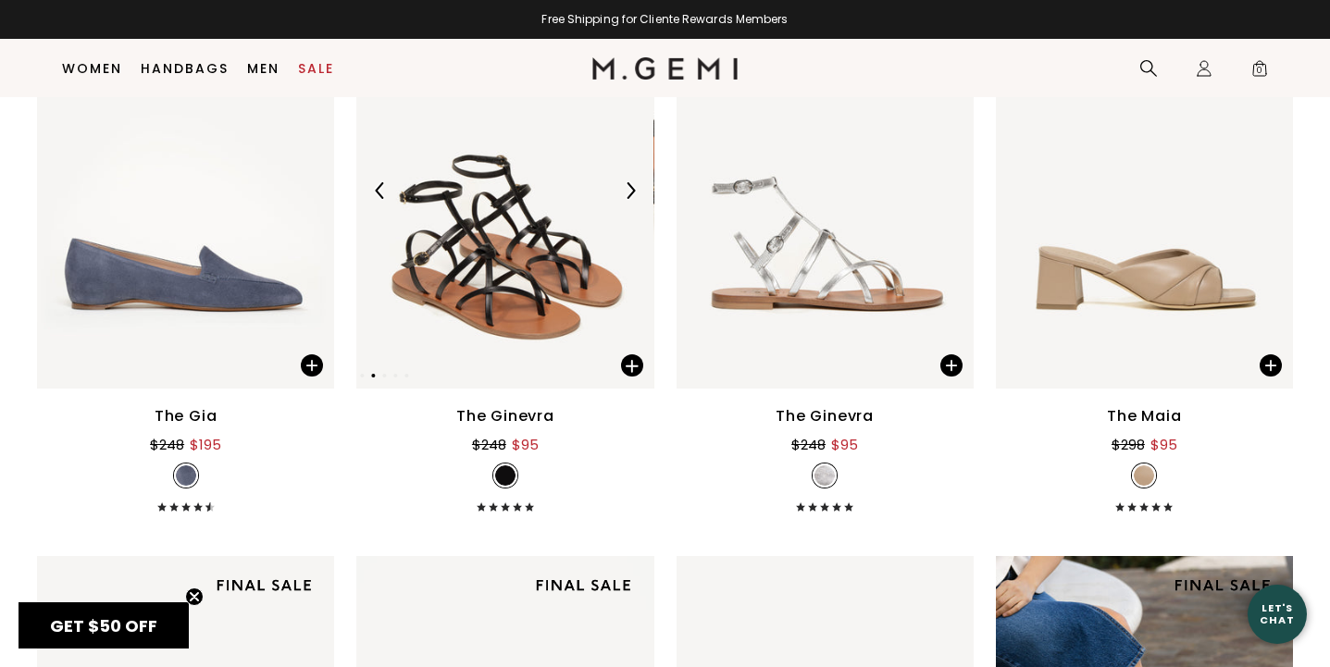
click at [483, 218] on img at bounding box center [504, 191] width 297 height 396
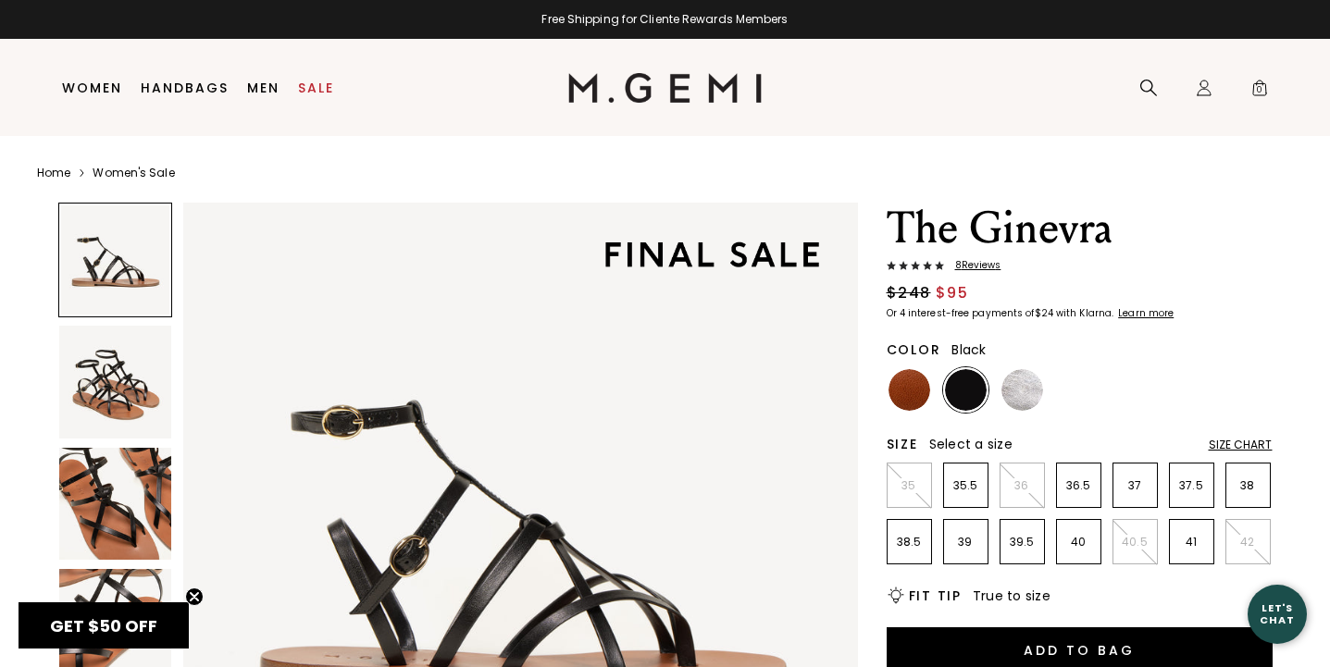
click at [968, 377] on img at bounding box center [966, 390] width 42 height 42
click at [1074, 530] on li "40" at bounding box center [1078, 541] width 45 height 45
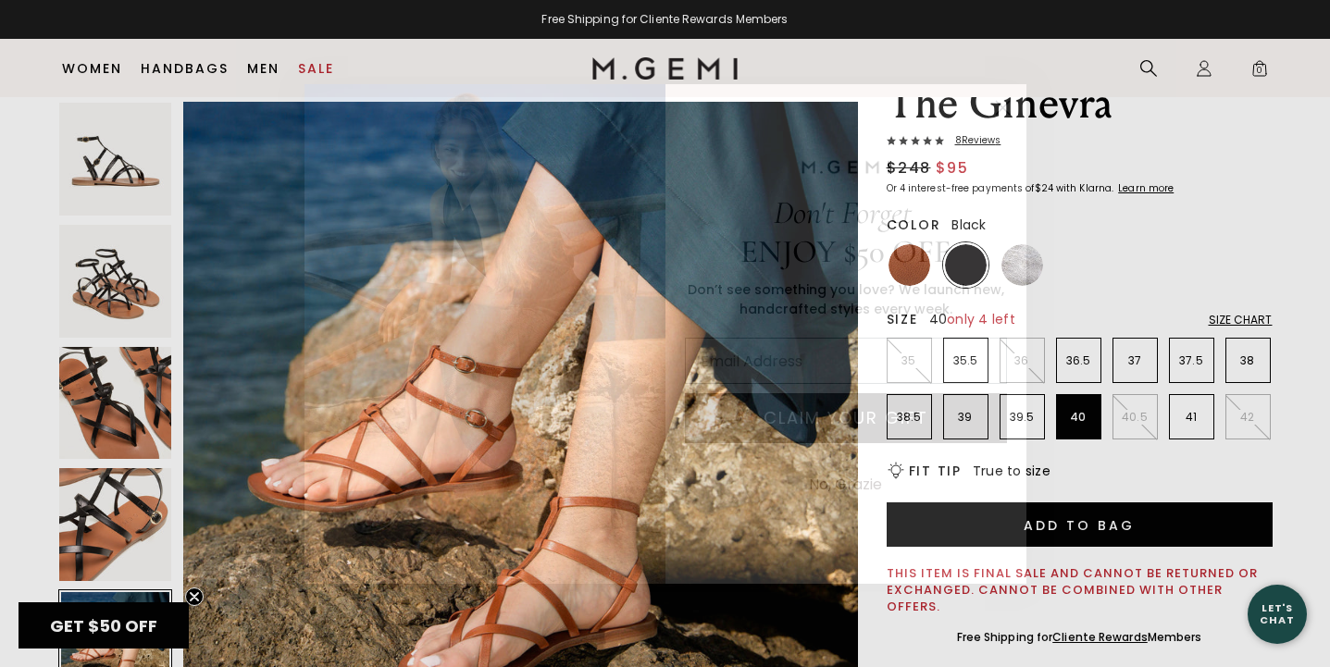
scroll to position [71, 0]
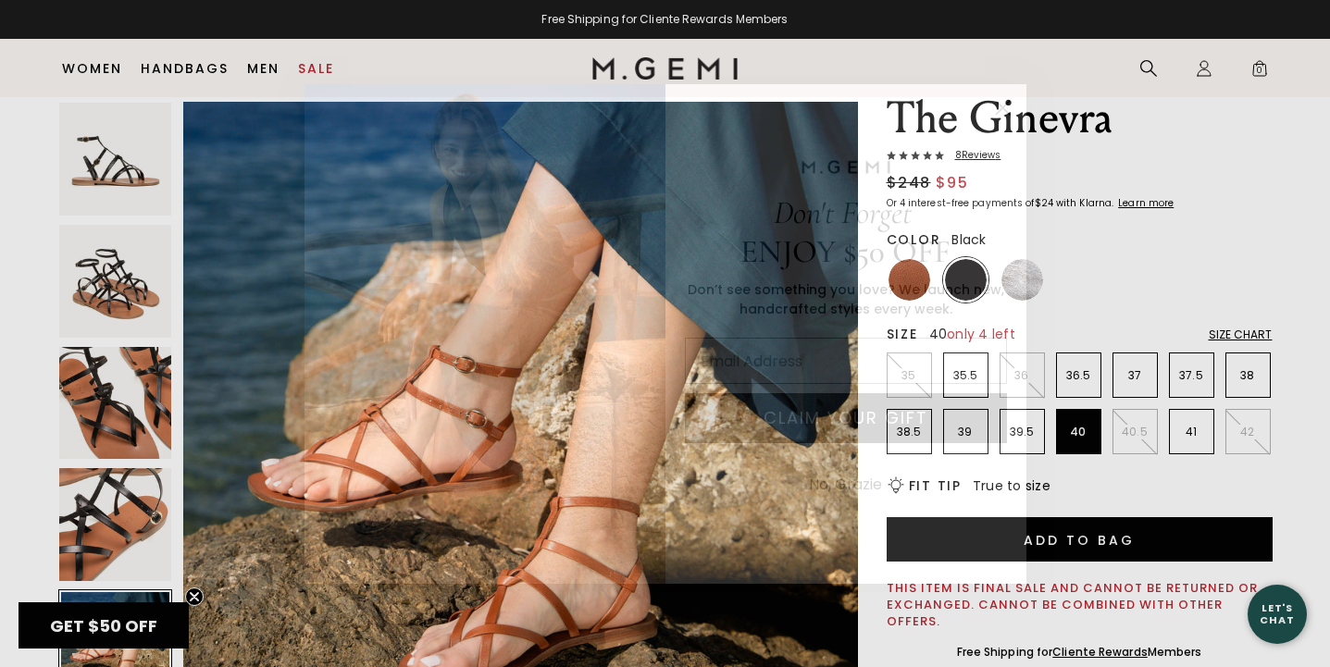
click at [1004, 104] on icon "Close dialog" at bounding box center [1002, 107] width 13 height 13
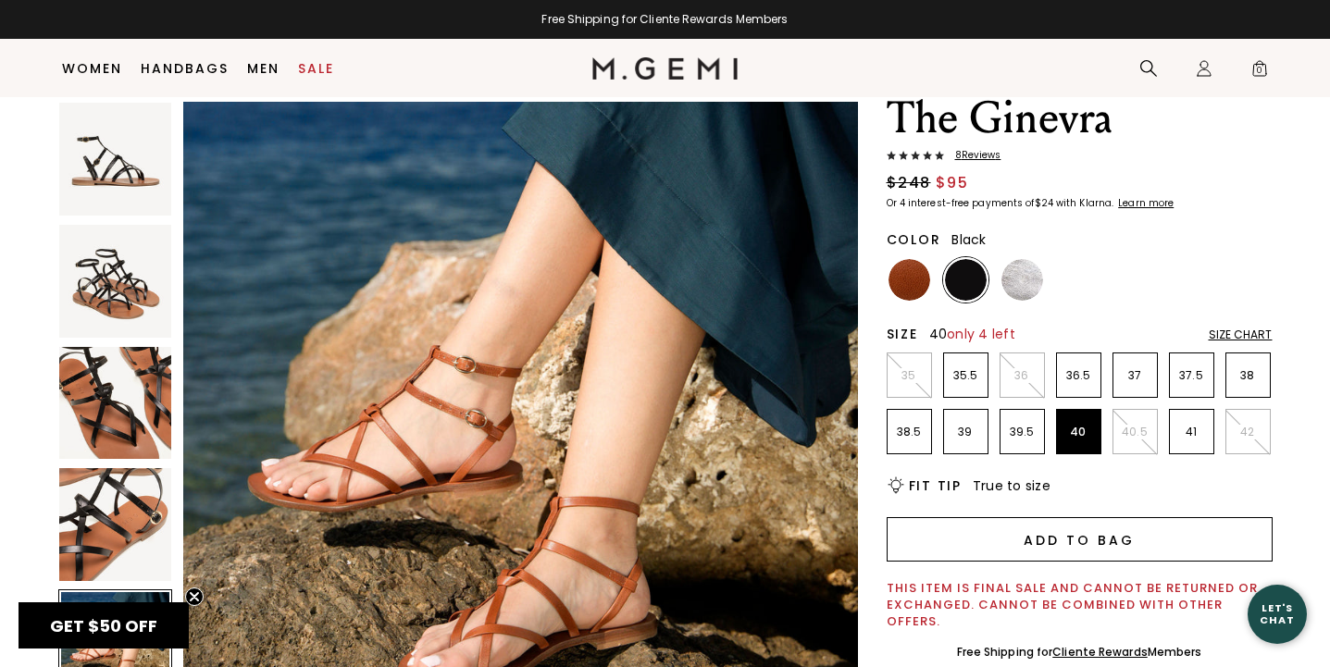
click at [993, 554] on button "Add to Bag" at bounding box center [1080, 539] width 386 height 44
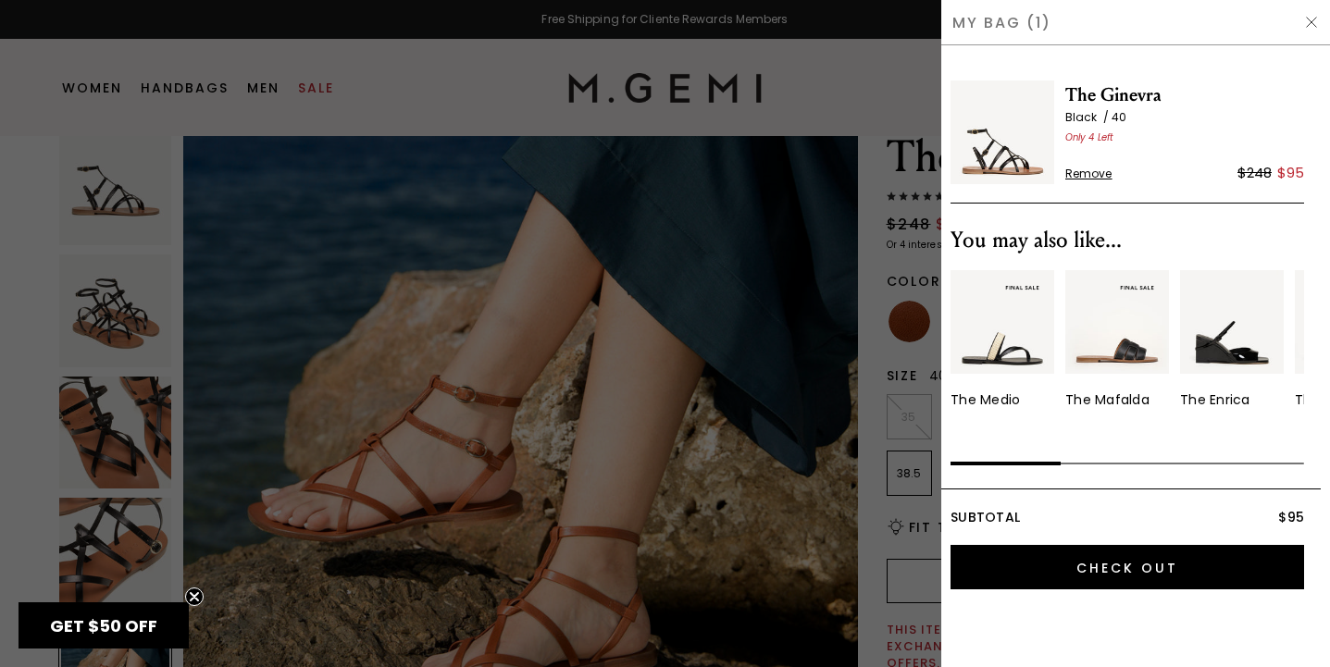
scroll to position [0, 0]
click at [1310, 26] on img at bounding box center [1311, 22] width 15 height 15
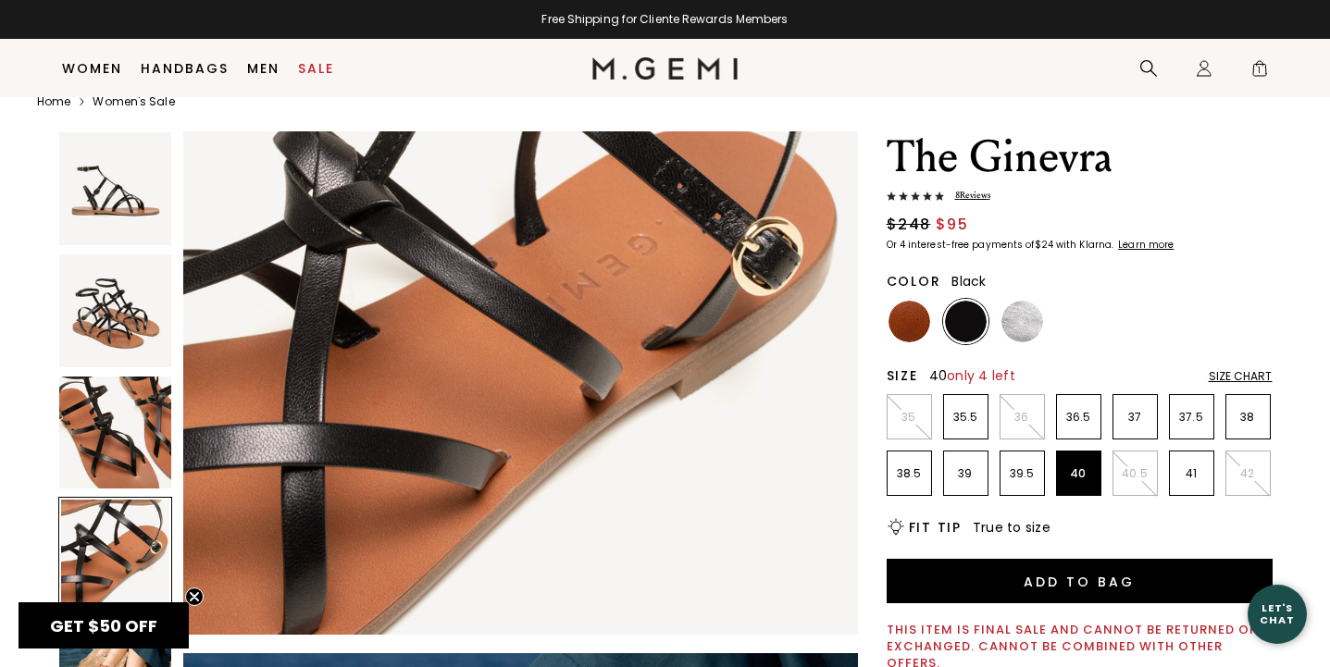
scroll to position [1977, 0]
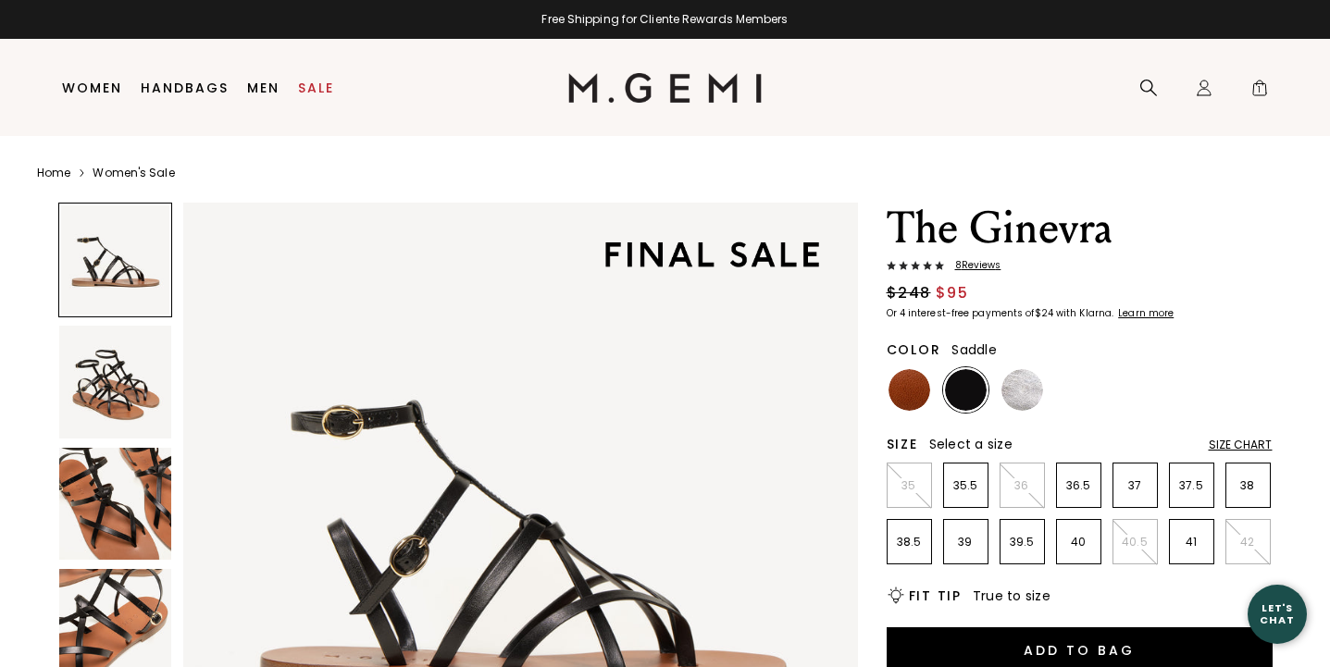
click at [916, 395] on img at bounding box center [909, 390] width 42 height 42
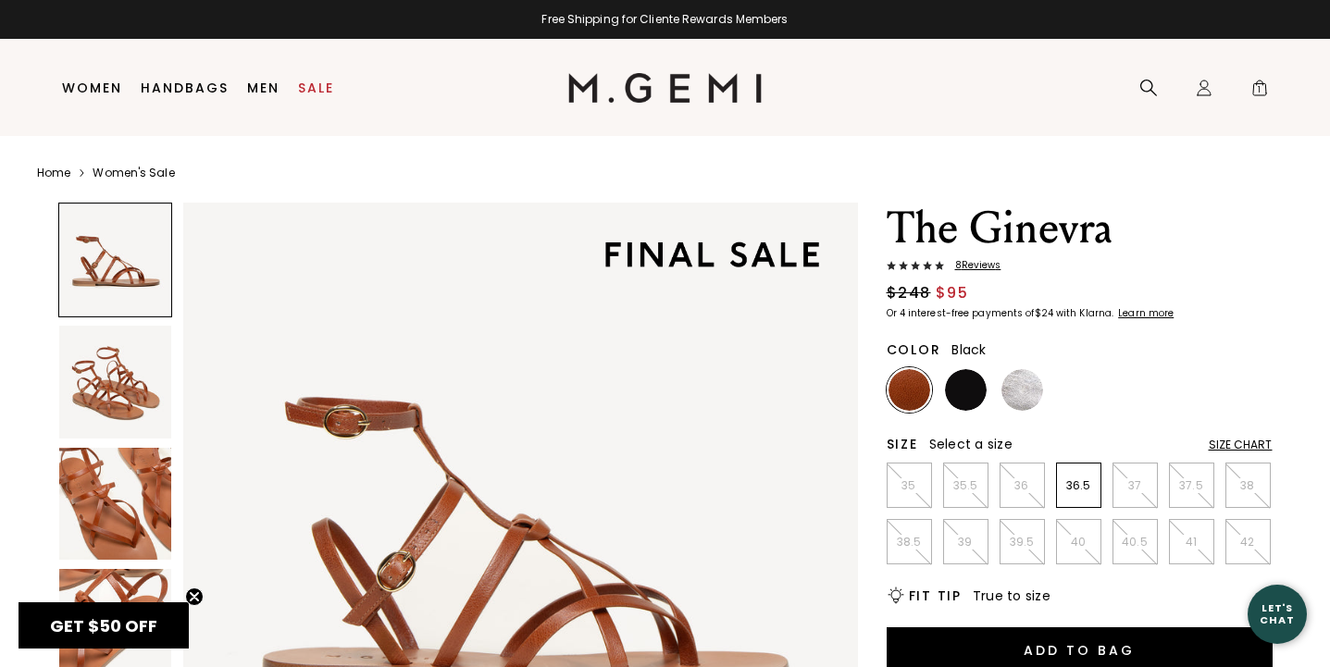
click at [969, 395] on img at bounding box center [966, 390] width 42 height 42
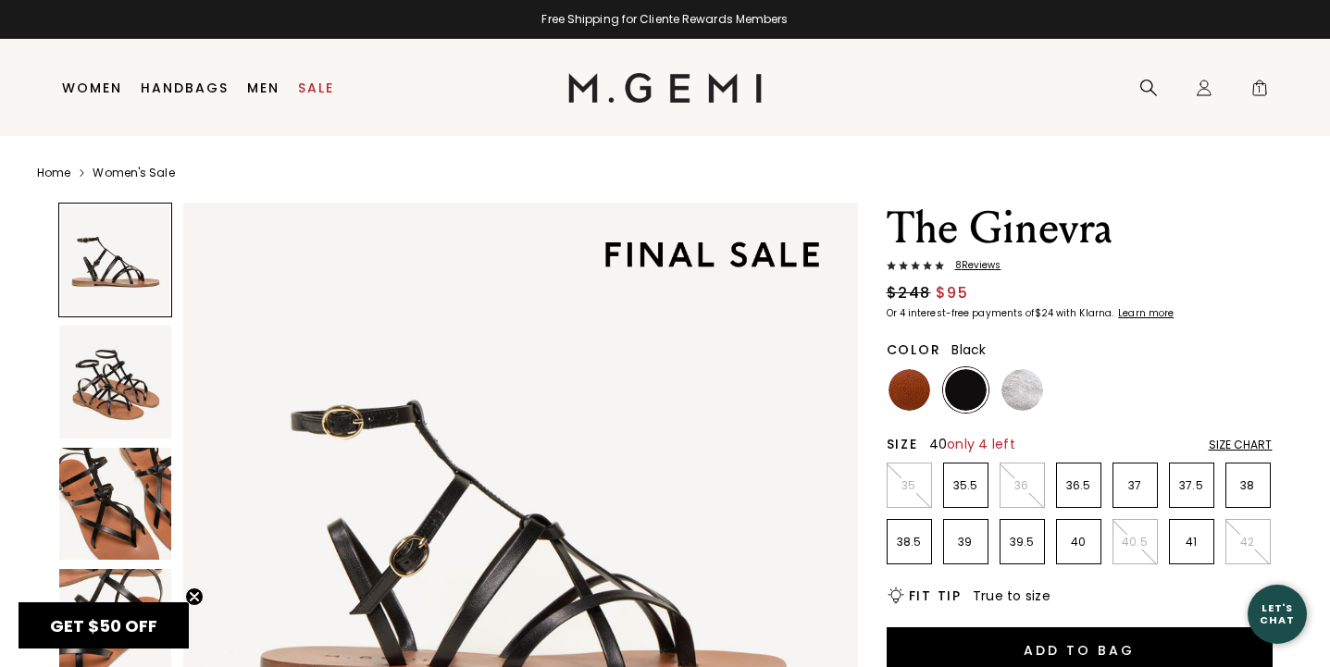
click at [1063, 549] on p "40" at bounding box center [1078, 542] width 43 height 15
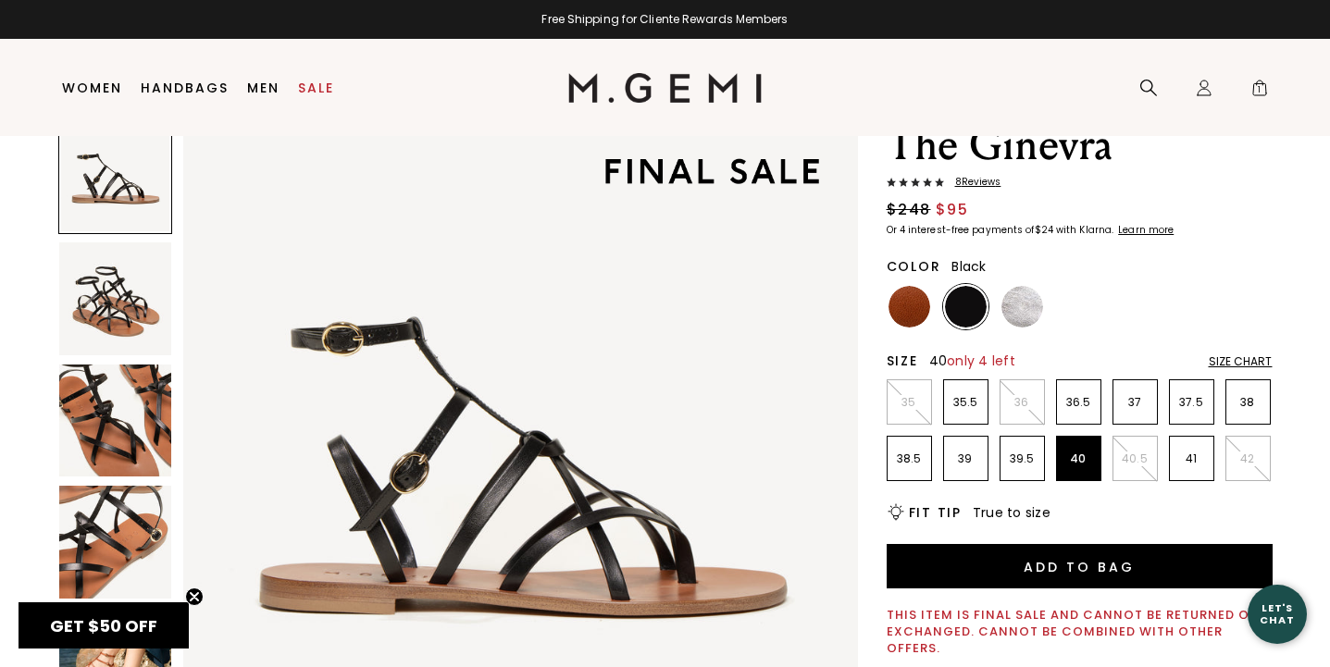
scroll to position [75, 0]
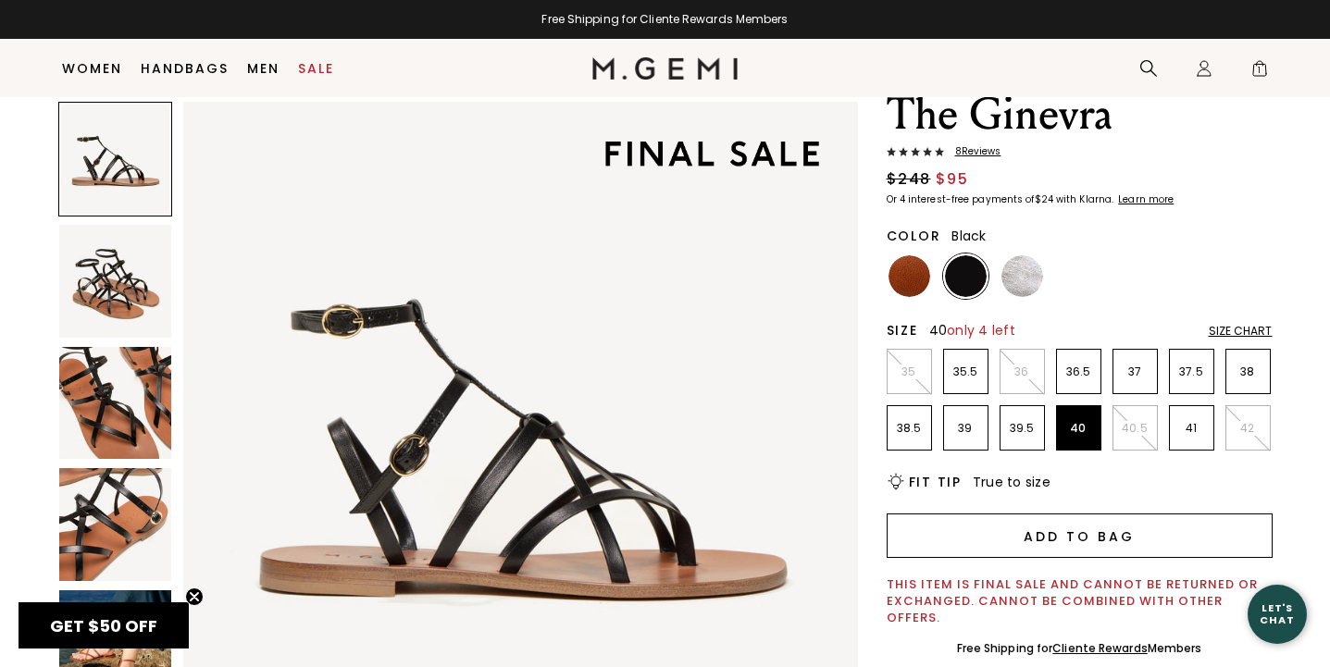
click at [1053, 532] on button "Add to Bag" at bounding box center [1080, 536] width 386 height 44
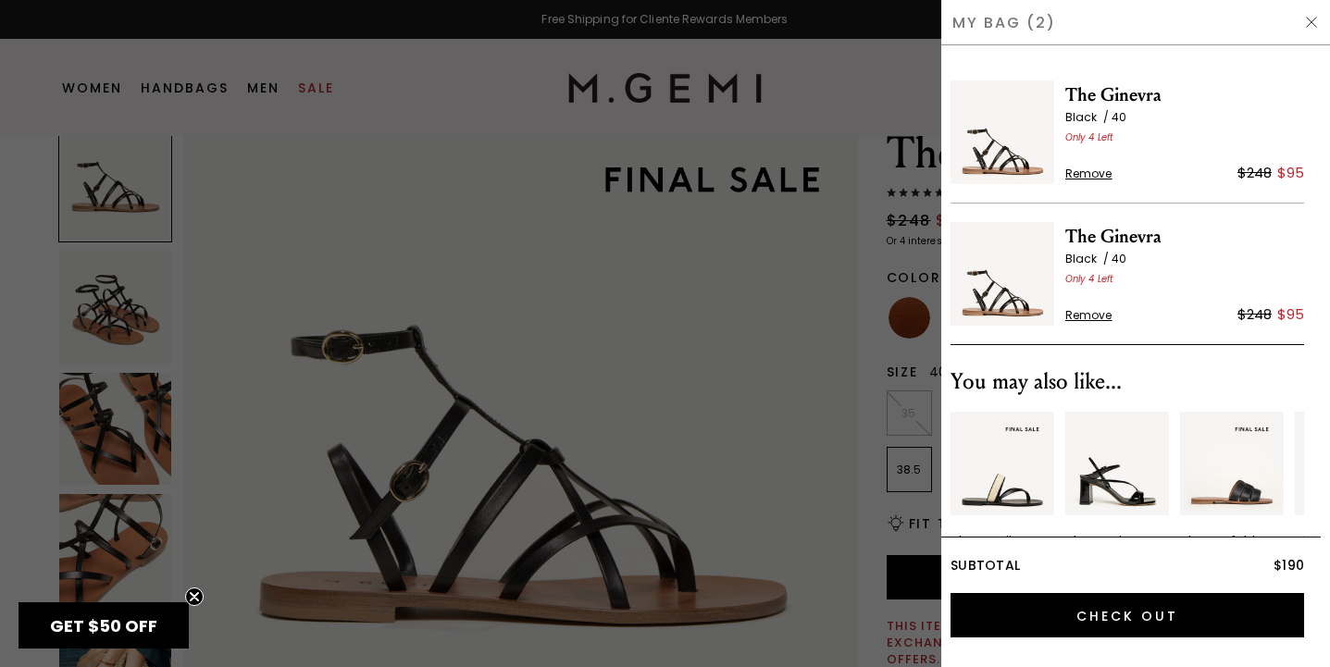
click at [1085, 170] on span "Remove" at bounding box center [1088, 174] width 47 height 15
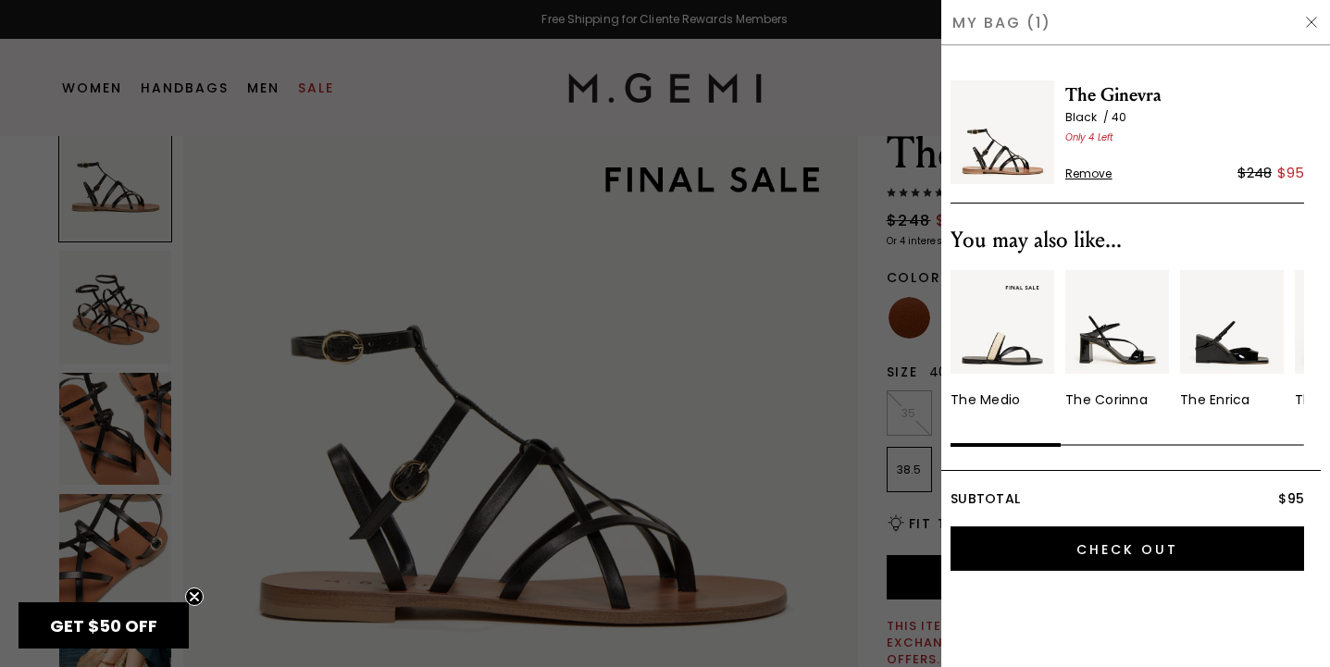
click at [586, 87] on div at bounding box center [665, 333] width 1330 height 667
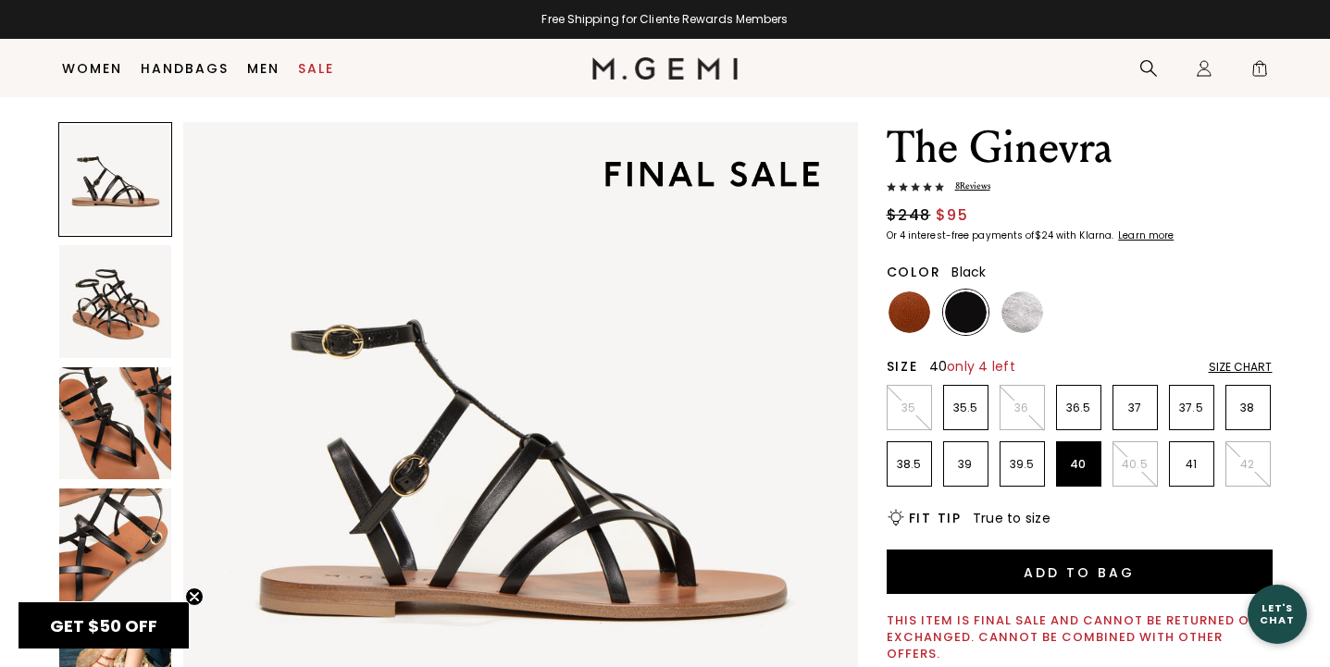
scroll to position [36, 0]
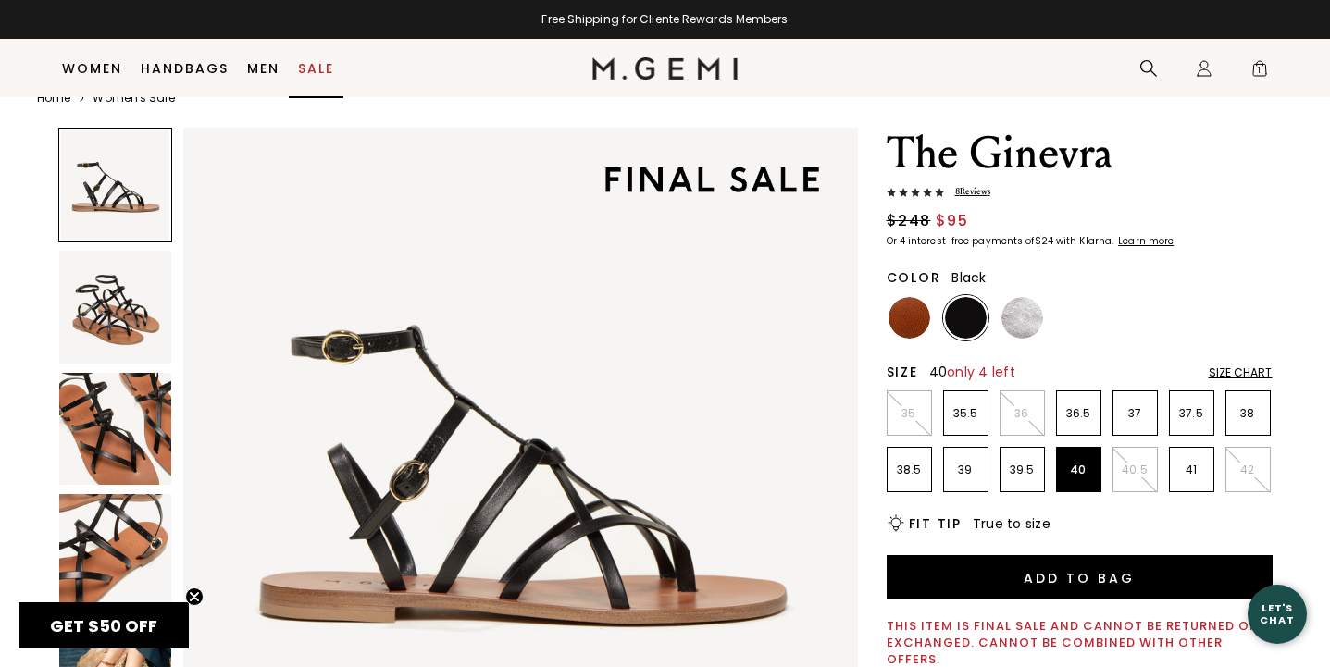
click at [319, 68] on link "Sale" at bounding box center [316, 68] width 36 height 15
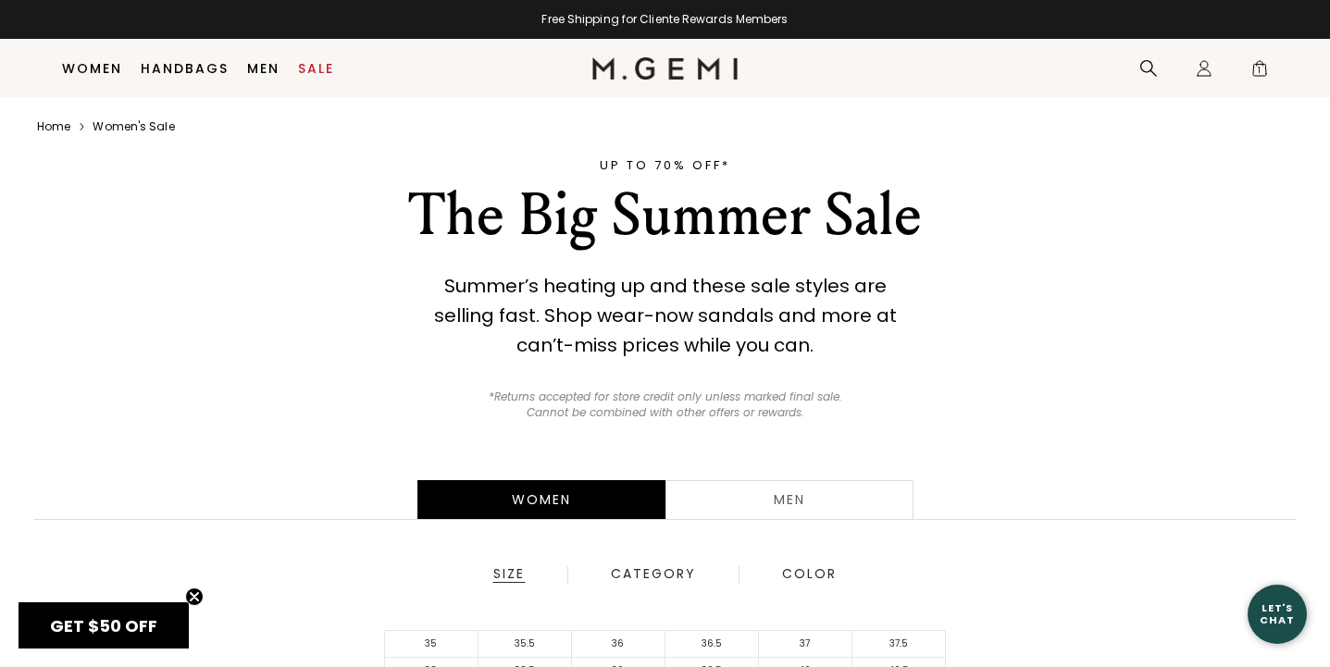
scroll to position [254, 0]
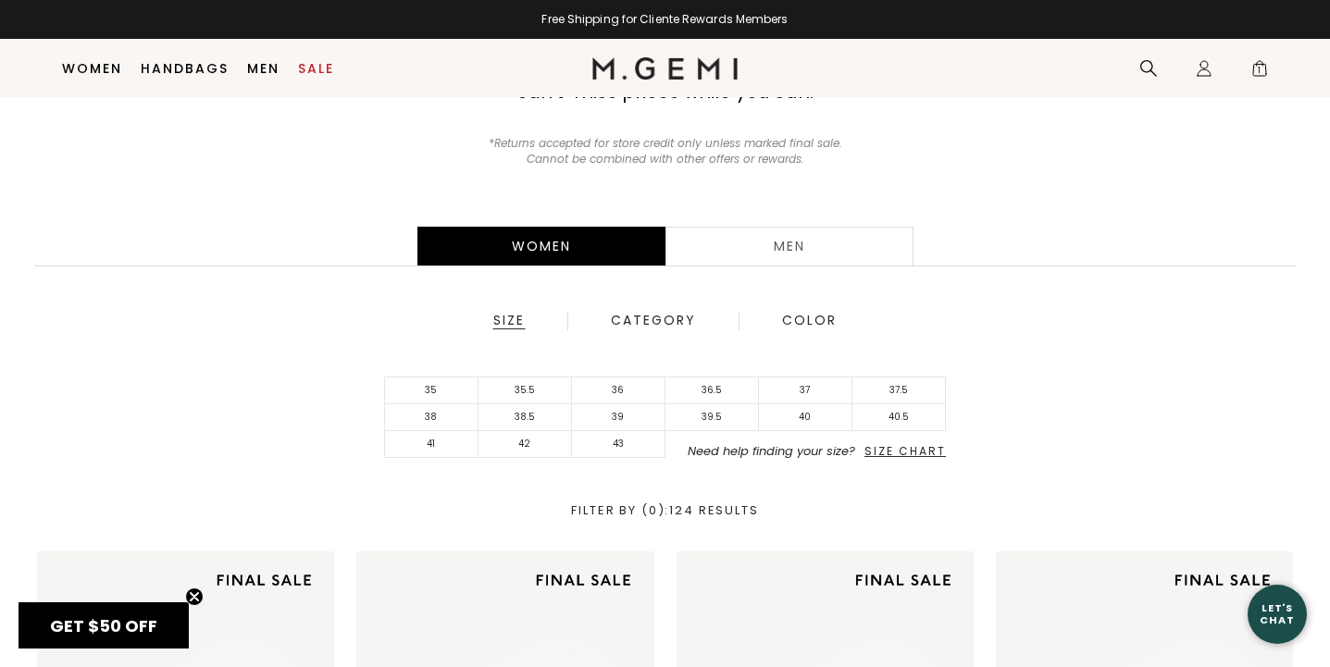
click at [657, 318] on div "Category" at bounding box center [653, 321] width 87 height 17
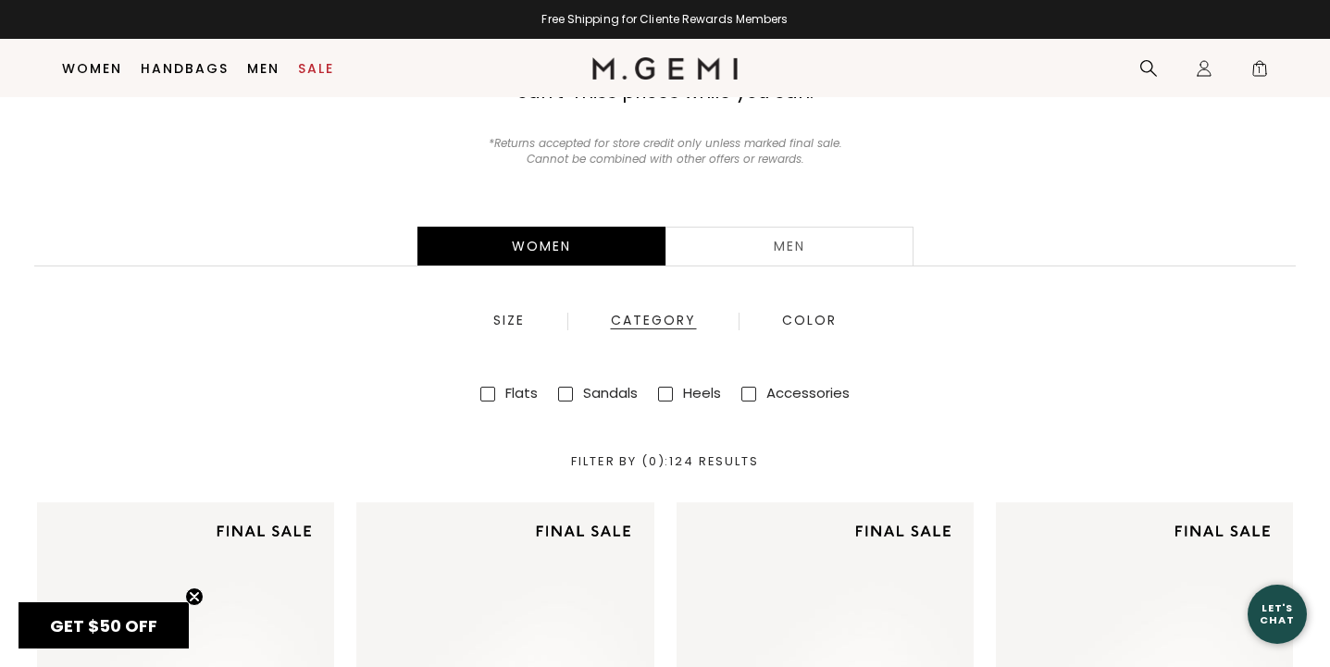
click at [804, 391] on label "Accessories" at bounding box center [807, 392] width 83 height 19
click at [756, 391] on input "Accessories" at bounding box center [748, 394] width 15 height 15
checkbox input "true"
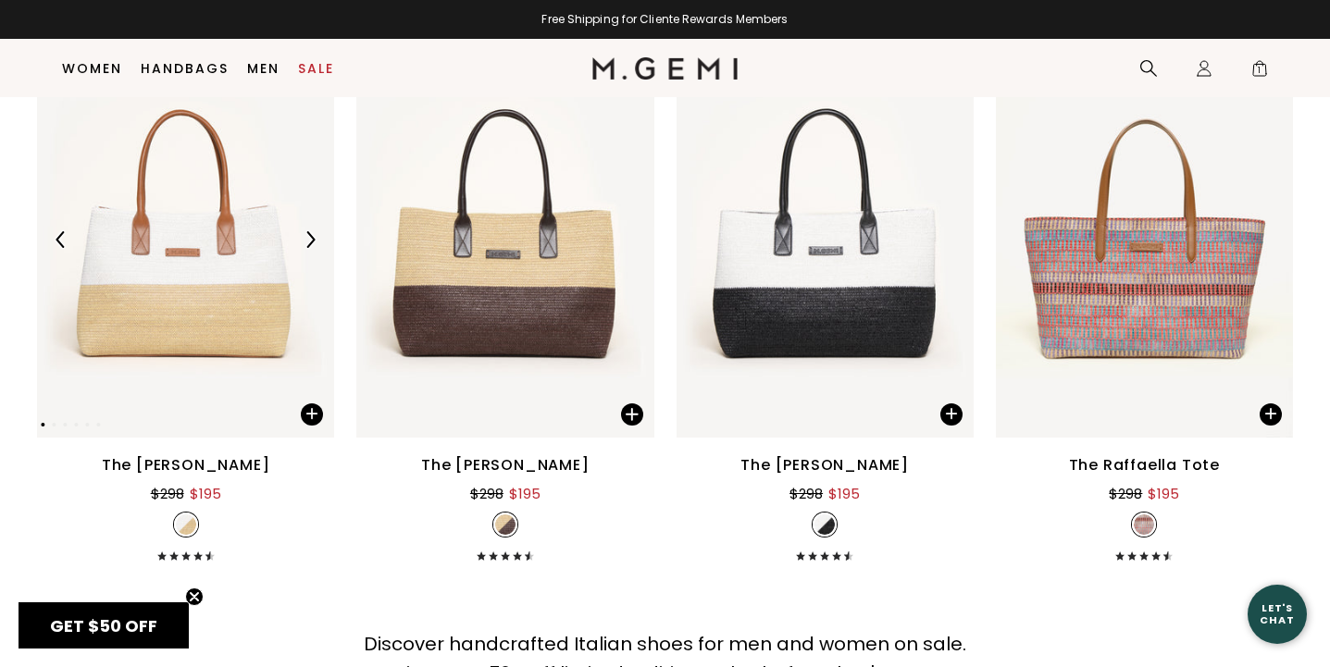
scroll to position [755, 0]
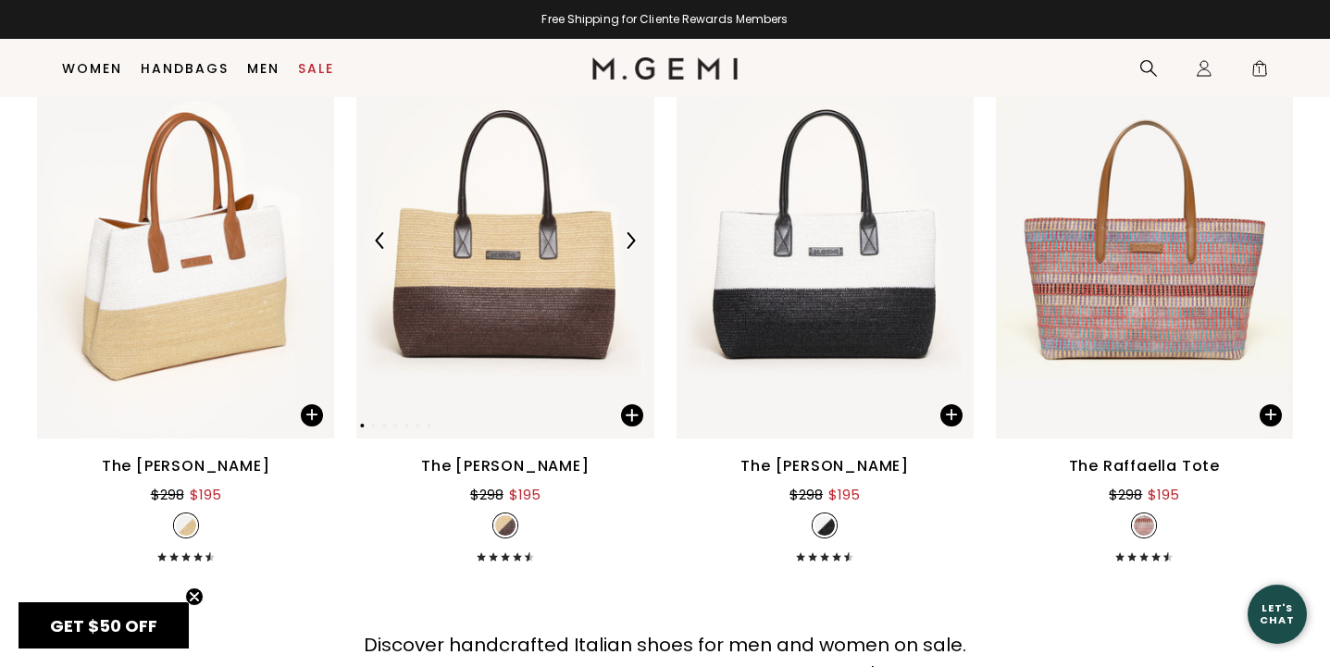
click at [635, 237] on img at bounding box center [630, 240] width 17 height 17
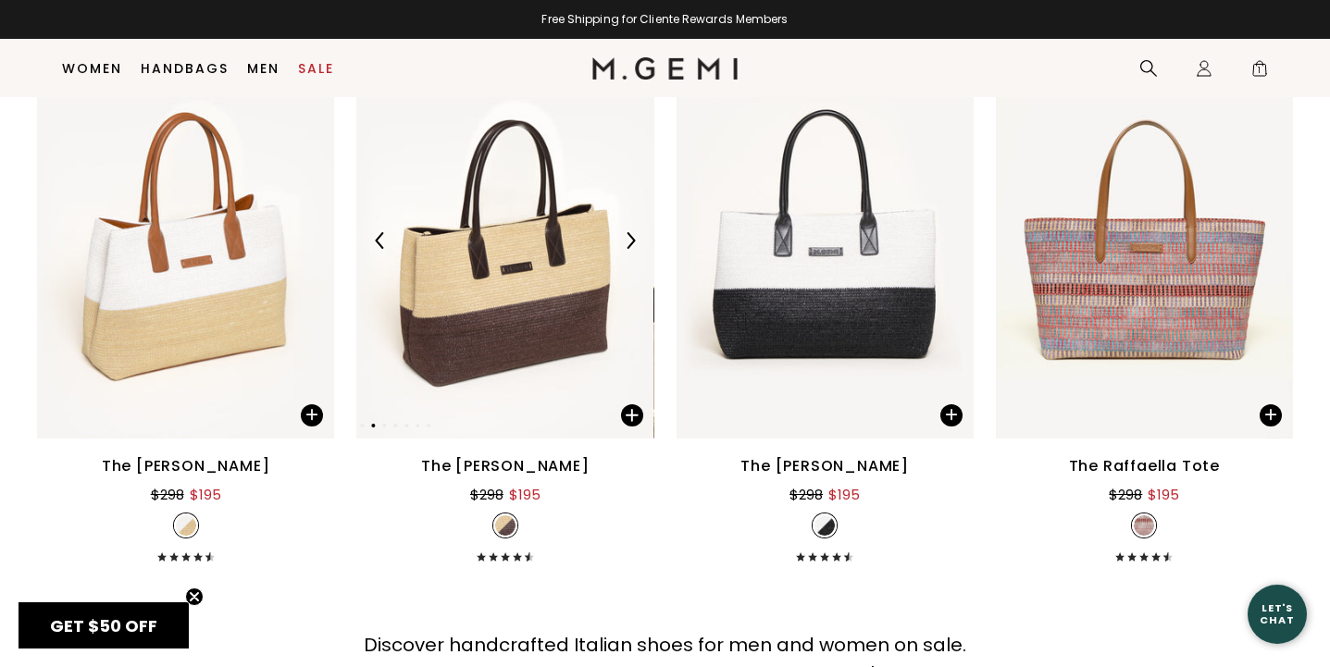
click at [635, 237] on img at bounding box center [630, 240] width 17 height 17
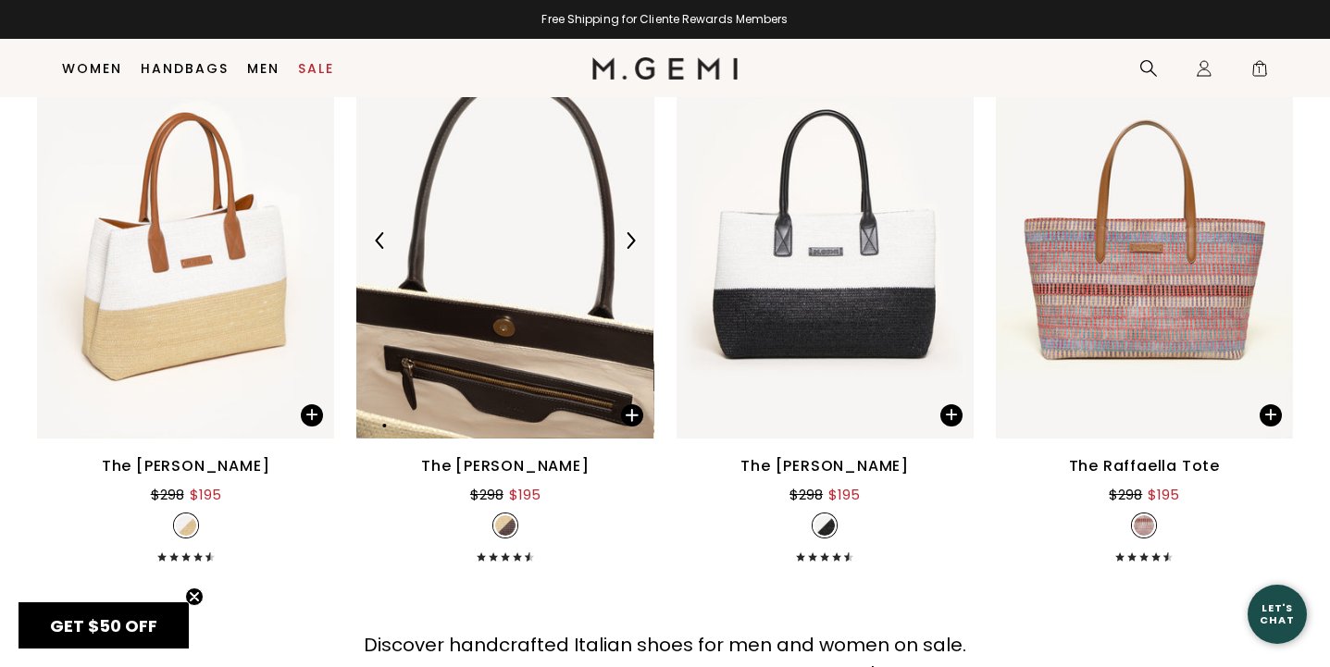
click at [635, 237] on img at bounding box center [630, 240] width 17 height 17
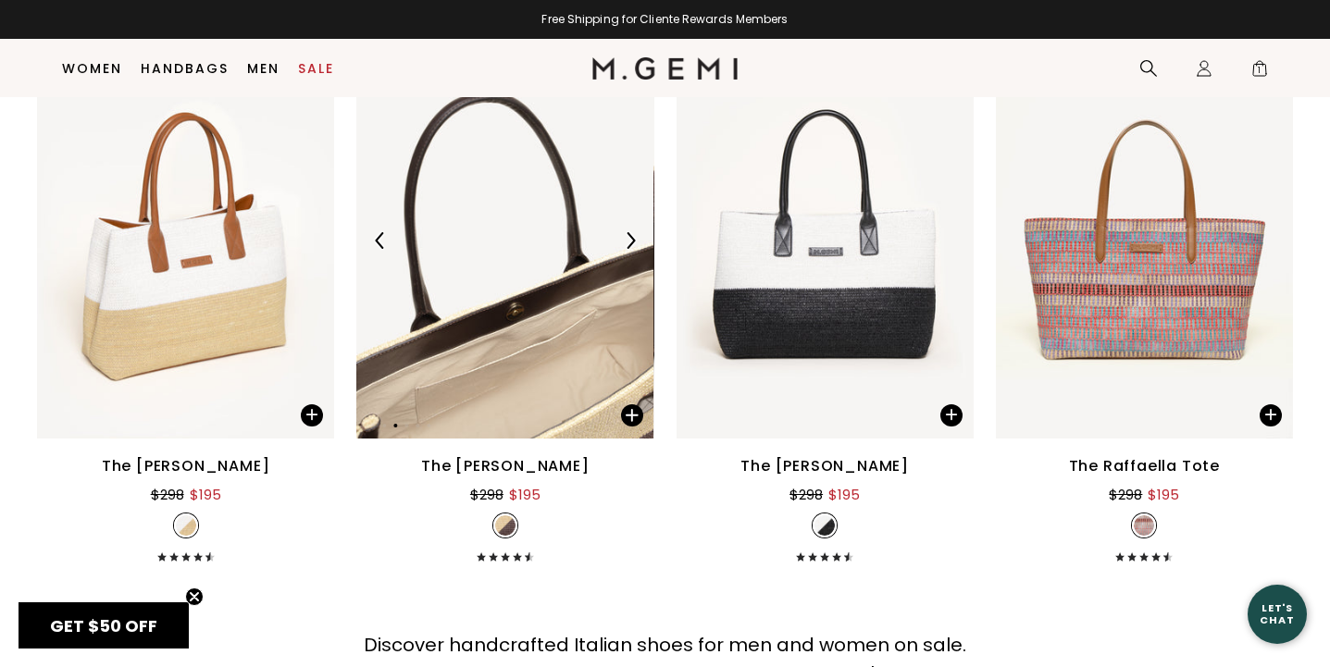
click at [635, 237] on img at bounding box center [630, 240] width 17 height 17
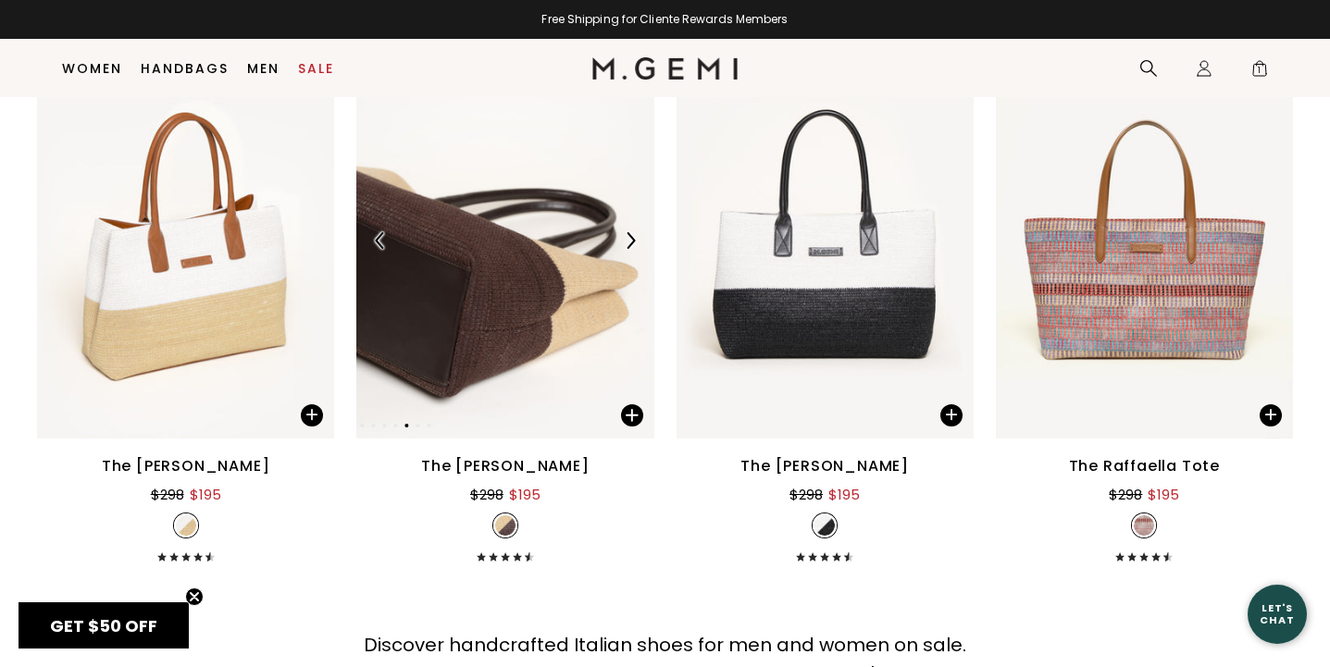
click at [635, 237] on img at bounding box center [630, 240] width 17 height 17
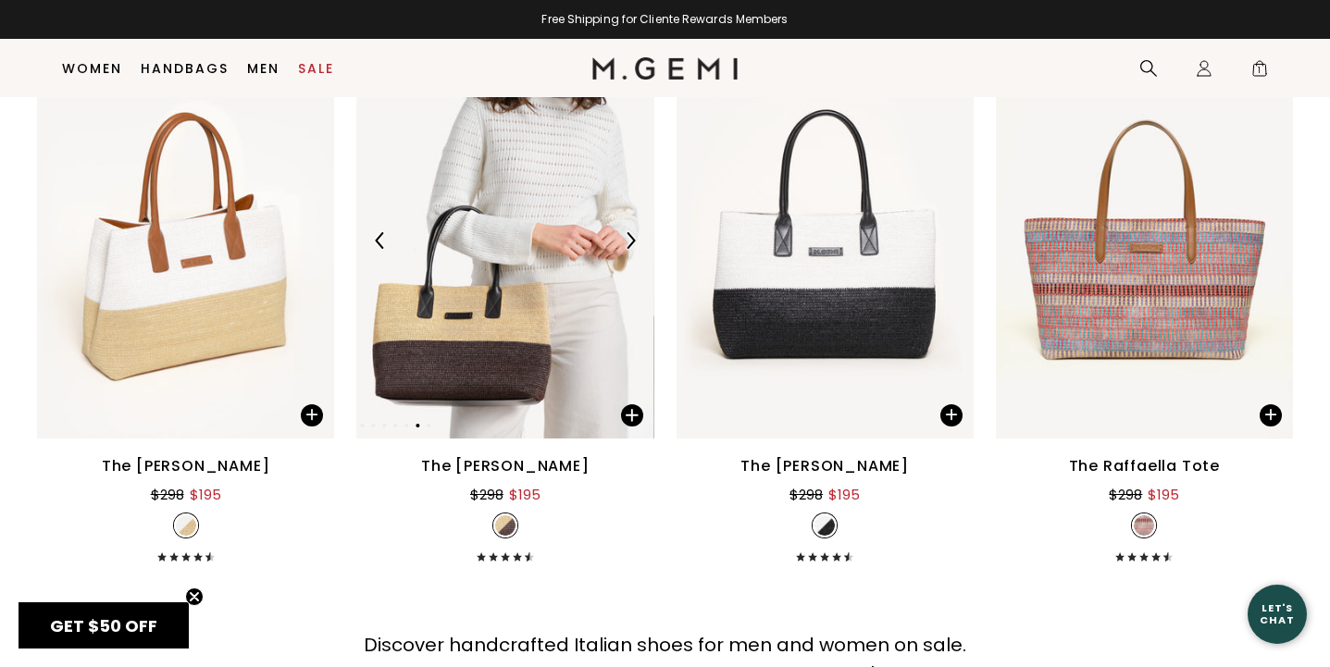
click at [635, 237] on img at bounding box center [630, 240] width 17 height 17
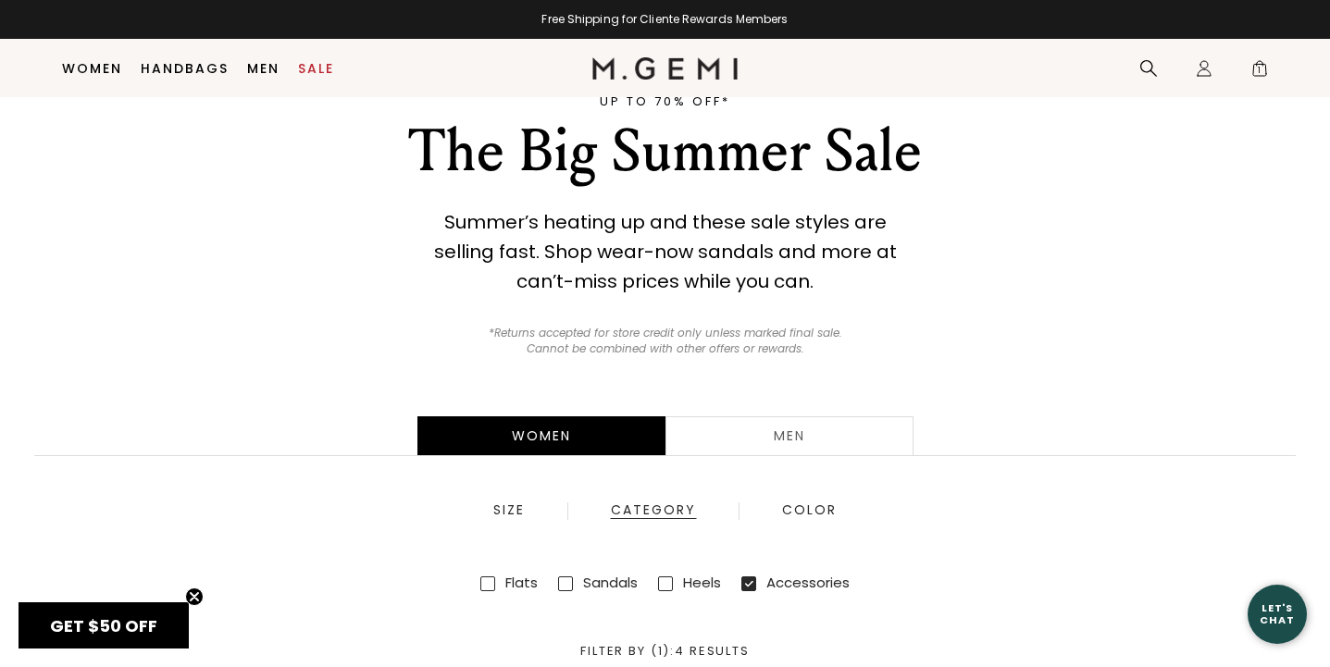
scroll to position [0, 0]
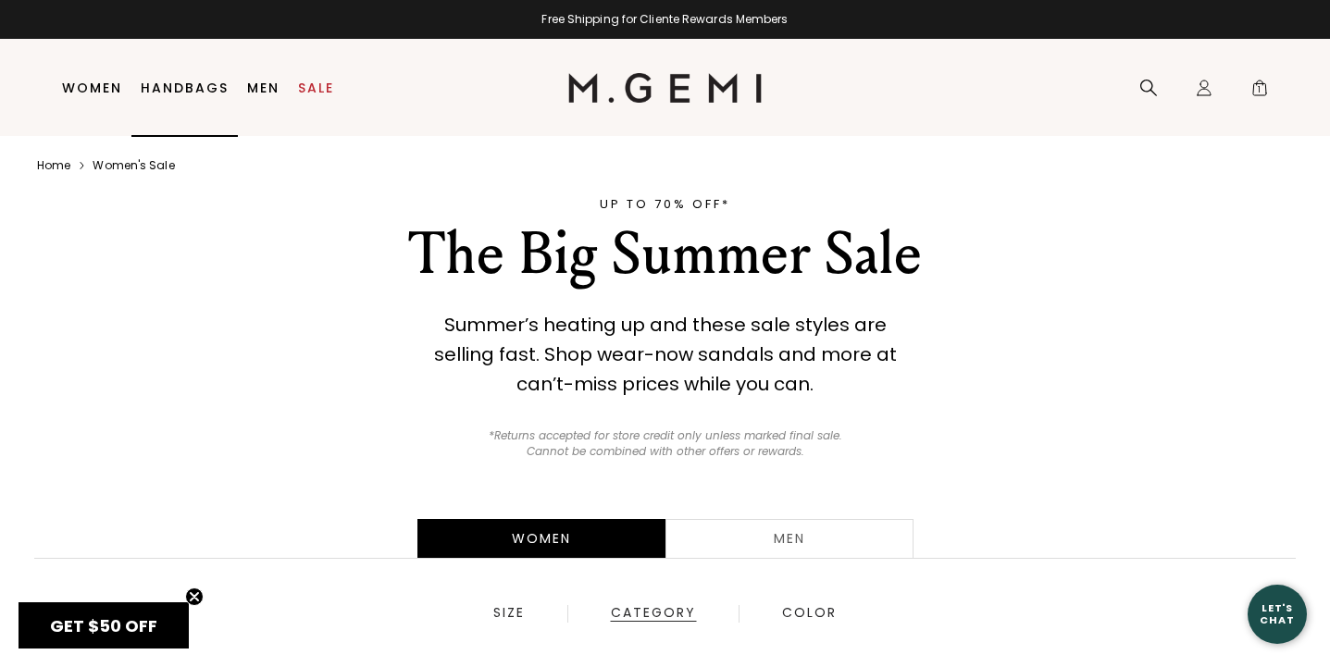
click at [191, 89] on link "Handbags" at bounding box center [185, 88] width 88 height 15
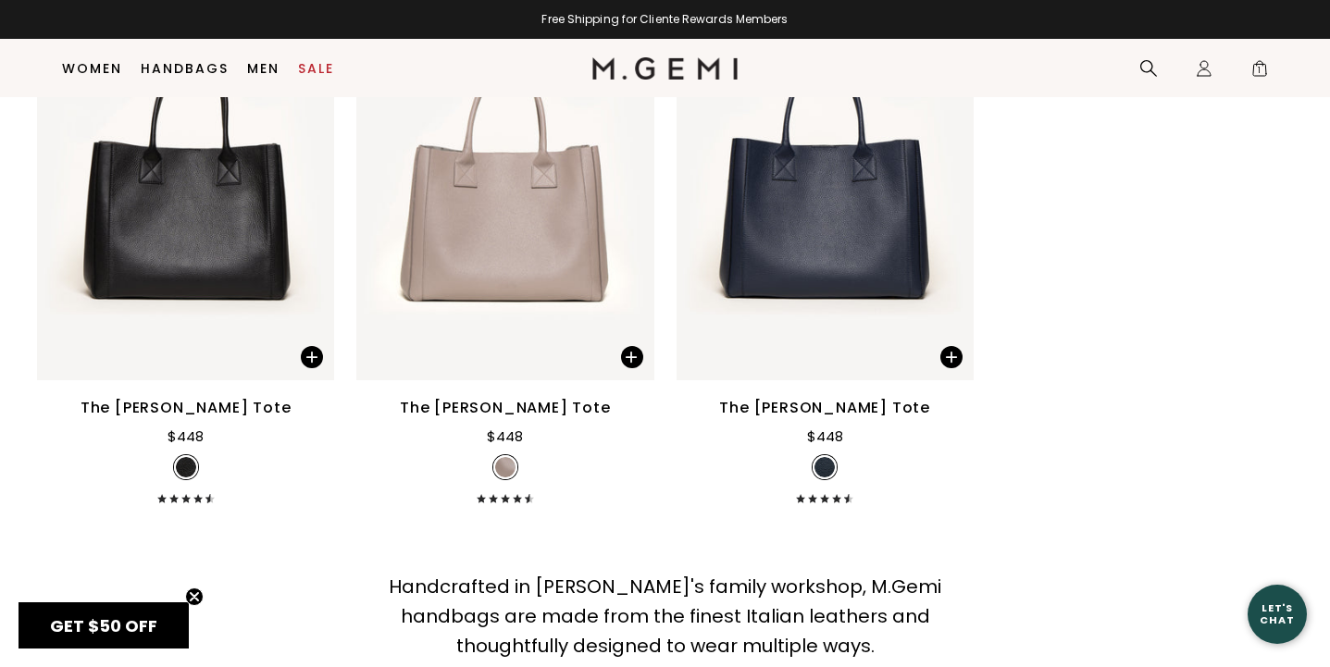
scroll to position [4948, 0]
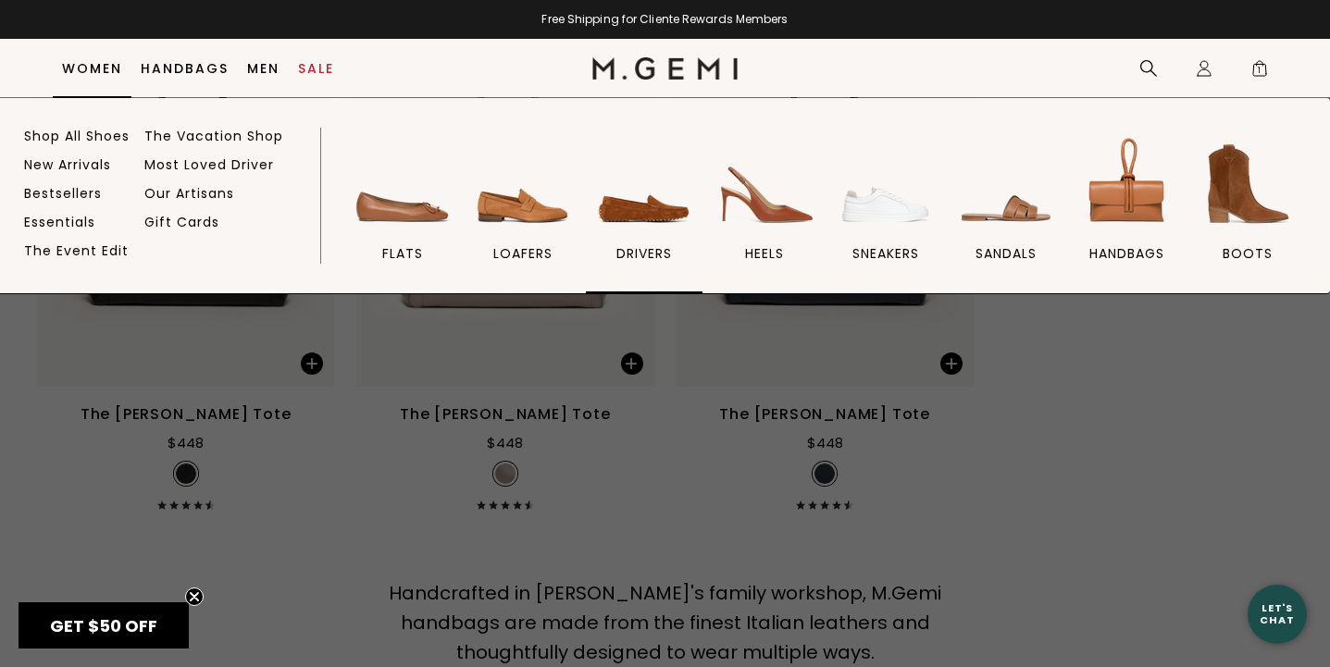
click at [632, 212] on img at bounding box center [644, 184] width 104 height 104
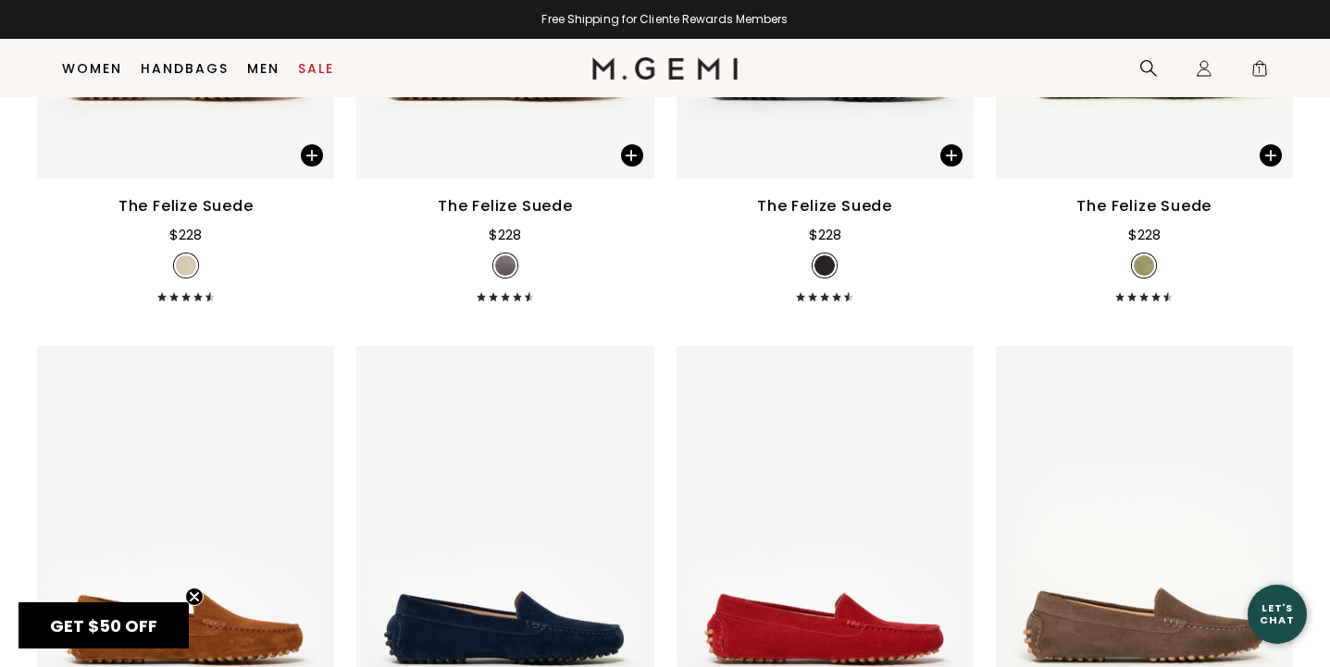
scroll to position [1441, 0]
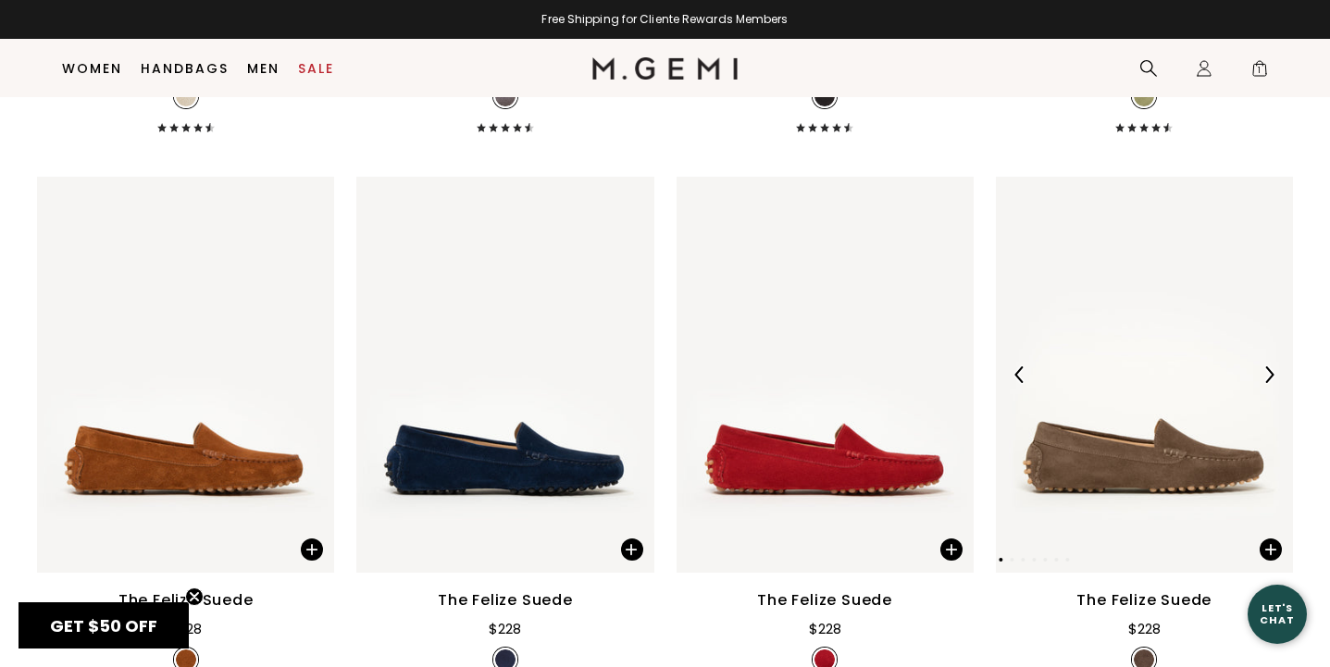
click at [1272, 366] on img at bounding box center [1268, 374] width 17 height 17
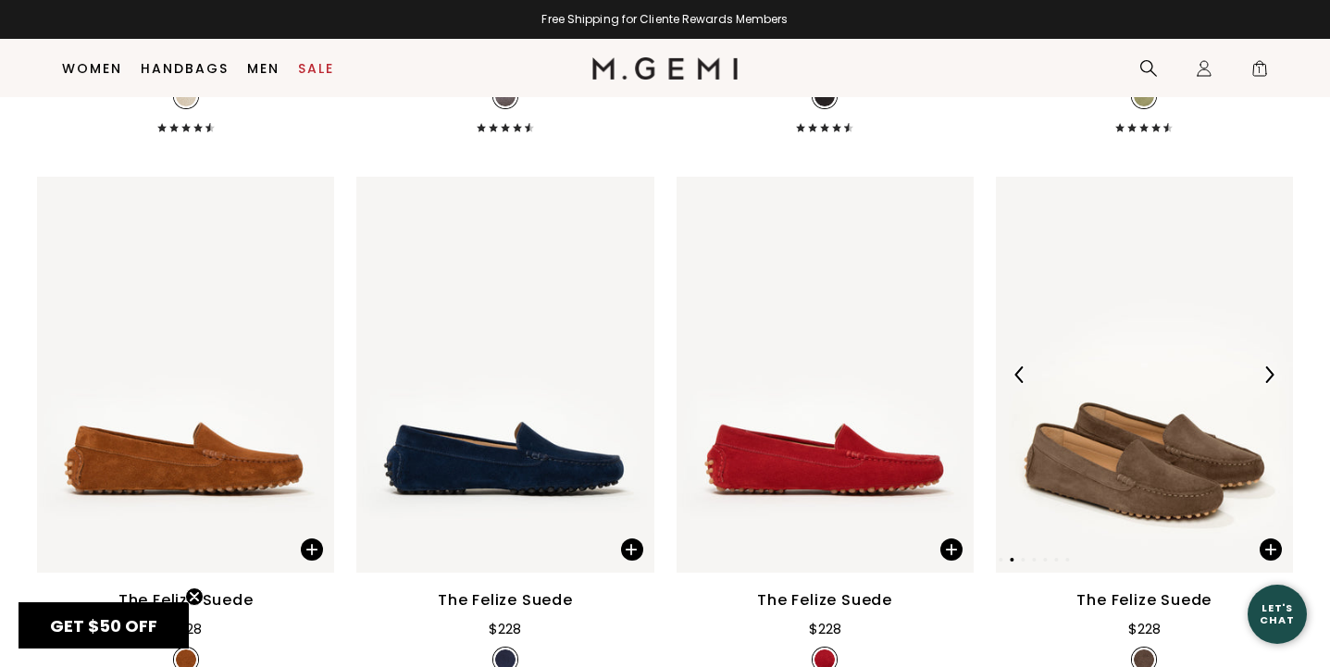
click at [1272, 366] on img at bounding box center [1268, 374] width 17 height 17
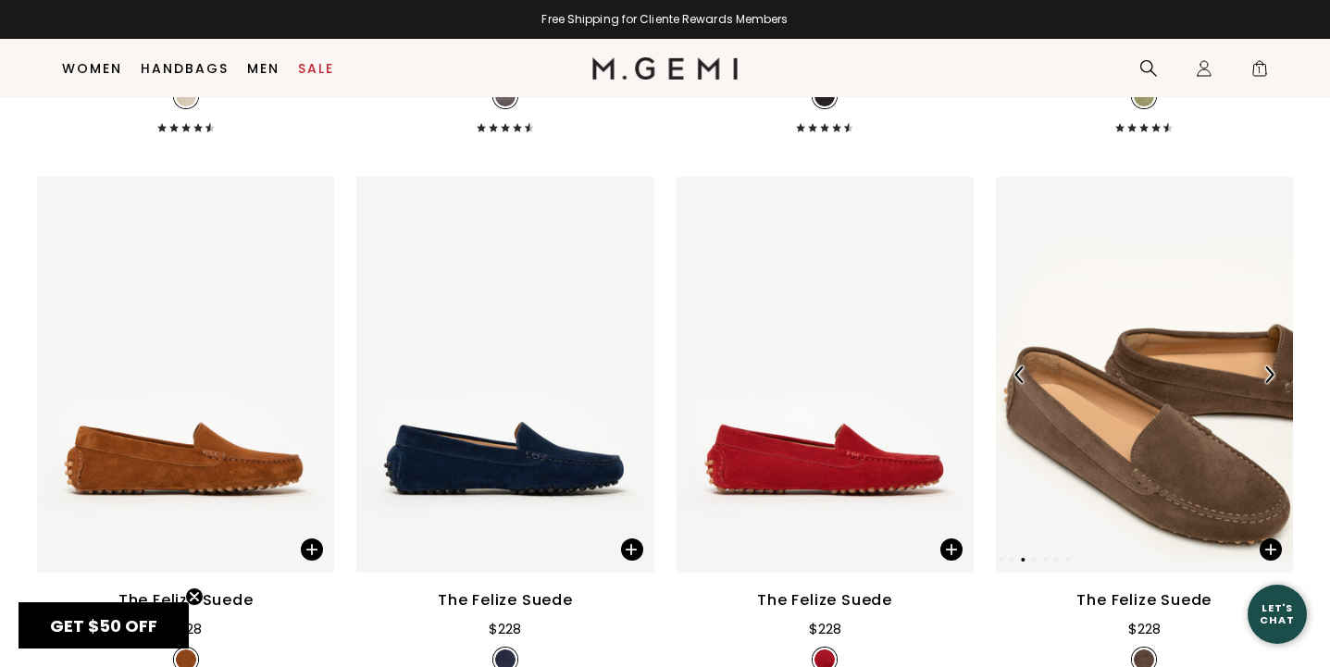
click at [1272, 366] on img at bounding box center [1268, 374] width 17 height 17
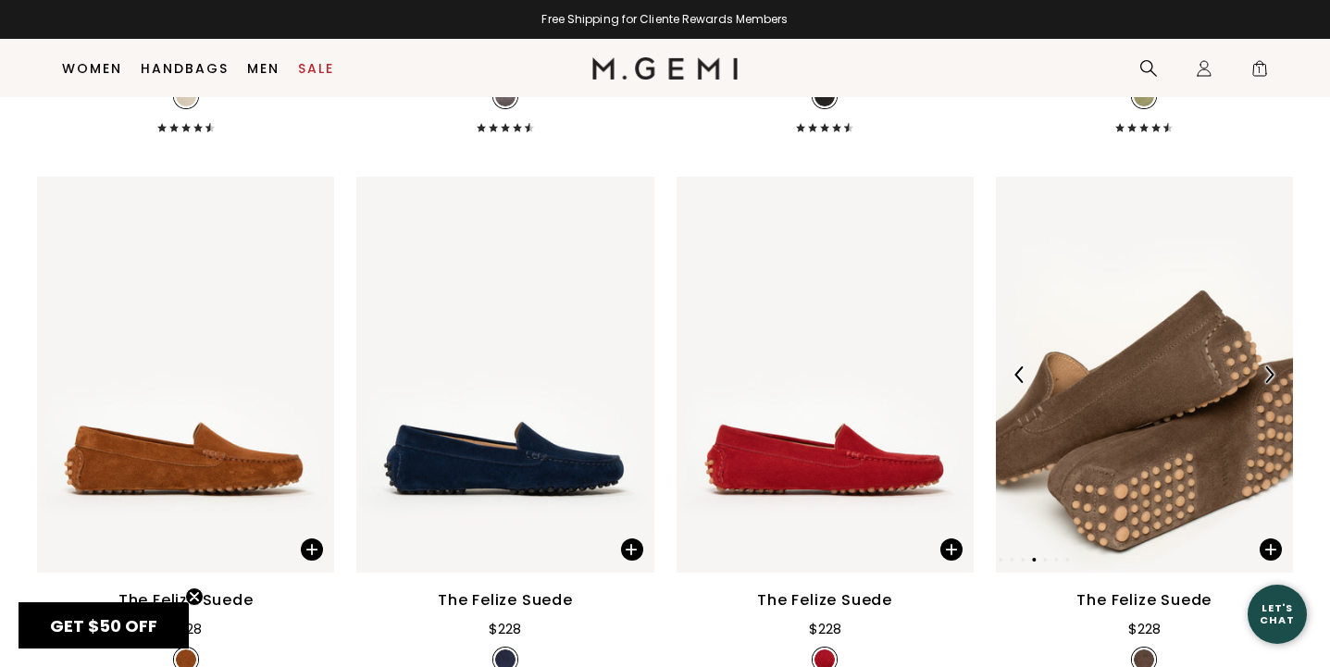
click at [1272, 366] on img at bounding box center [1268, 374] width 17 height 17
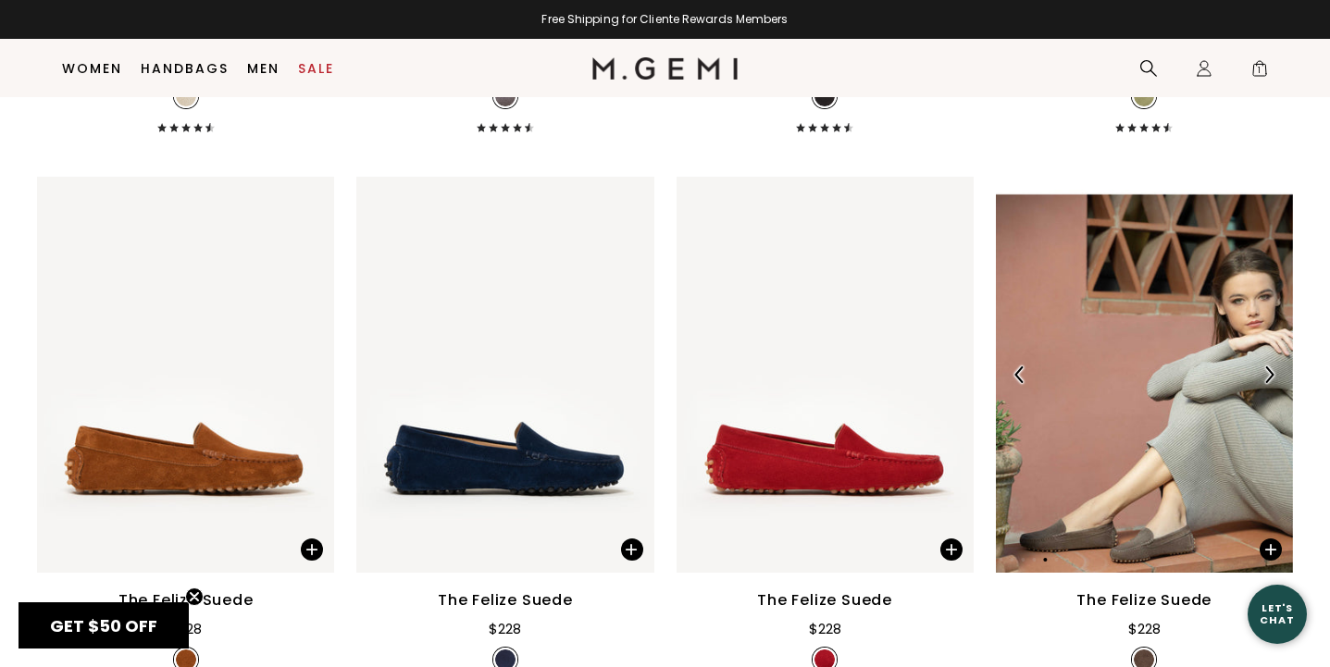
click at [1272, 366] on img at bounding box center [1268, 374] width 17 height 17
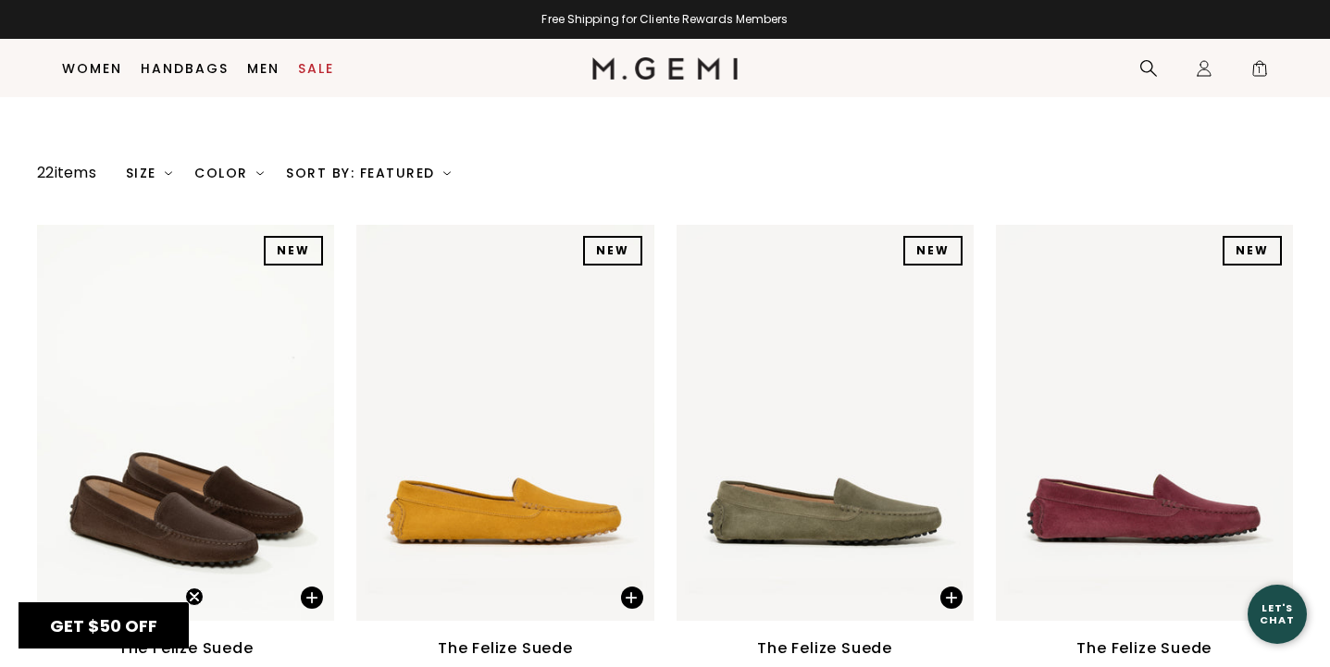
scroll to position [261, 0]
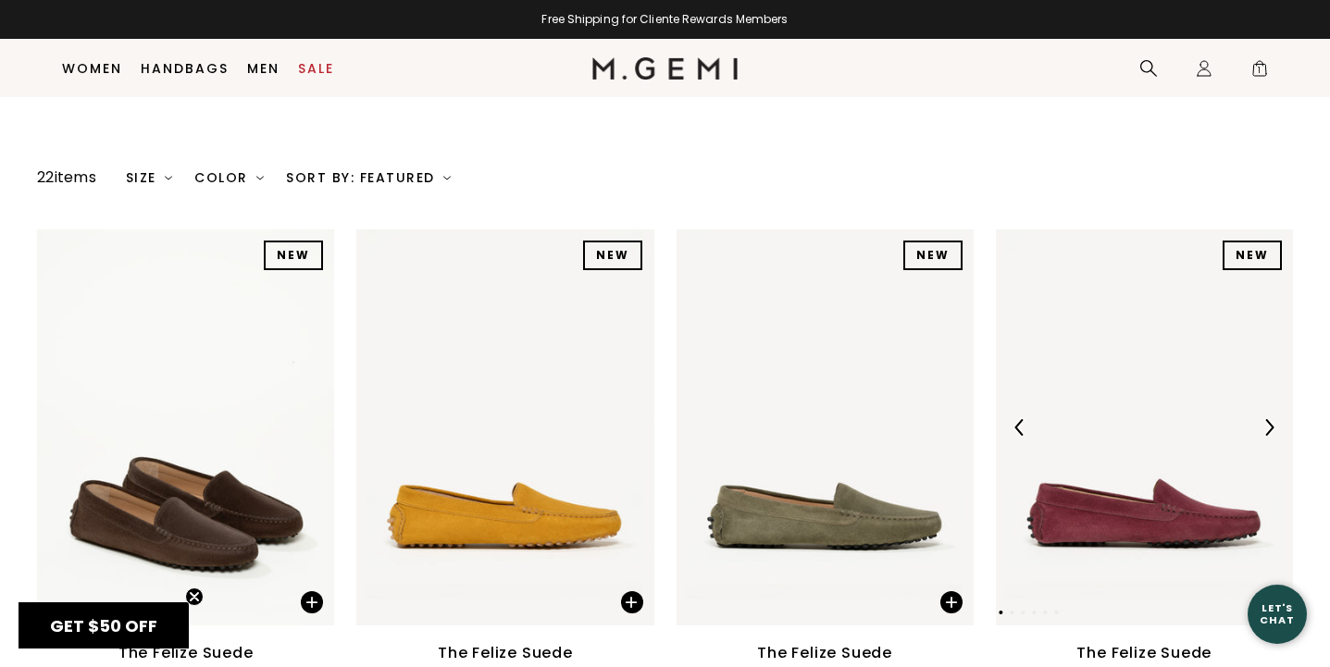
click at [1269, 419] on img at bounding box center [1268, 427] width 17 height 17
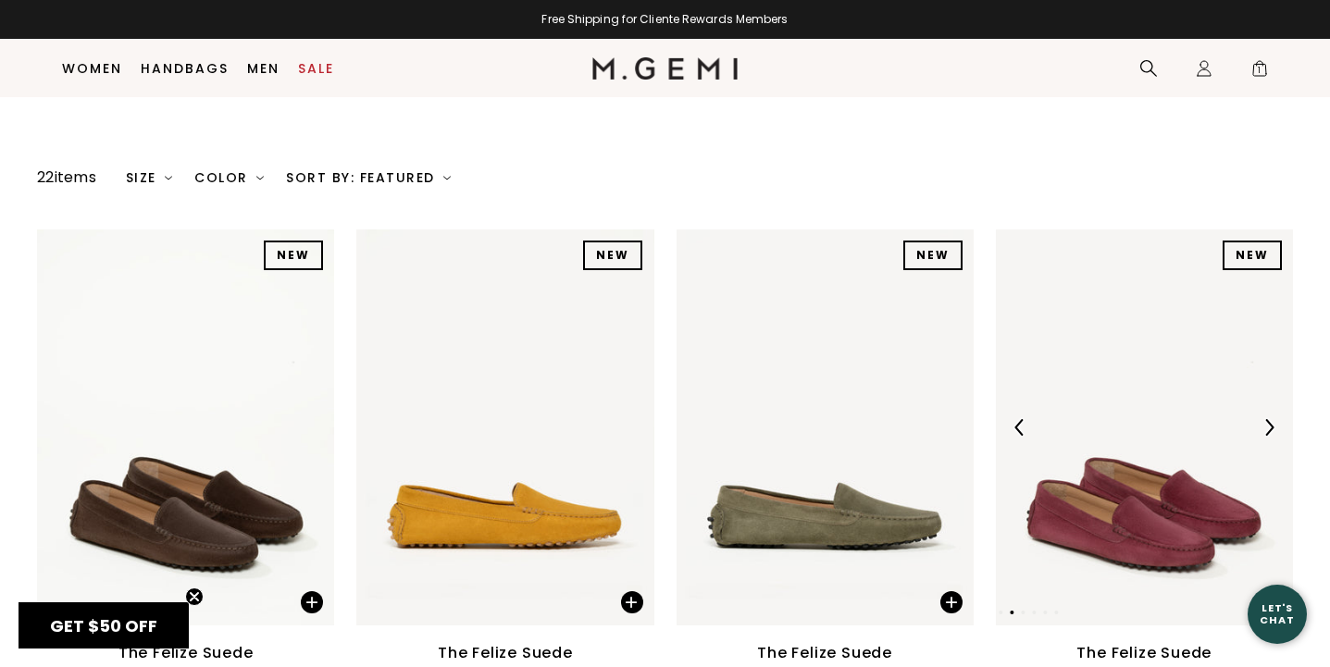
click at [1268, 419] on img at bounding box center [1268, 427] width 17 height 17
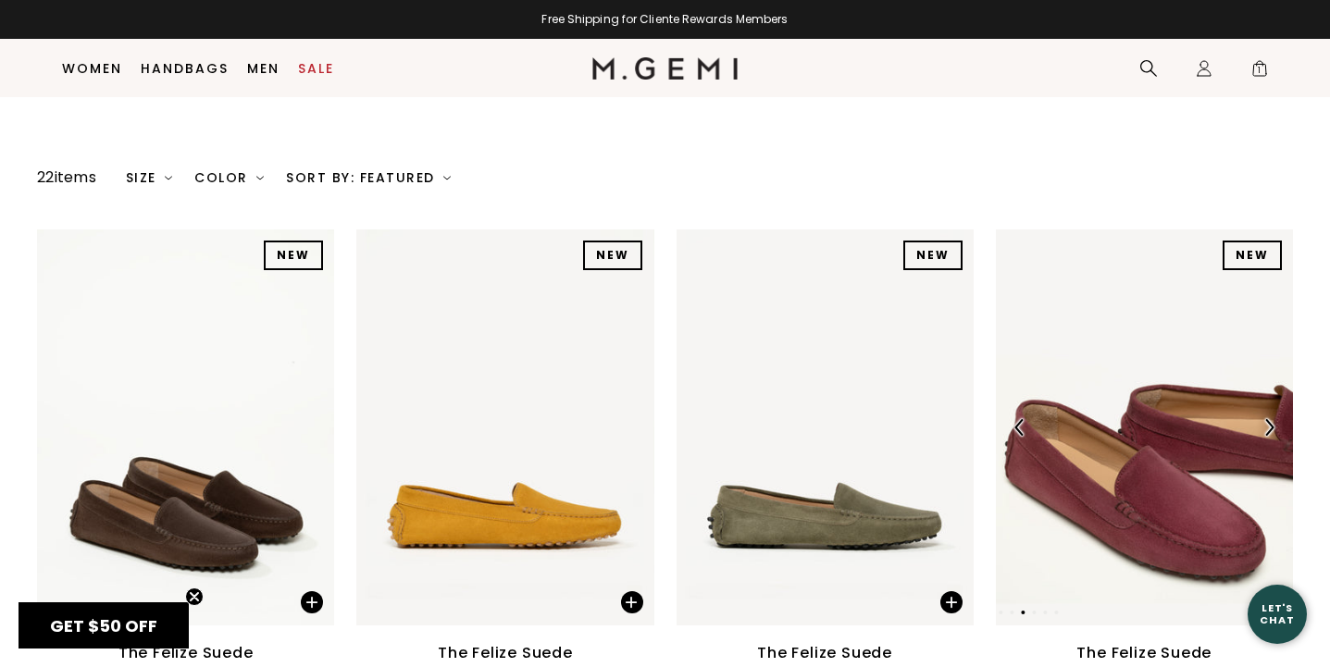
click at [1268, 419] on img at bounding box center [1268, 427] width 17 height 17
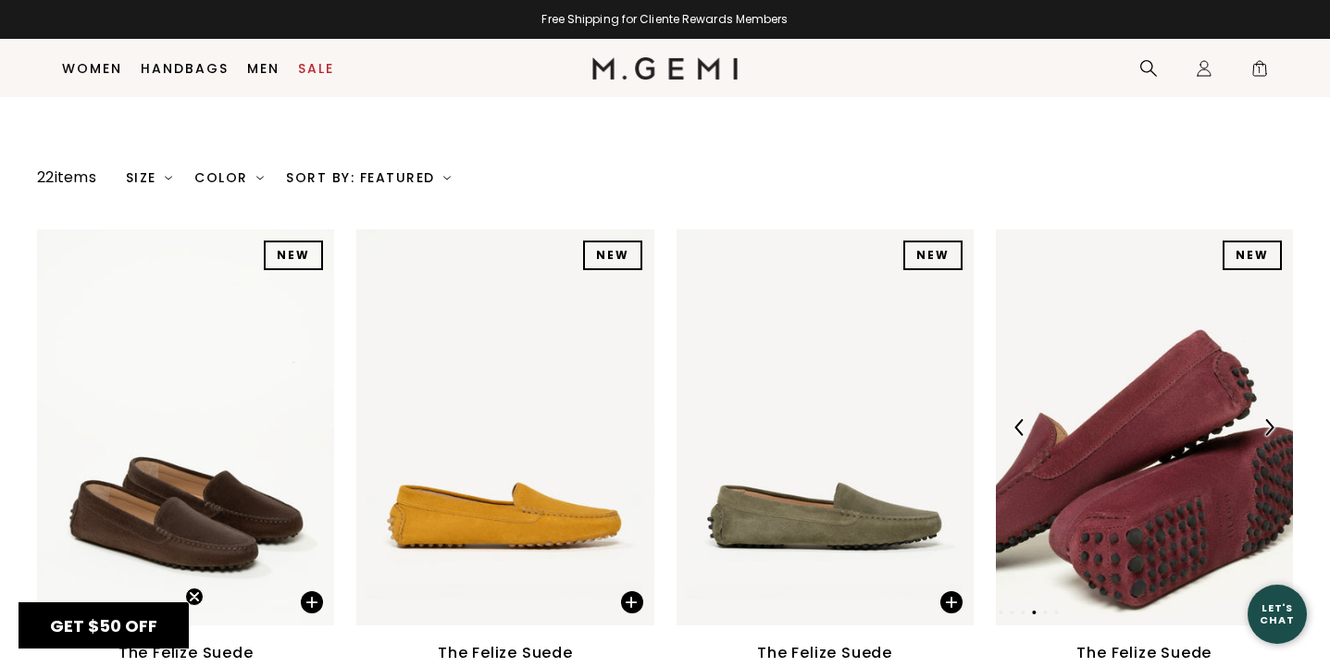
click at [1269, 419] on img at bounding box center [1268, 427] width 17 height 17
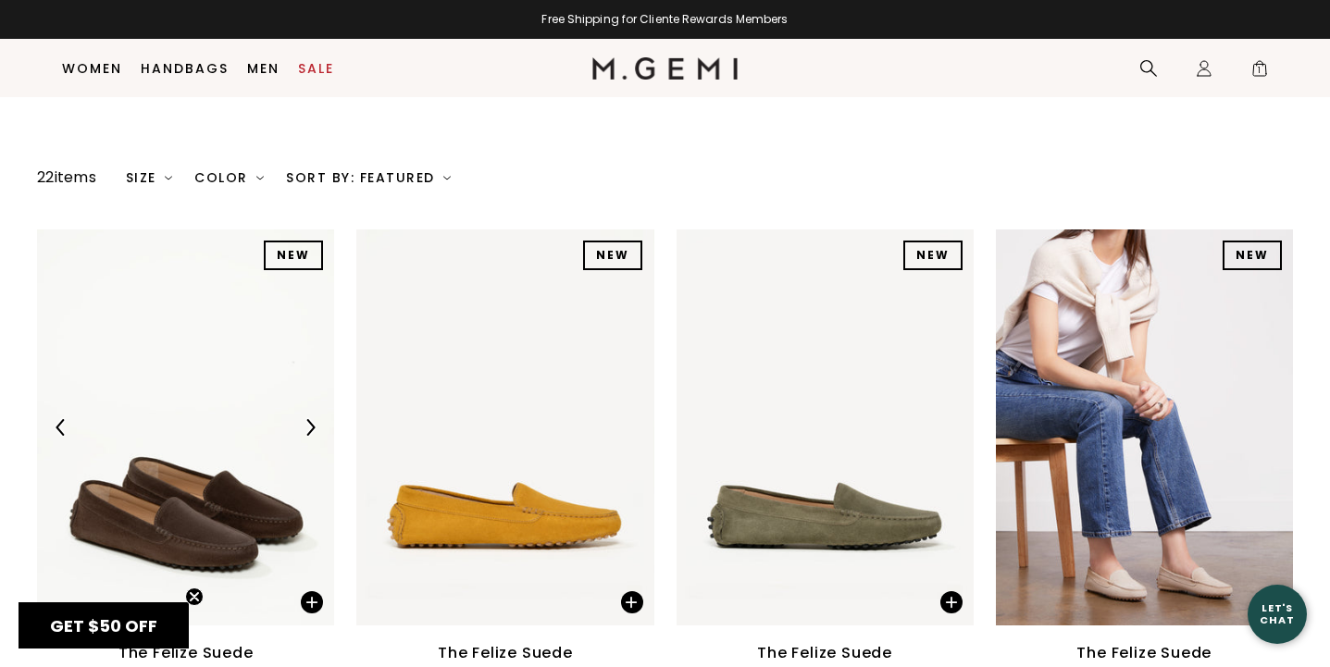
click at [316, 419] on img at bounding box center [310, 427] width 17 height 17
